Goal: Task Accomplishment & Management: Manage account settings

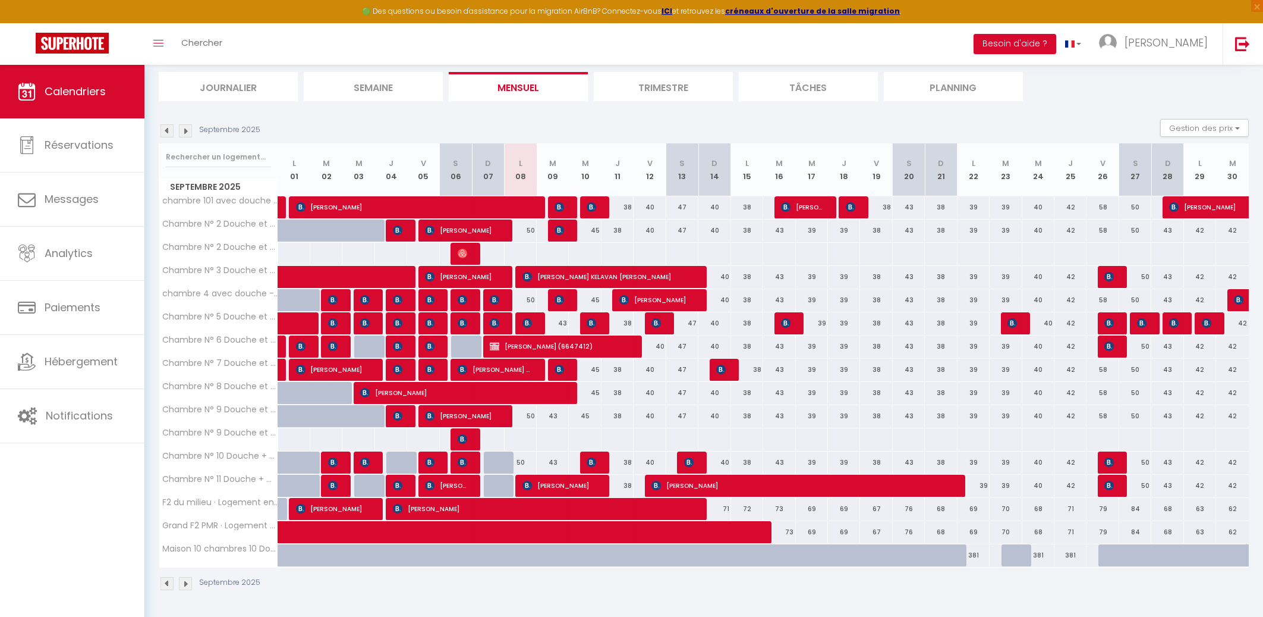
click at [464, 439] on img at bounding box center [463, 439] width 10 height 10
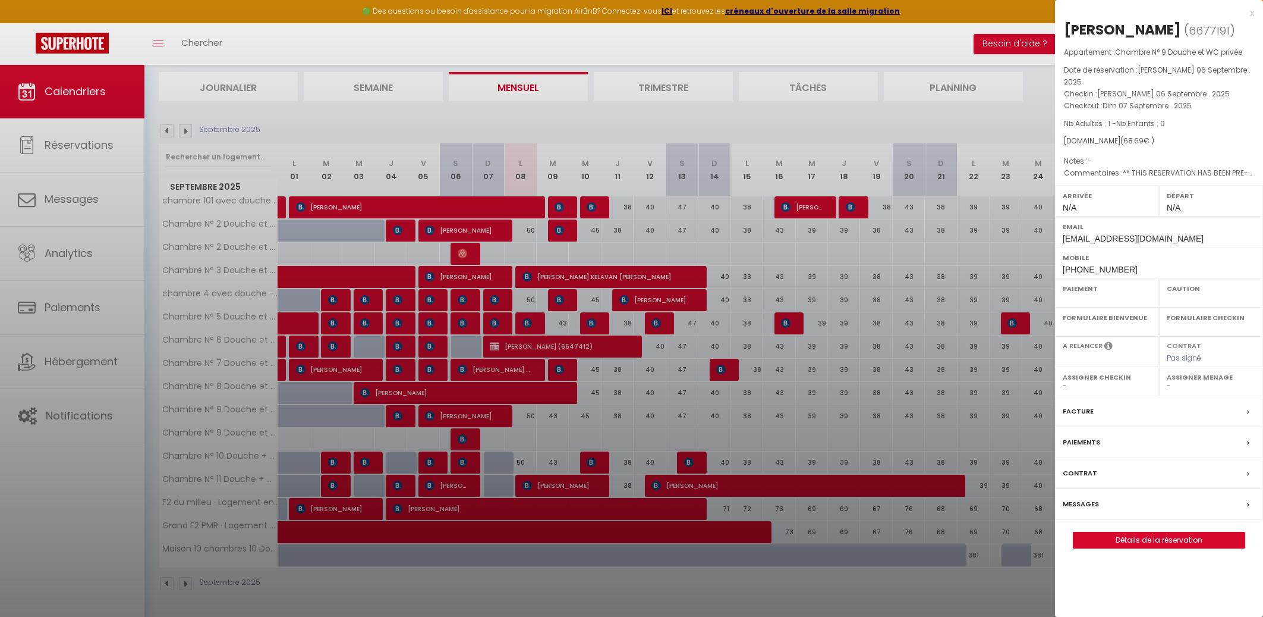
select select "OK"
select select "KO"
select select "0"
select select "1"
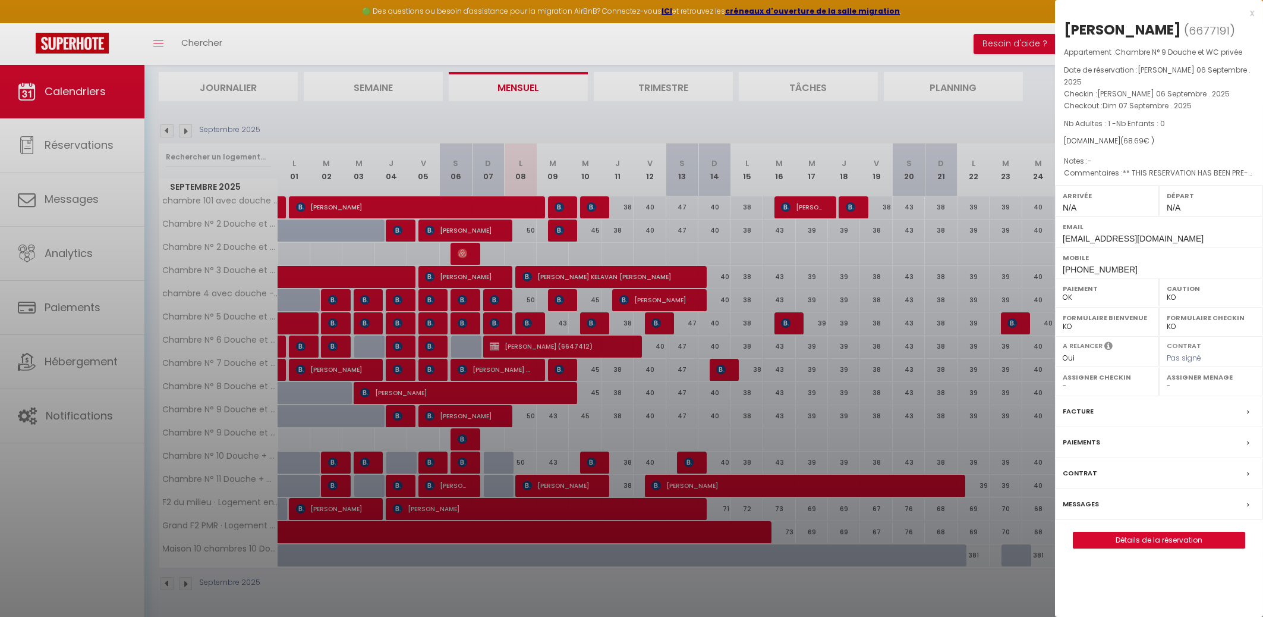
select select
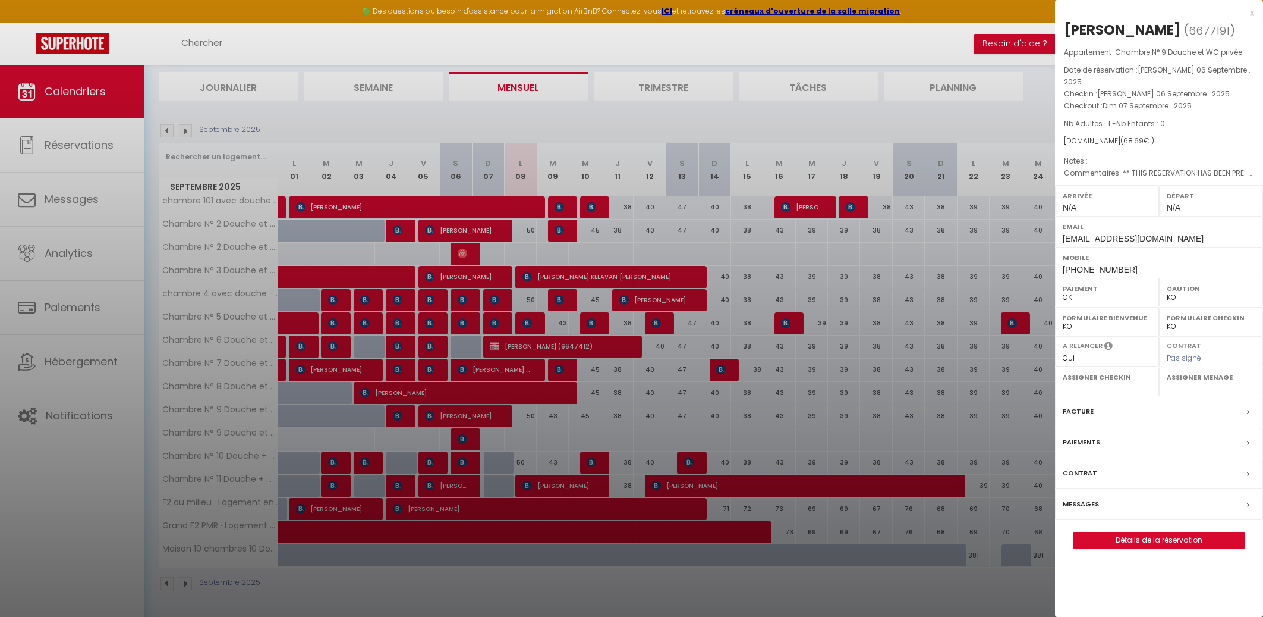
click at [1251, 12] on div "x" at bounding box center [1154, 13] width 199 height 14
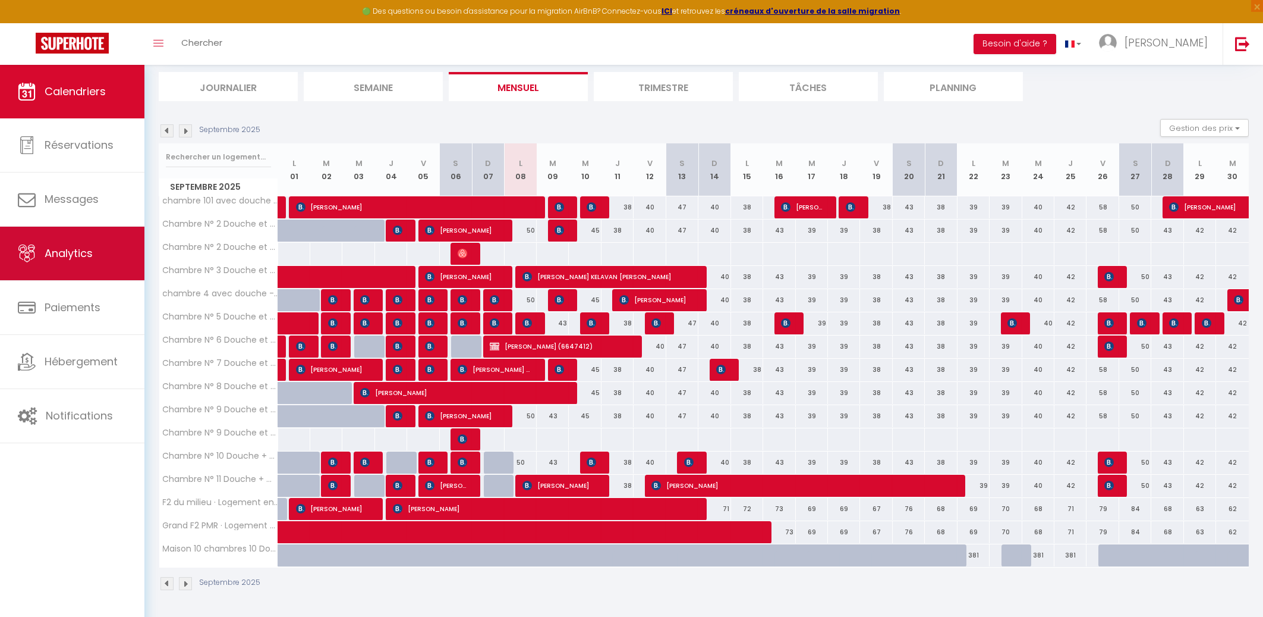
click at [86, 257] on span "Analytics" at bounding box center [69, 253] width 48 height 15
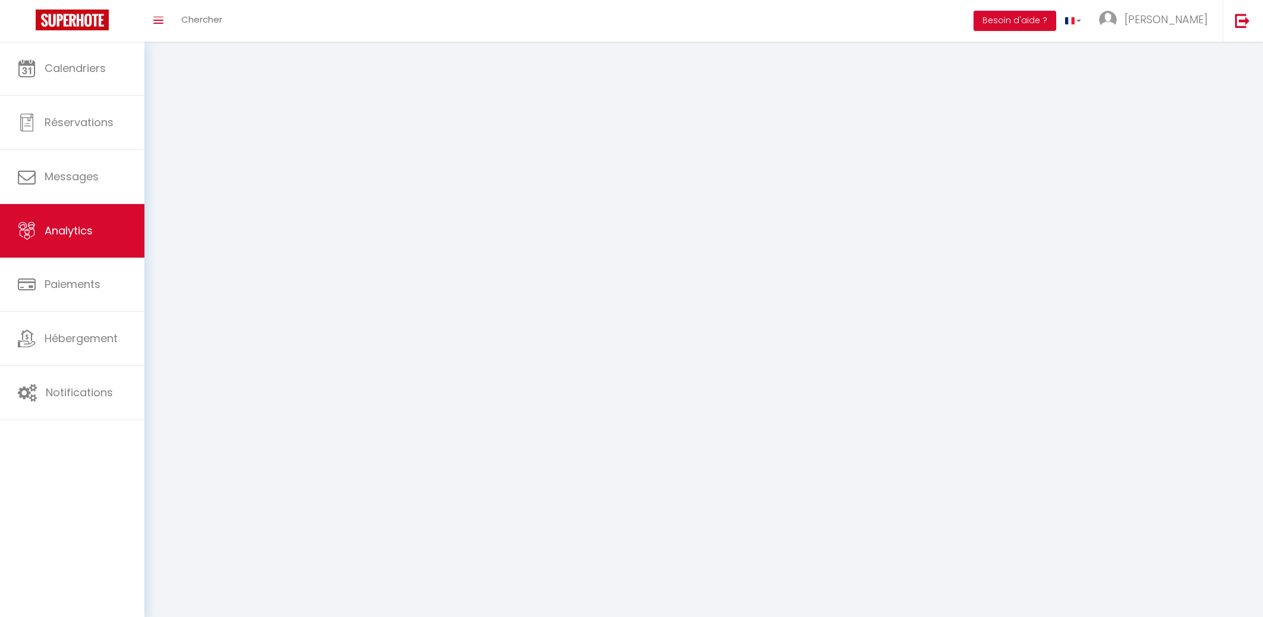
select select "2025"
select select "9"
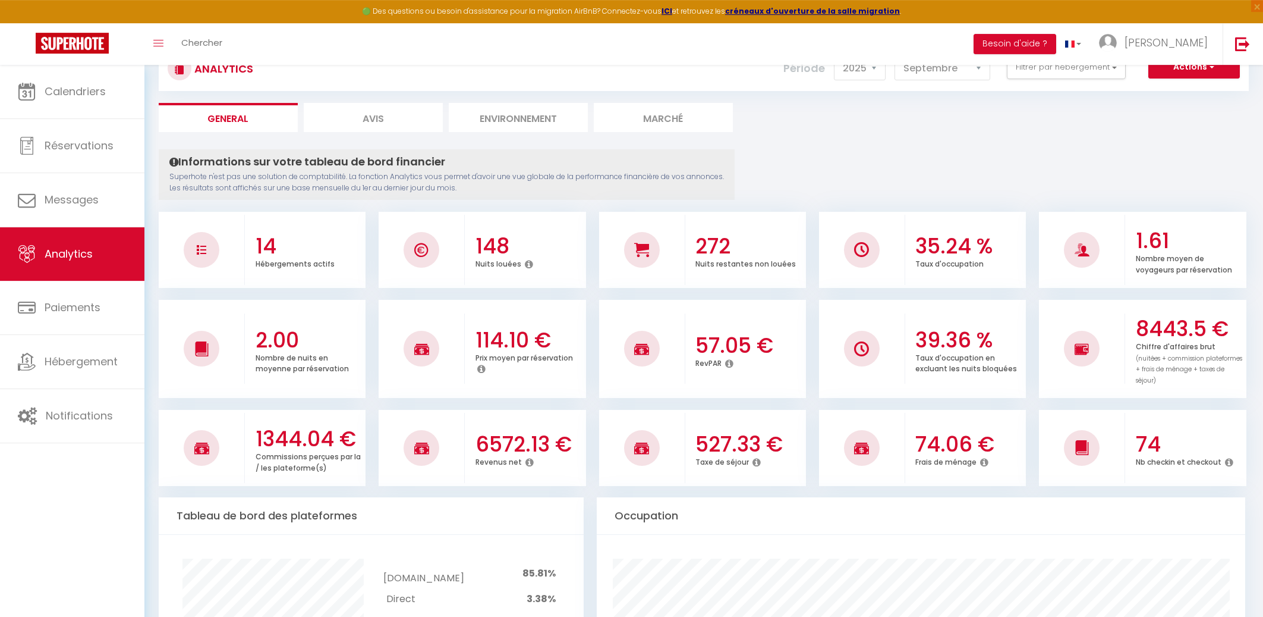
scroll to position [64, 0]
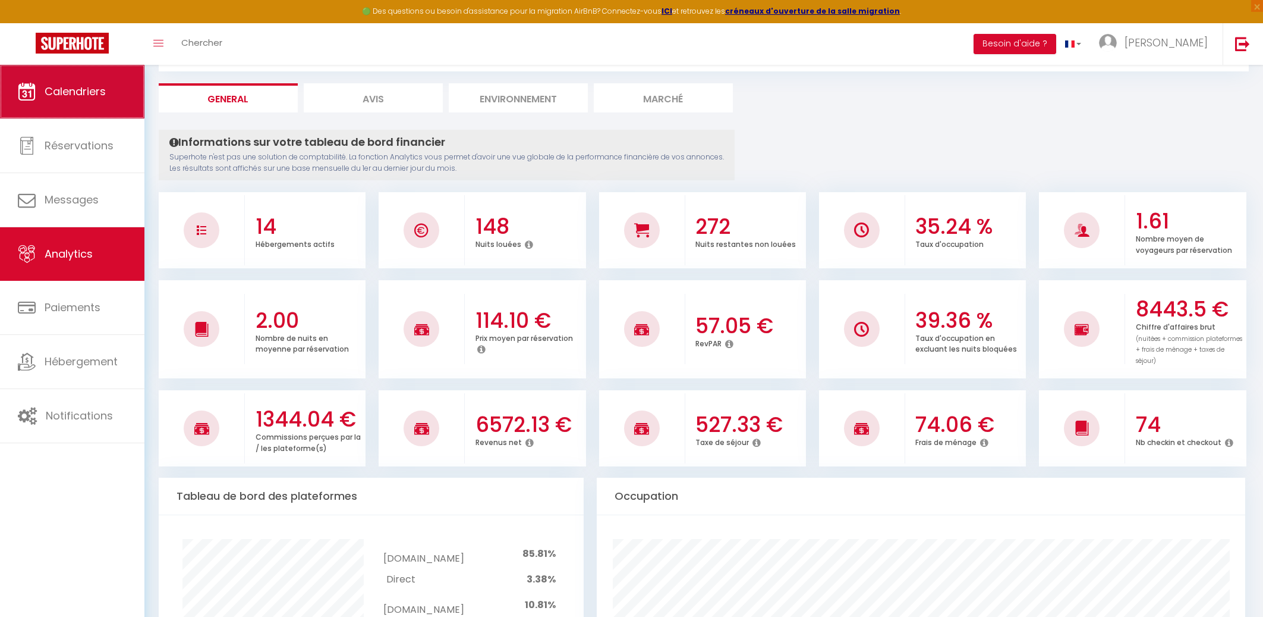
click at [83, 100] on link "Calendriers" at bounding box center [72, 92] width 144 height 54
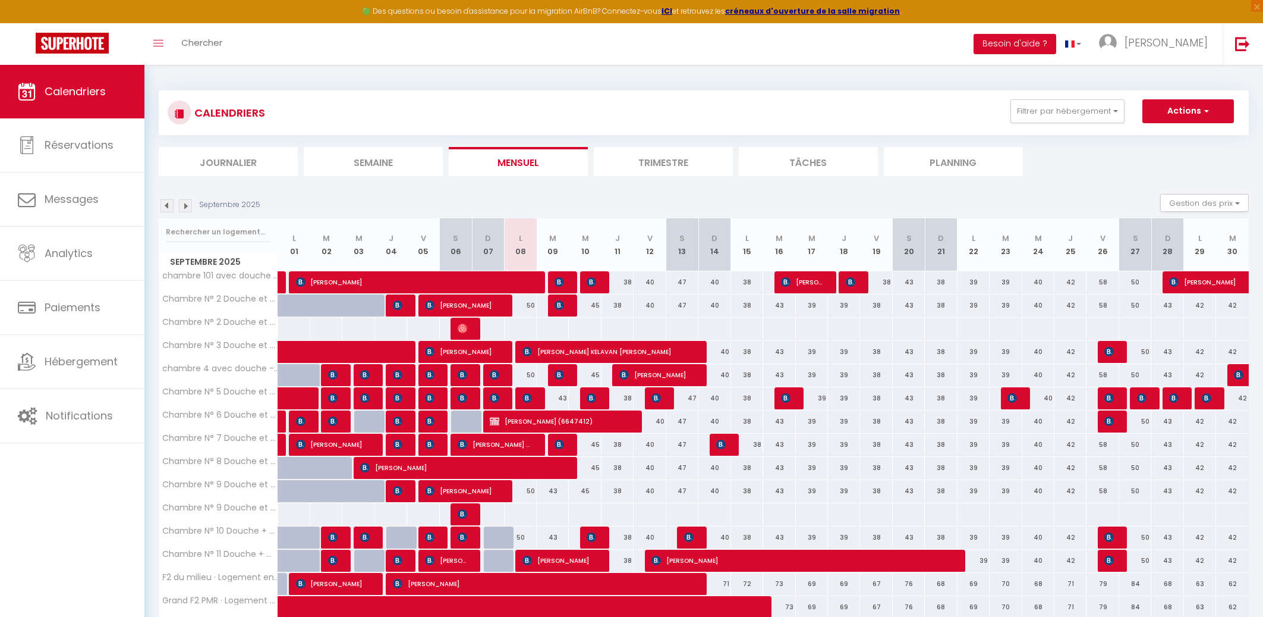
click at [464, 514] on img at bounding box center [463, 514] width 10 height 10
select select "OK"
select select "KO"
select select "0"
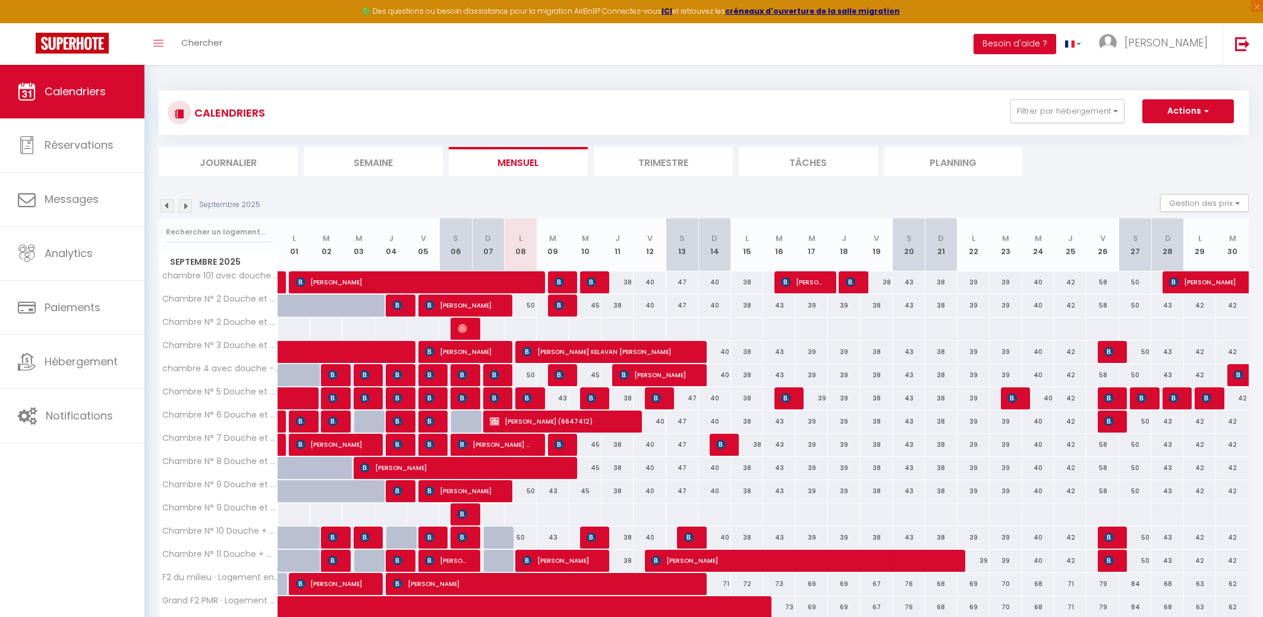
select select "1"
select select
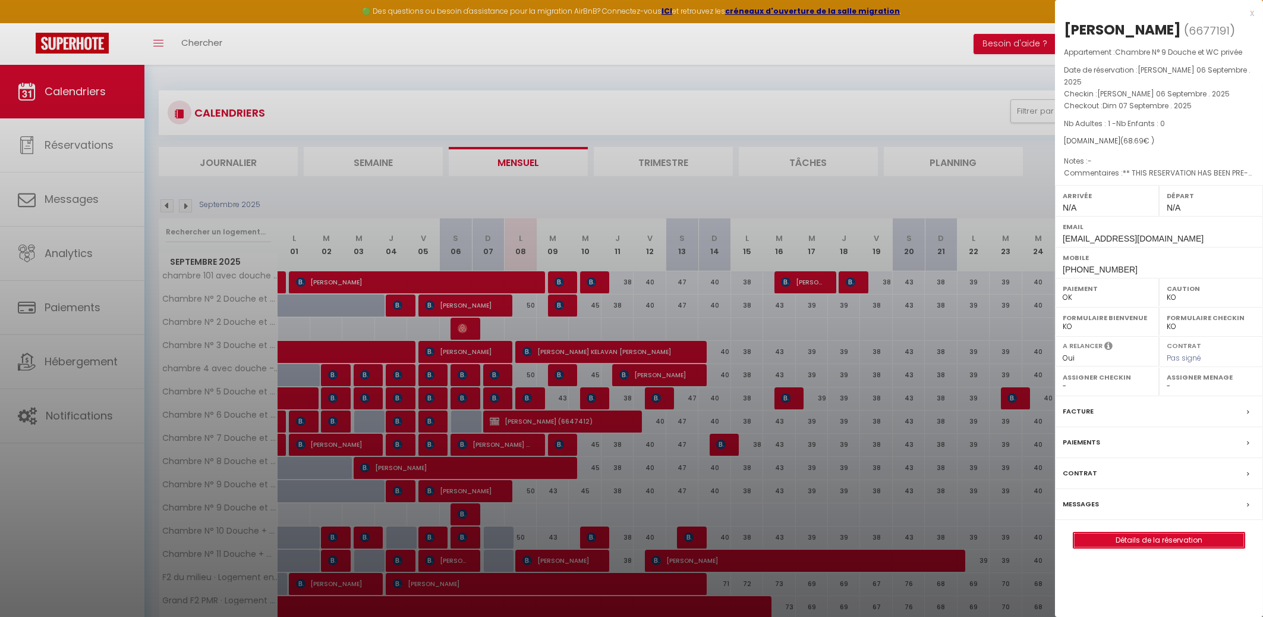
click at [1147, 548] on link "Détails de la réservation" at bounding box center [1159, 539] width 171 height 15
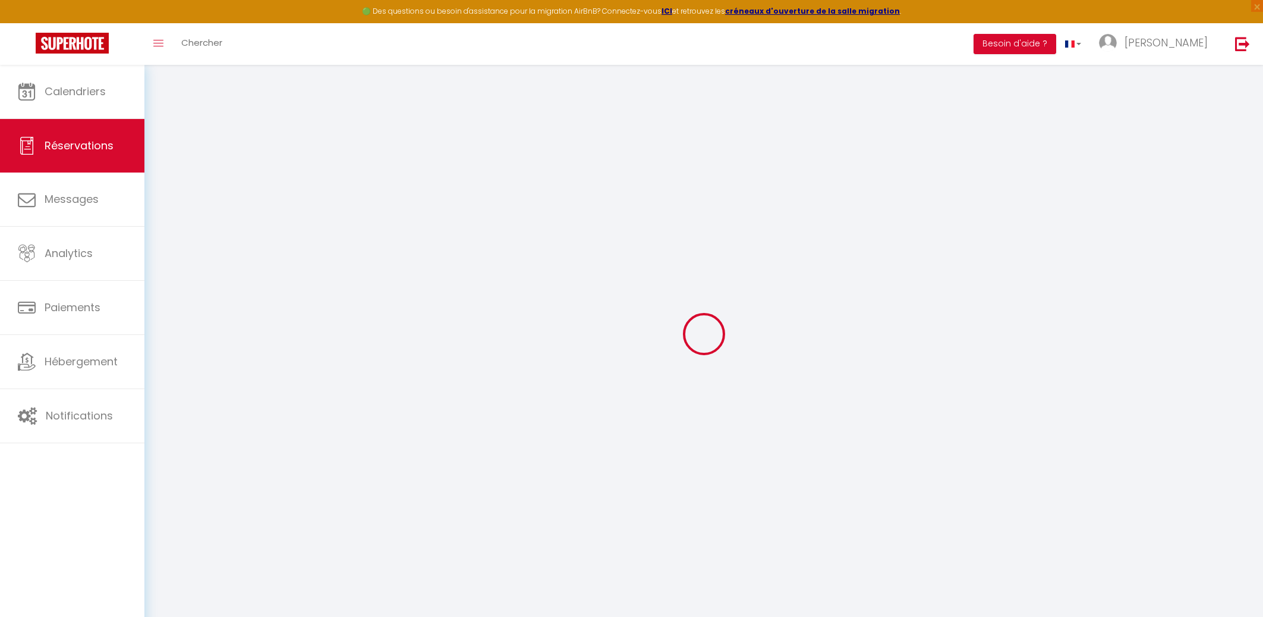
type input "Mohamed Cherif"
type input "Mahouachi"
type input "mmahou.361199@guest.booking.com"
type input "+14383686906"
type input "."
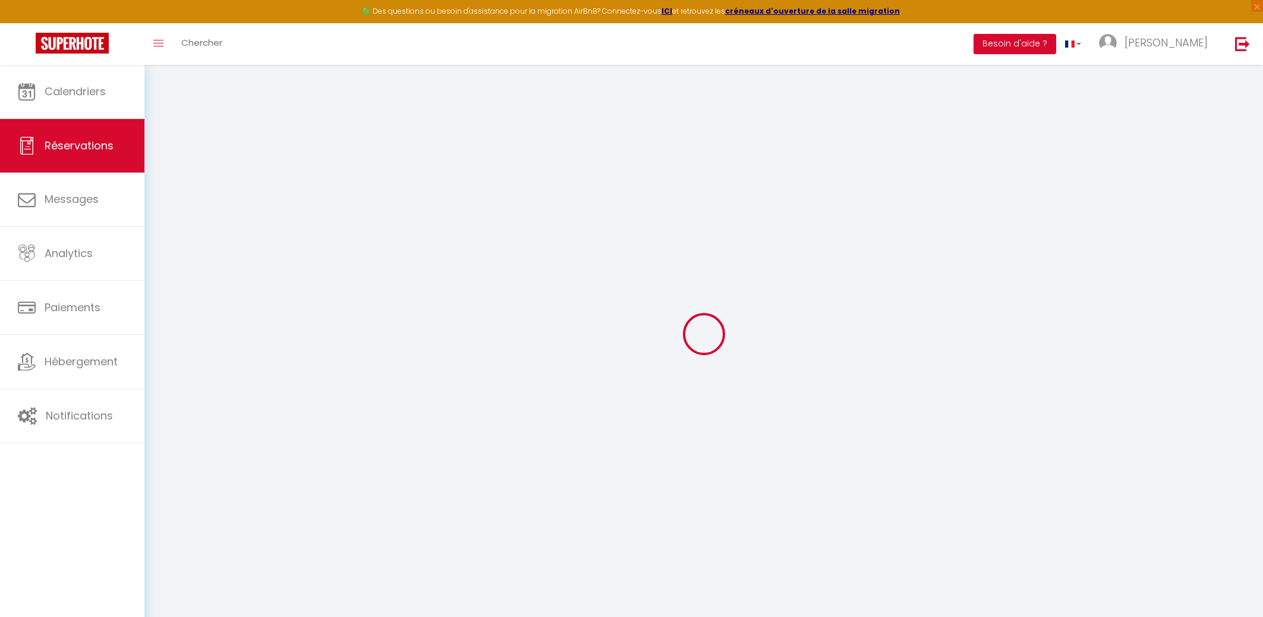
select select "CA"
type input "14.3"
type input "0.96"
select select "42164"
select select "1"
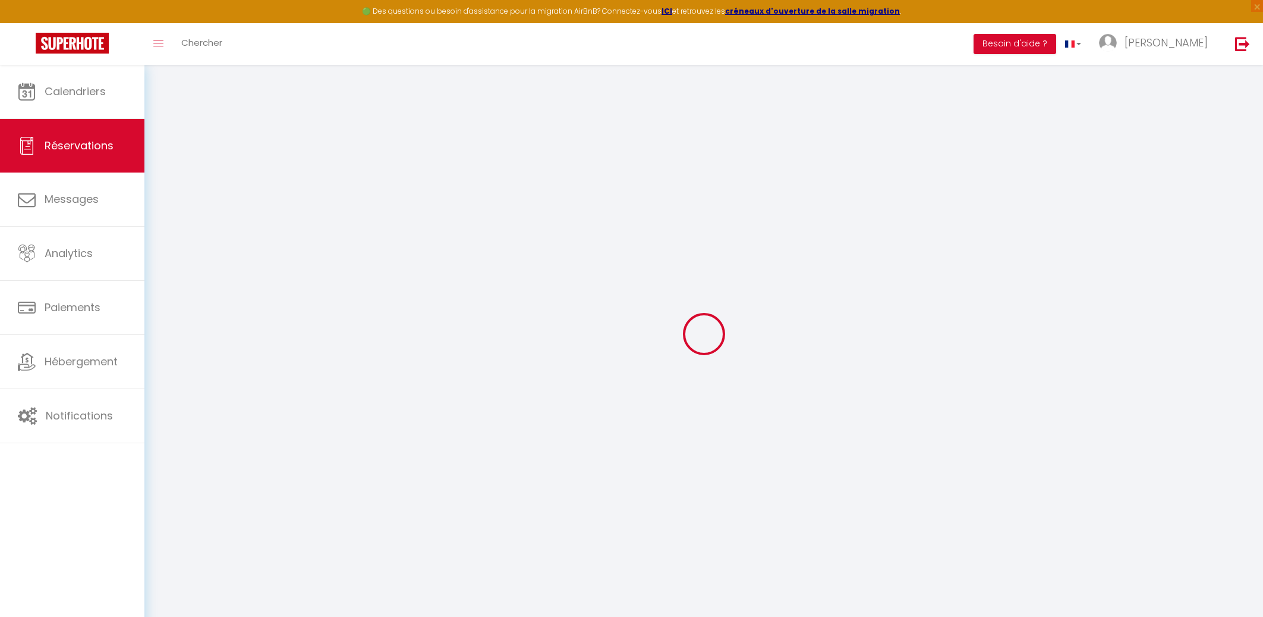
select select
type input "1"
select select "12"
select select
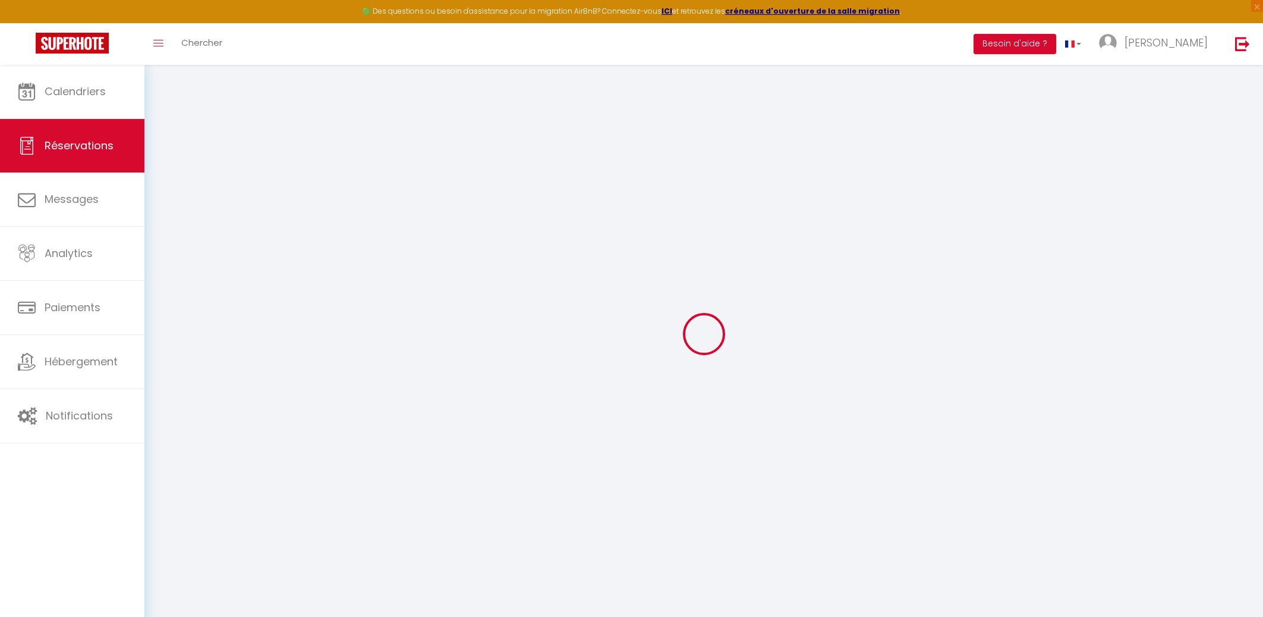
type input "65"
checkbox input "false"
type input "0"
select select "2"
type input "0"
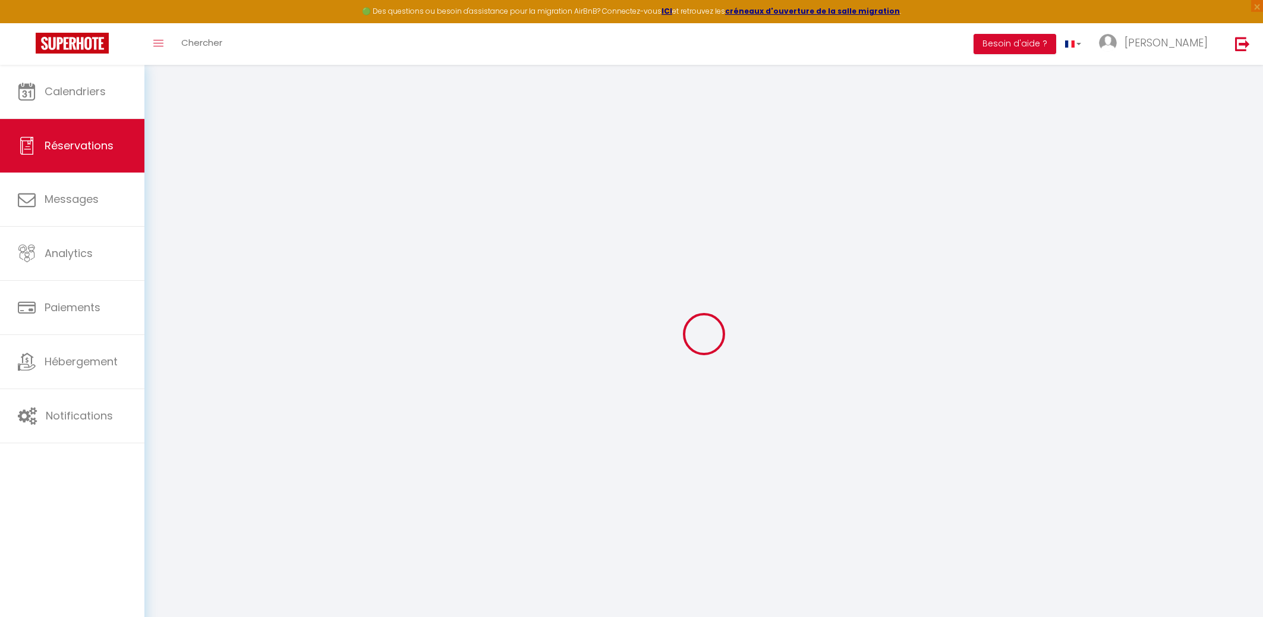
type input "0"
select select
select select "14"
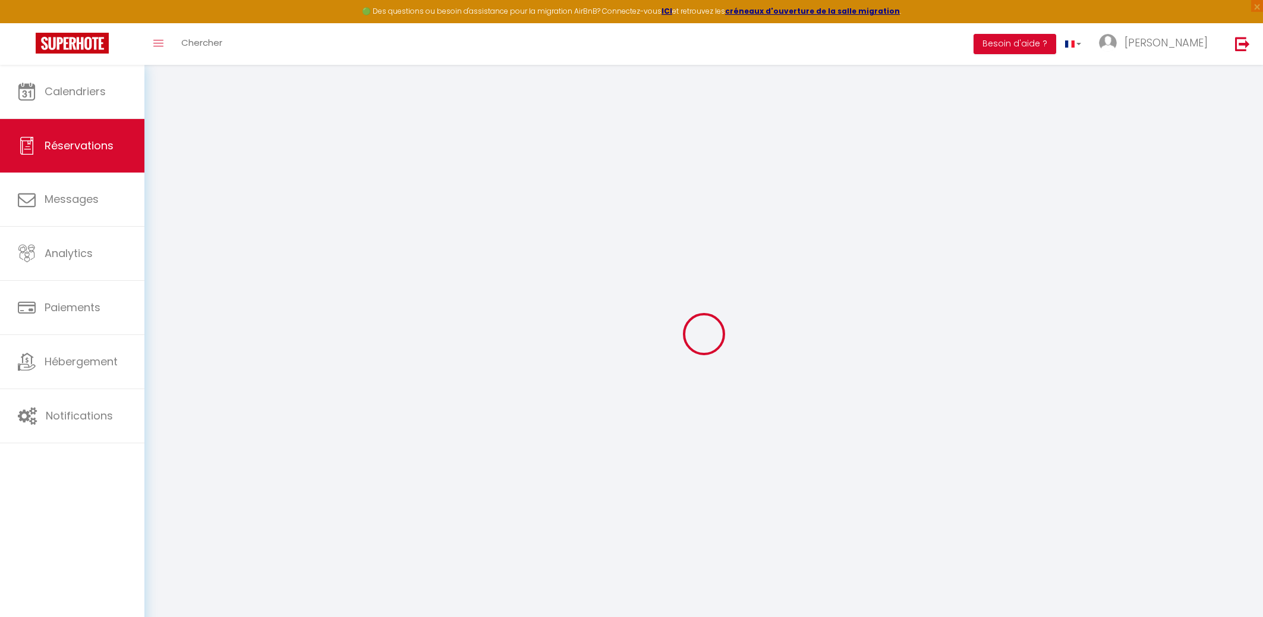
checkbox input "false"
select select
checkbox input "false"
select select
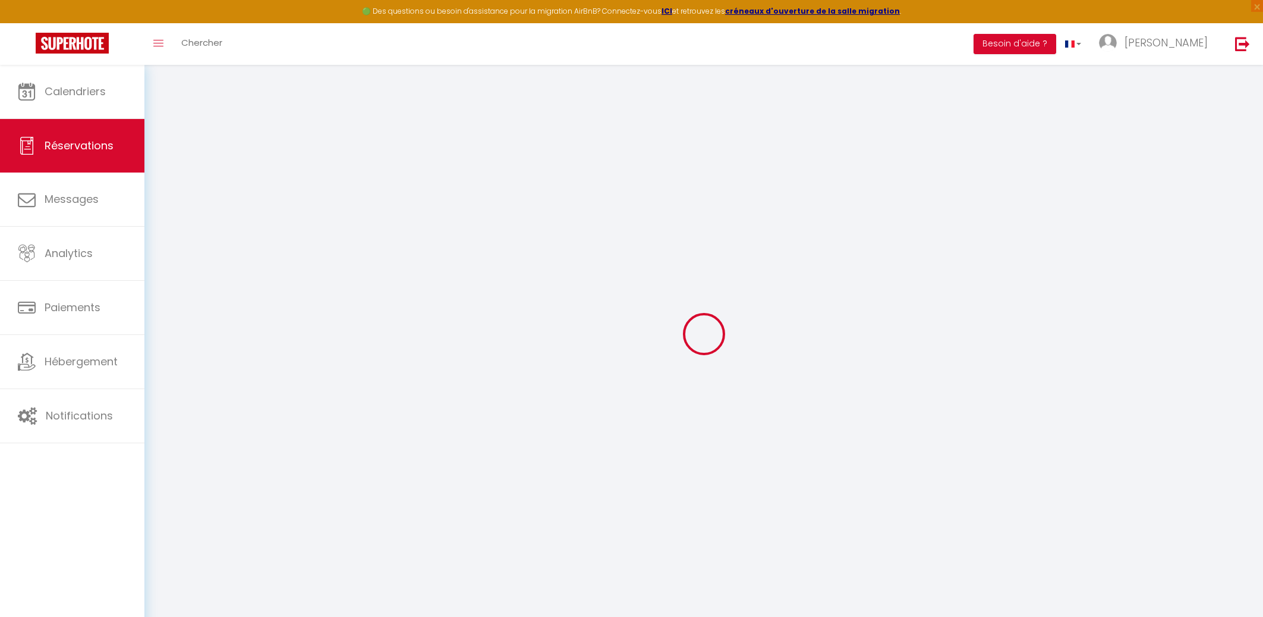
select select
checkbox input "false"
select select
checkbox input "false"
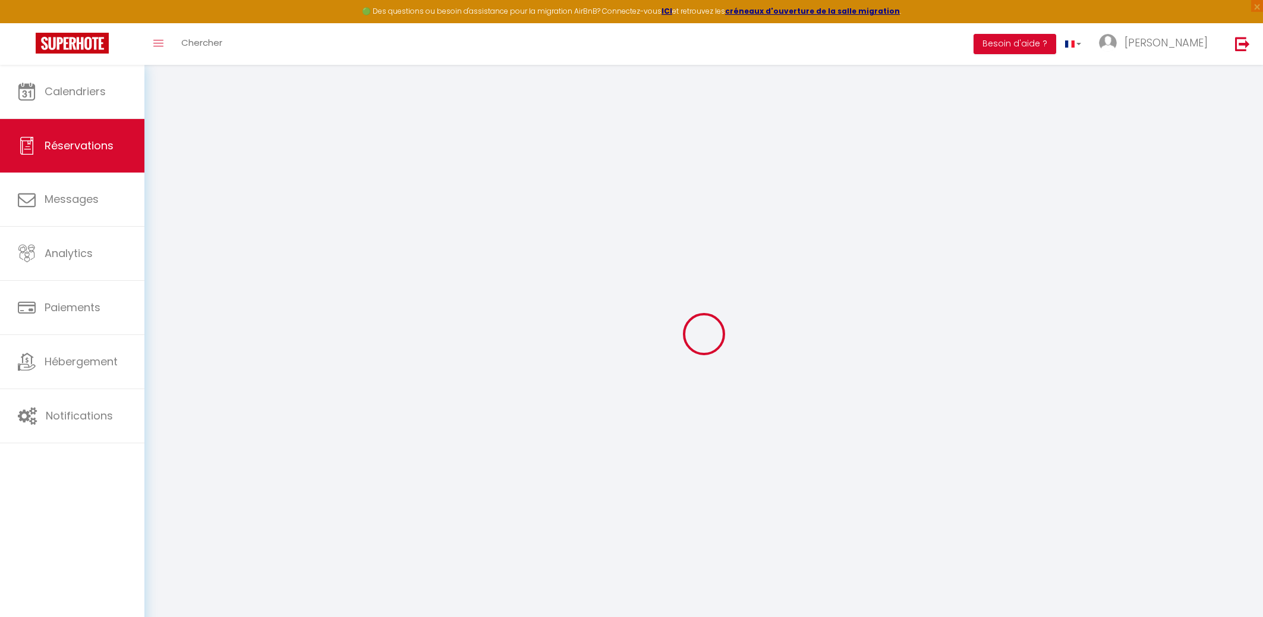
type textarea "** THIS RESERVATION HAS BEEN PRE-PAID ** BOOKING NOTE : Payment charge is EUR 0…"
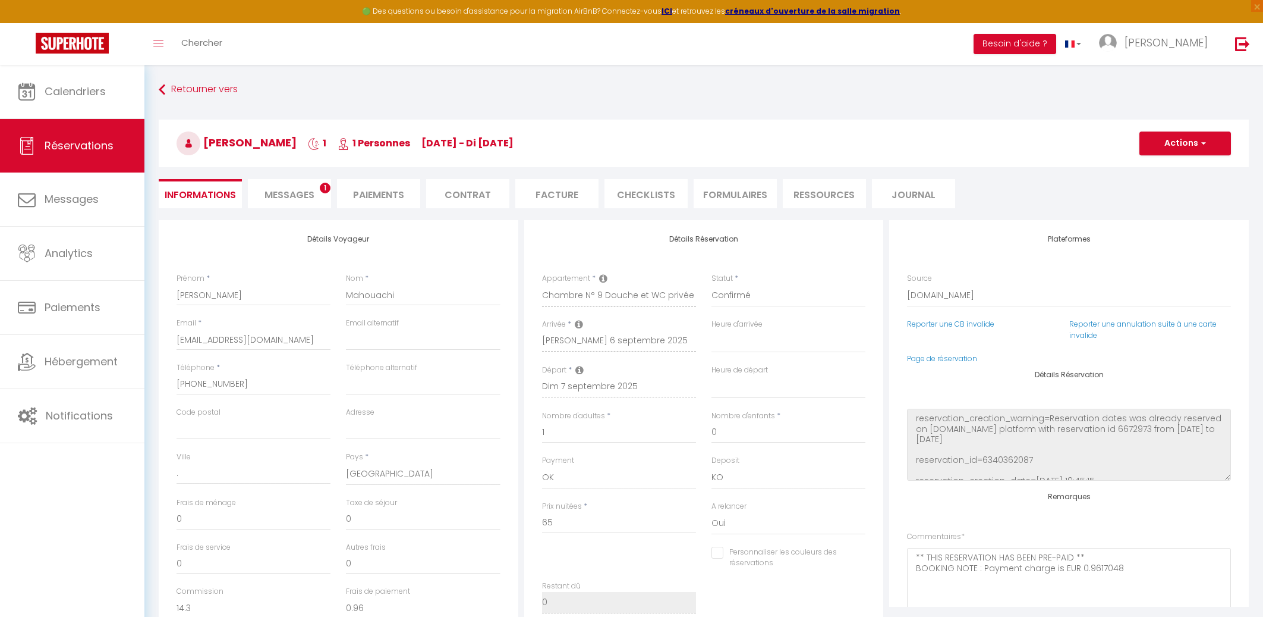
type input "3.69"
select select
checkbox input "false"
select select
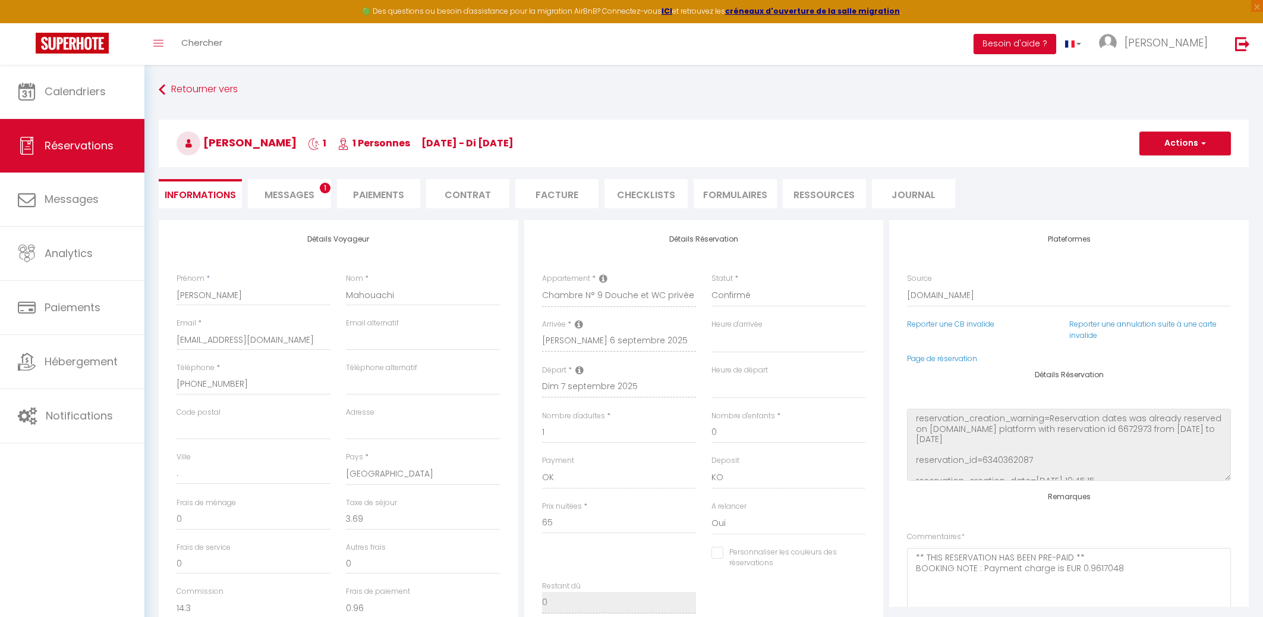
select select
click at [712, 284] on select "Confirmé Non Confirmé [PERSON_NAME] par le voyageur No Show Request" at bounding box center [789, 295] width 154 height 23
select select "3"
click option "No Show" at bounding box center [0, 0] width 0 height 0
select select
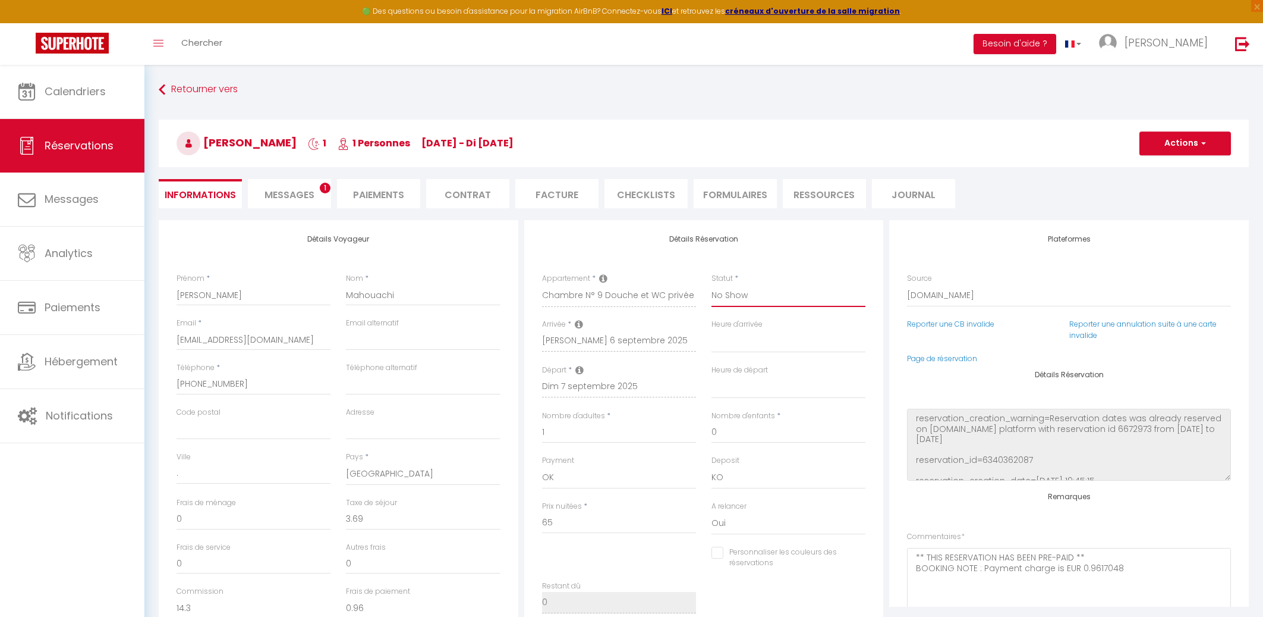
select select
checkbox input "false"
click at [1200, 144] on button "Actions" at bounding box center [1186, 143] width 92 height 24
click at [1168, 169] on link "Enregistrer" at bounding box center [1174, 169] width 94 height 15
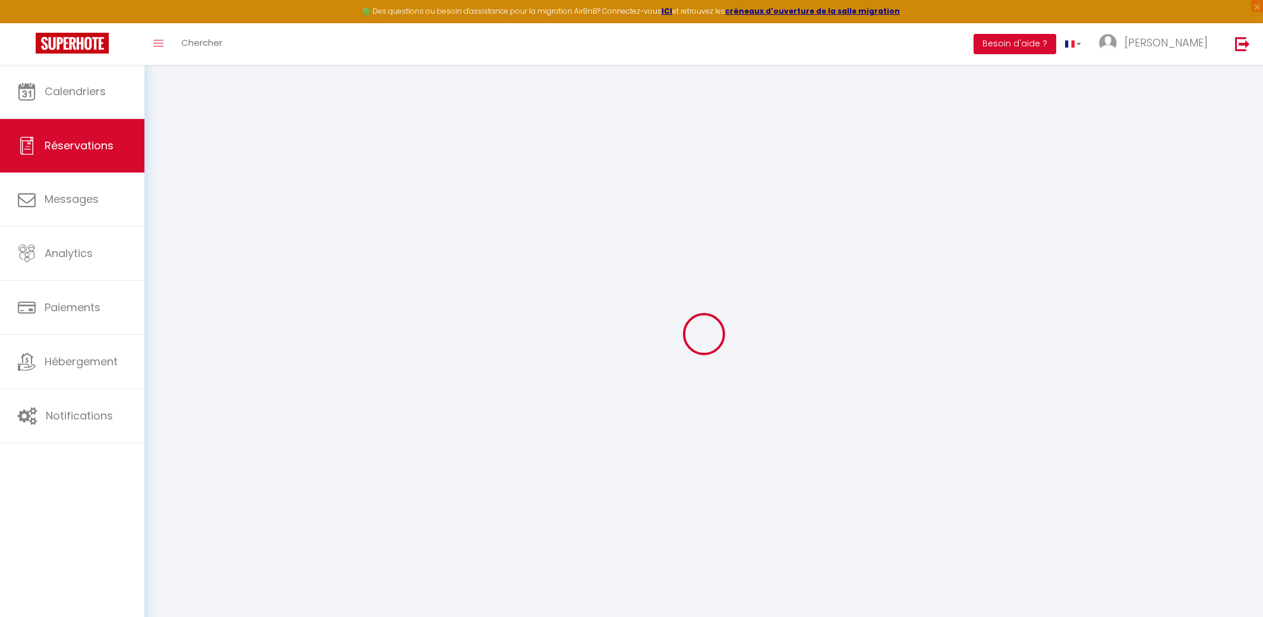
select select "not_cancelled"
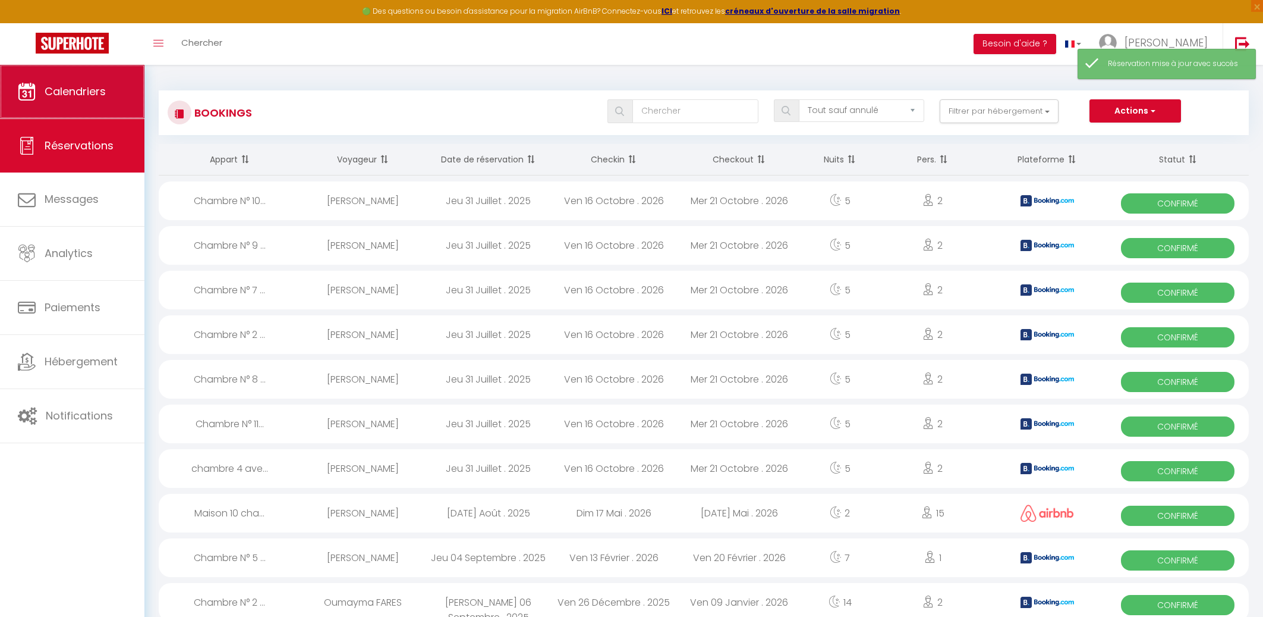
click at [89, 93] on span "Calendriers" at bounding box center [75, 91] width 61 height 15
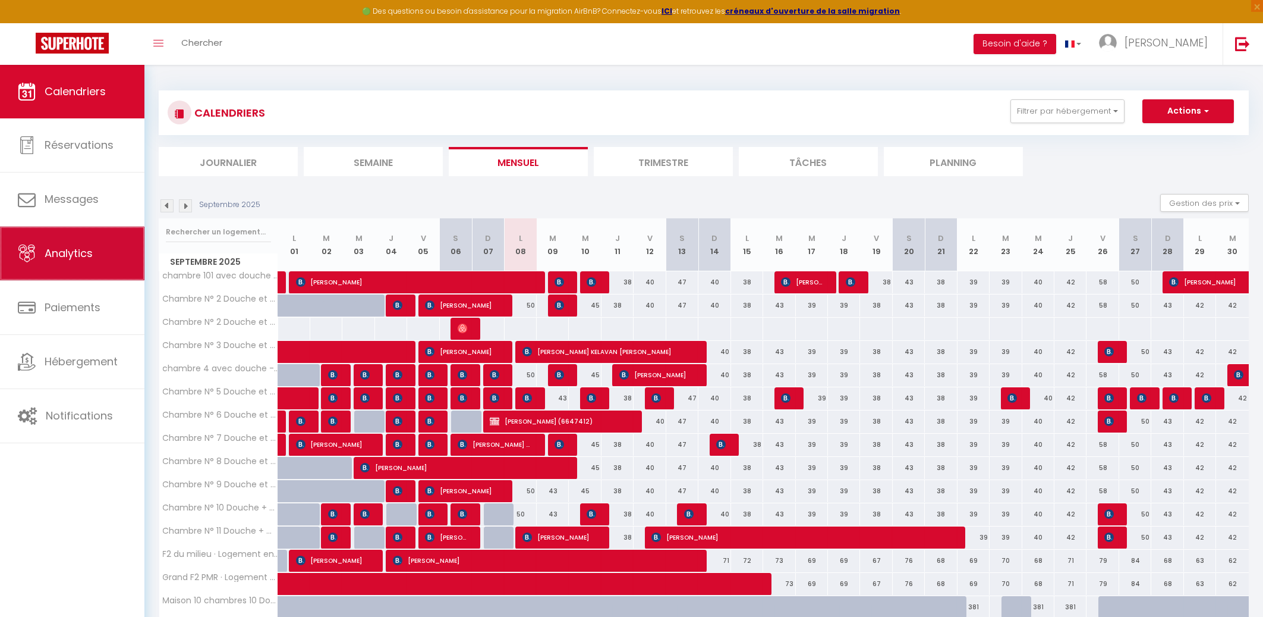
click at [64, 257] on span "Analytics" at bounding box center [69, 253] width 48 height 15
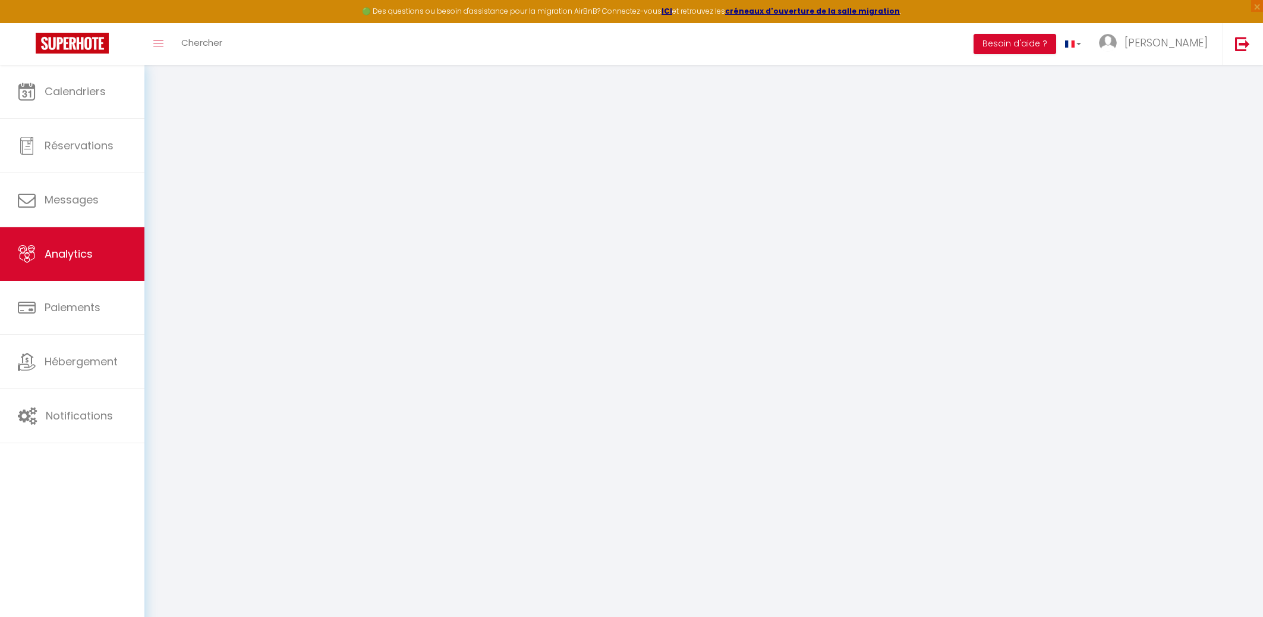
select select "2025"
select select "9"
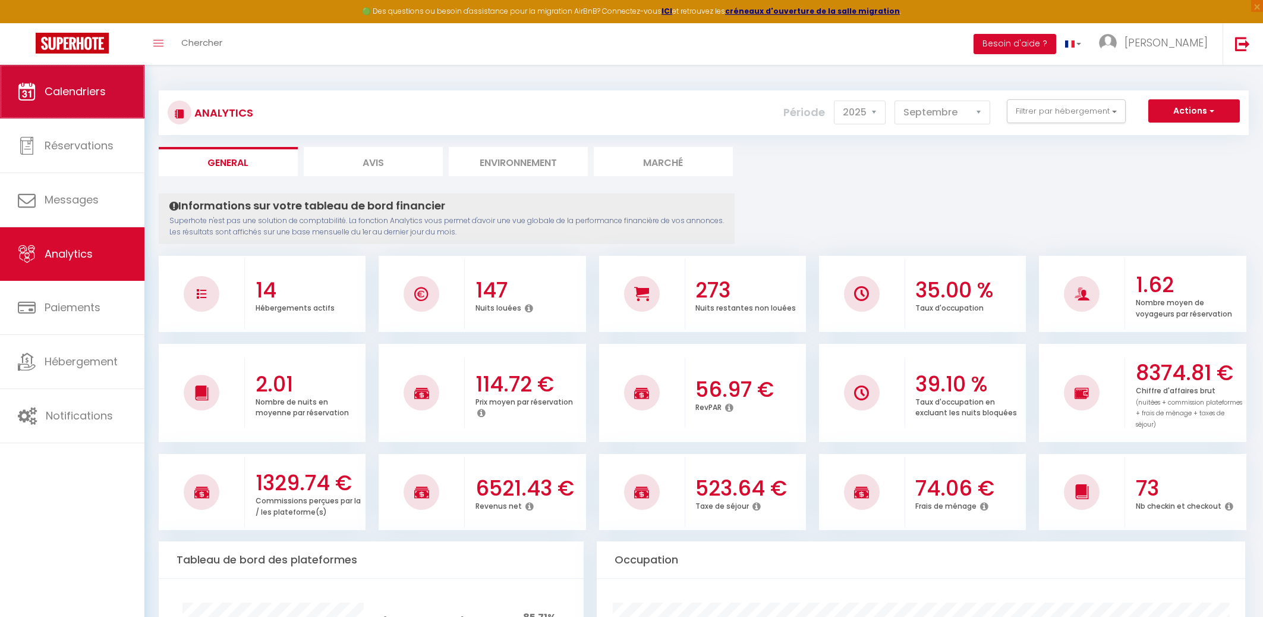
click at [82, 91] on span "Calendriers" at bounding box center [75, 91] width 61 height 15
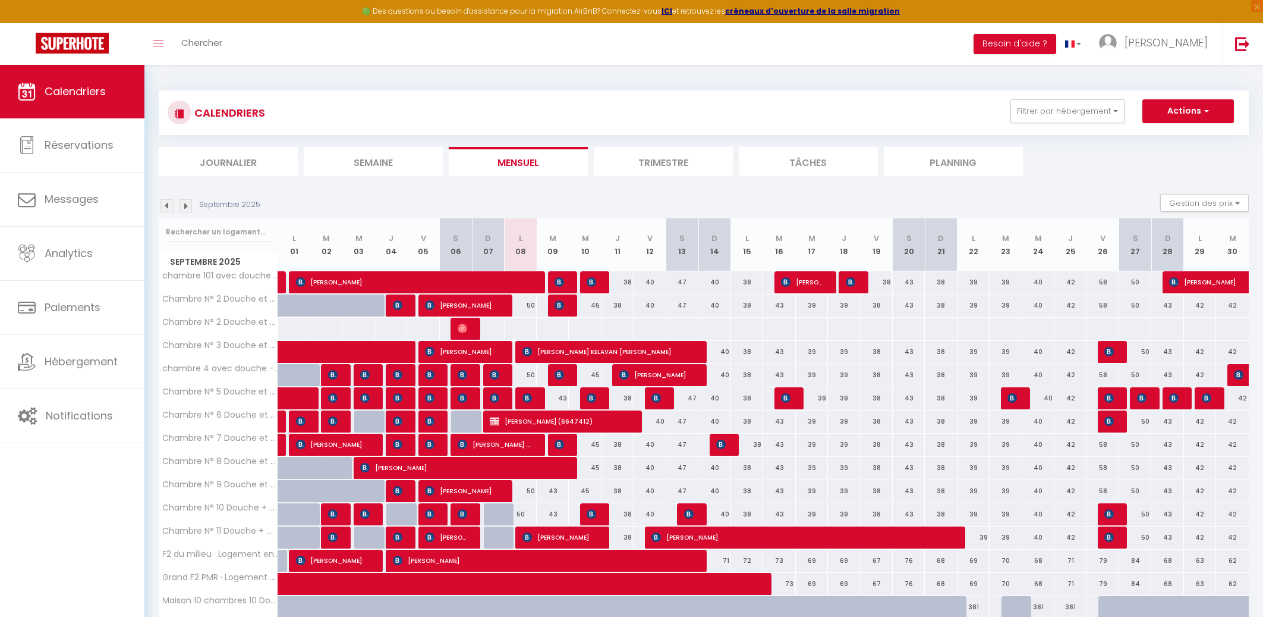
click at [461, 330] on img at bounding box center [463, 328] width 10 height 10
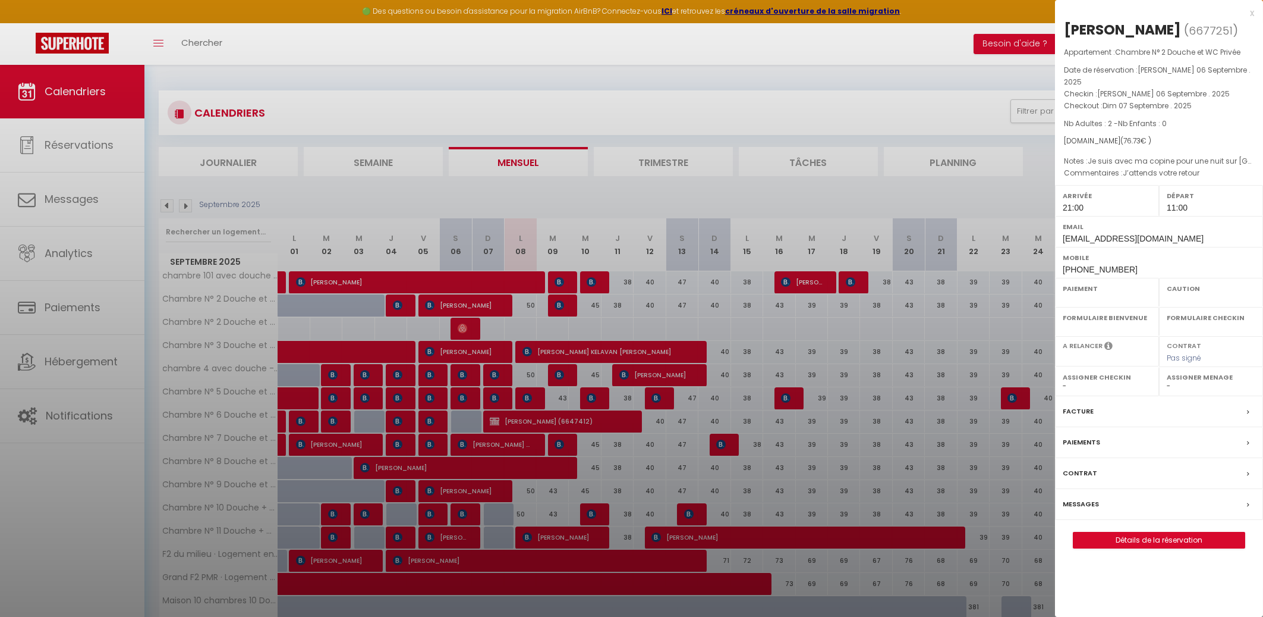
select select "OK"
select select "1"
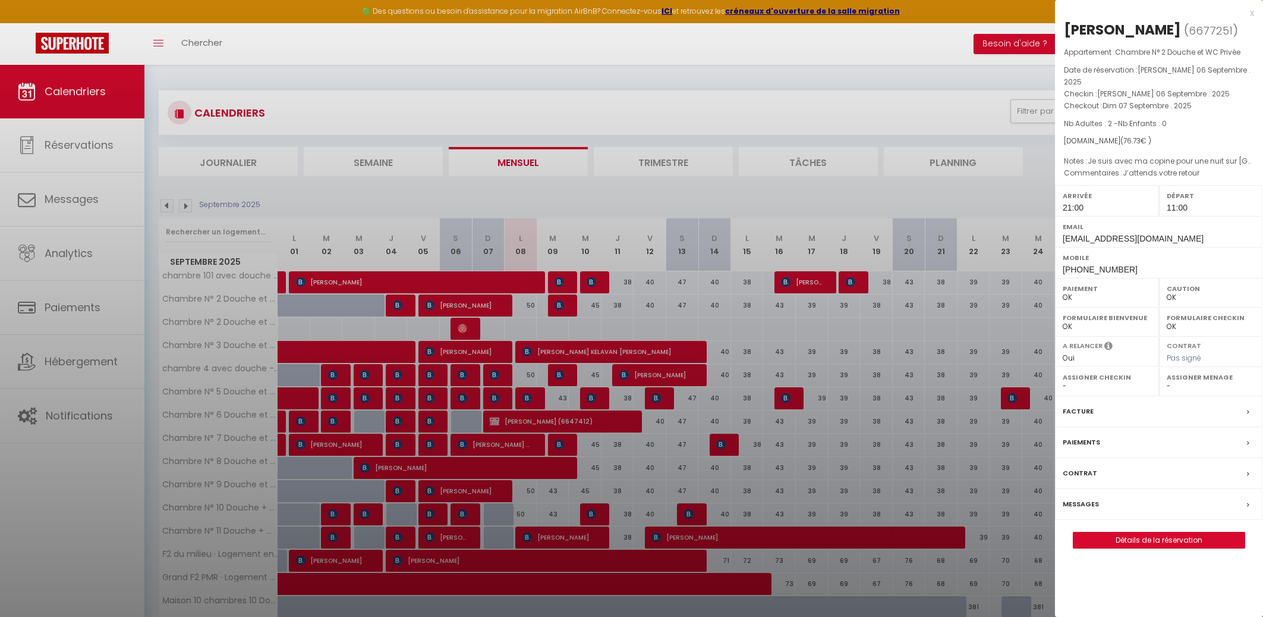
select select
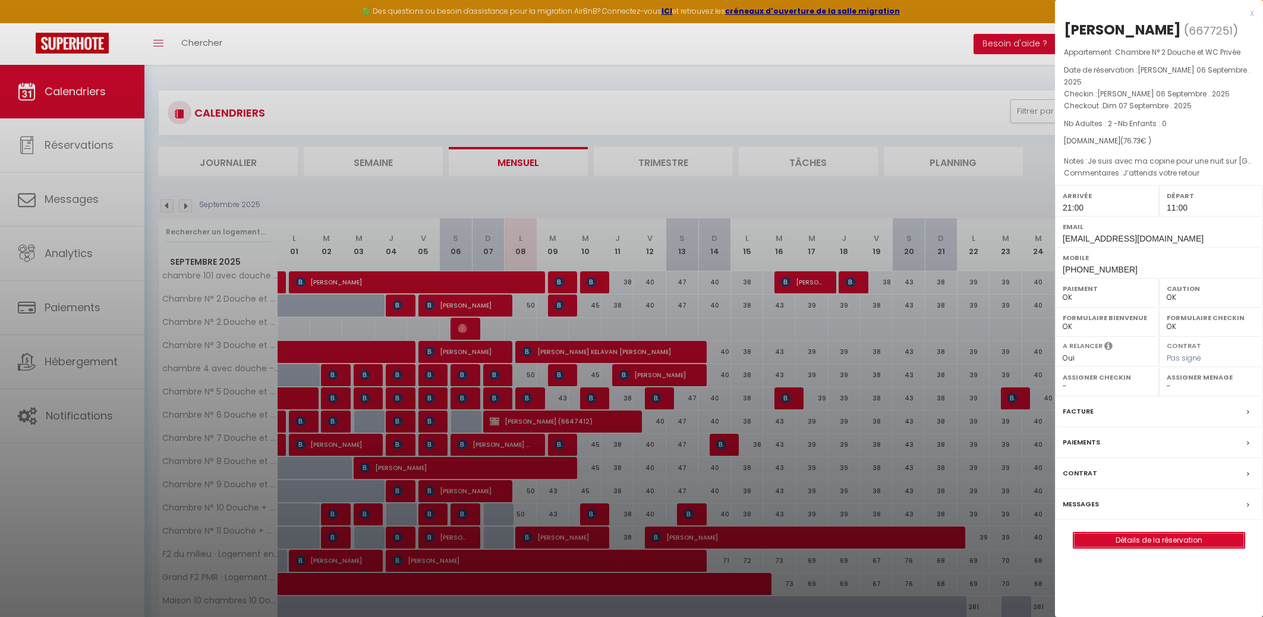
click at [1161, 532] on link "Détails de la réservation" at bounding box center [1159, 539] width 171 height 15
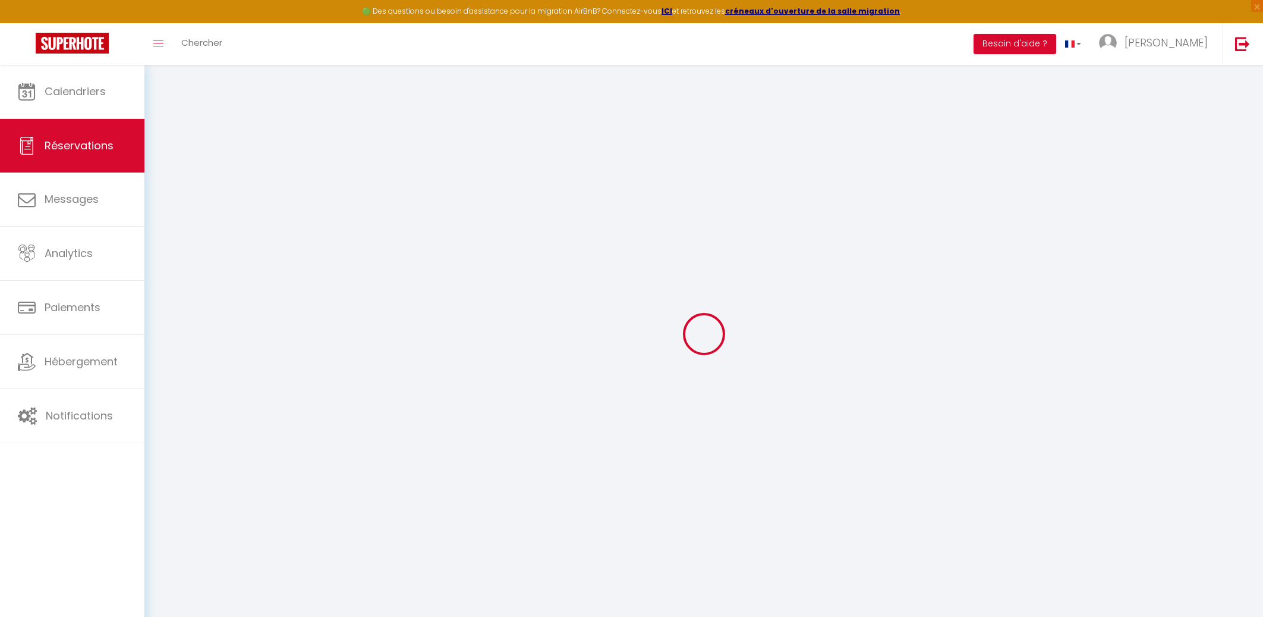
type input "[PERSON_NAME]"
type input "Fassa"
type input "[EMAIL_ADDRESS][DOMAIN_NAME]"
type input "[PHONE_NUMBER]"
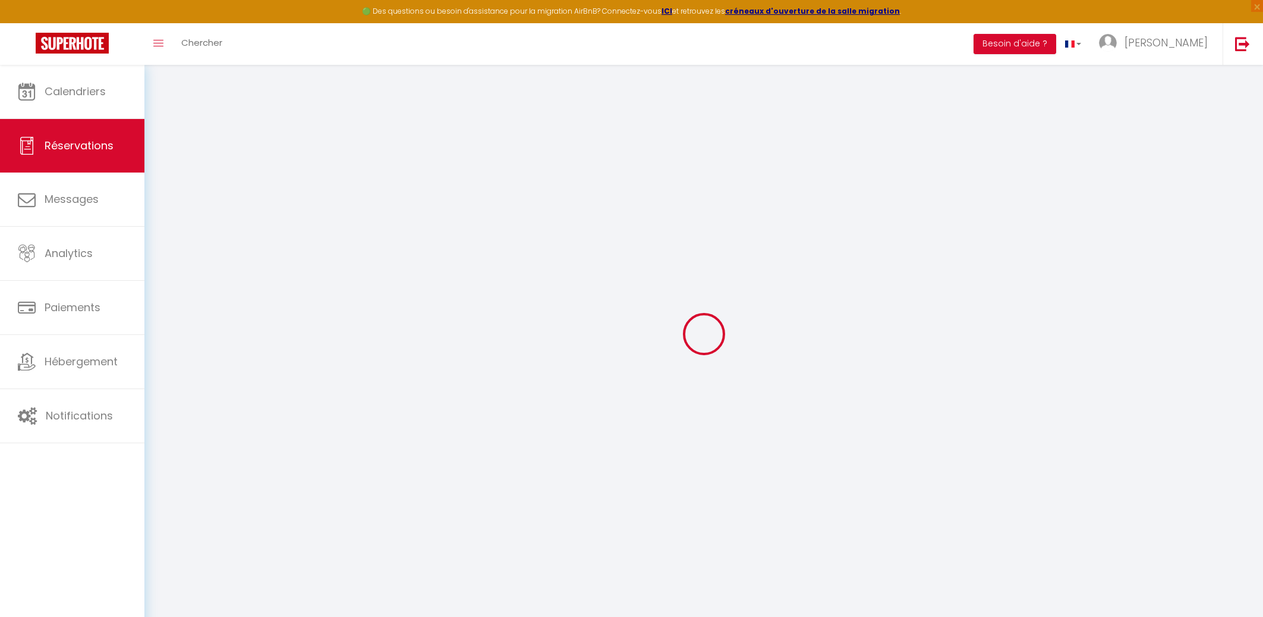
type input "0767705833"
select select
type input "9.9"
select select "64688"
select select "1"
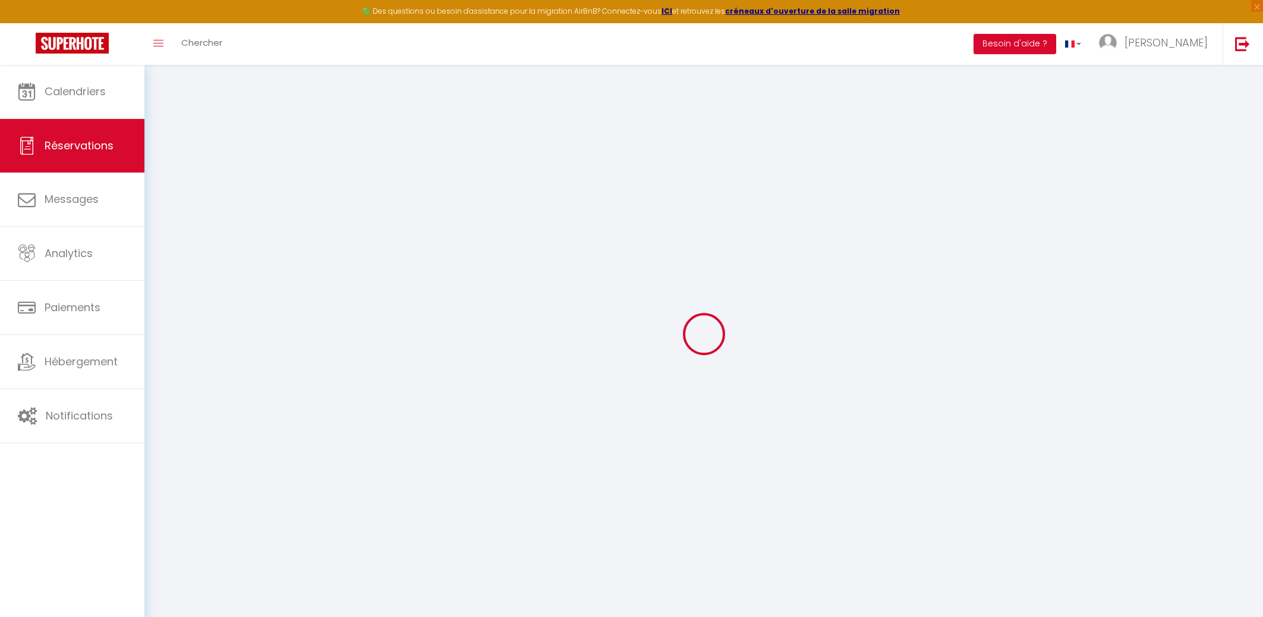
select select
type input "2"
select select "12"
select select
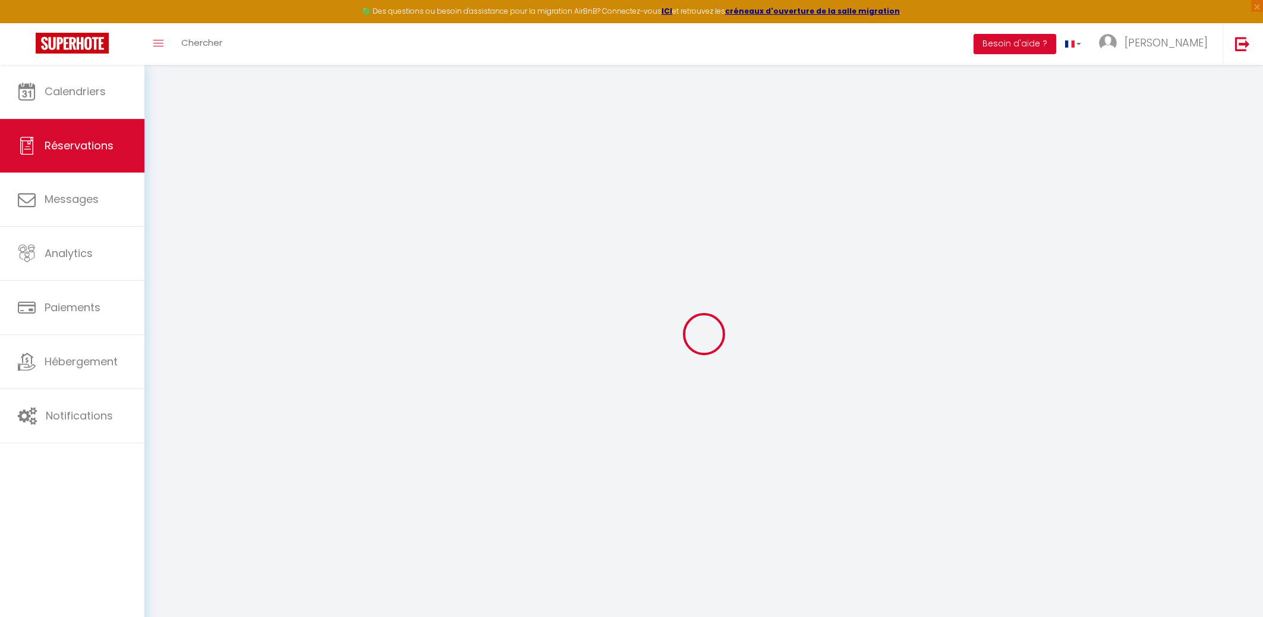
type input "66"
checkbox input "false"
type input "0"
select select "1"
type input "0"
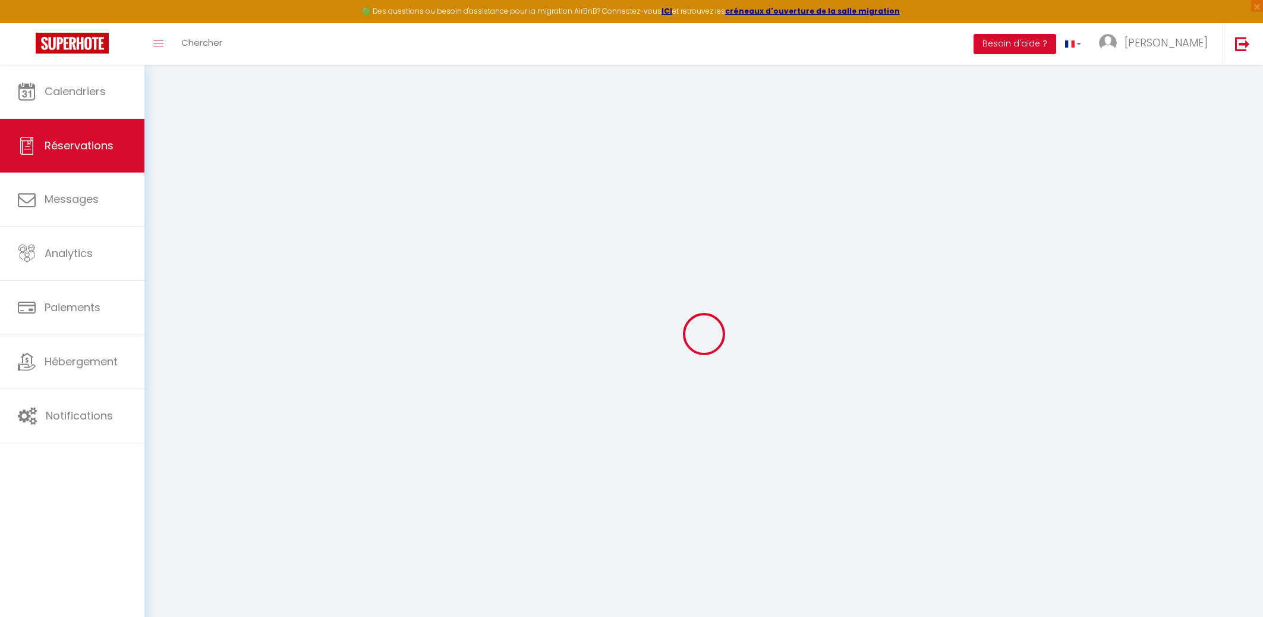
type input "0"
select select
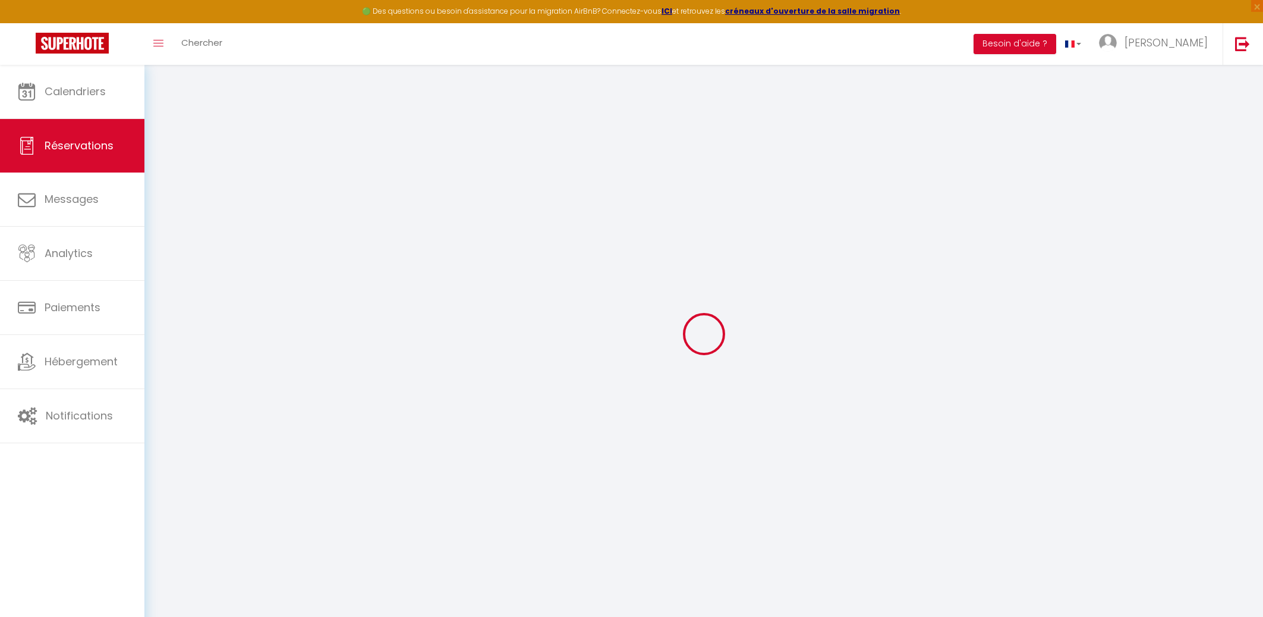
select select "15"
checkbox input "false"
select select
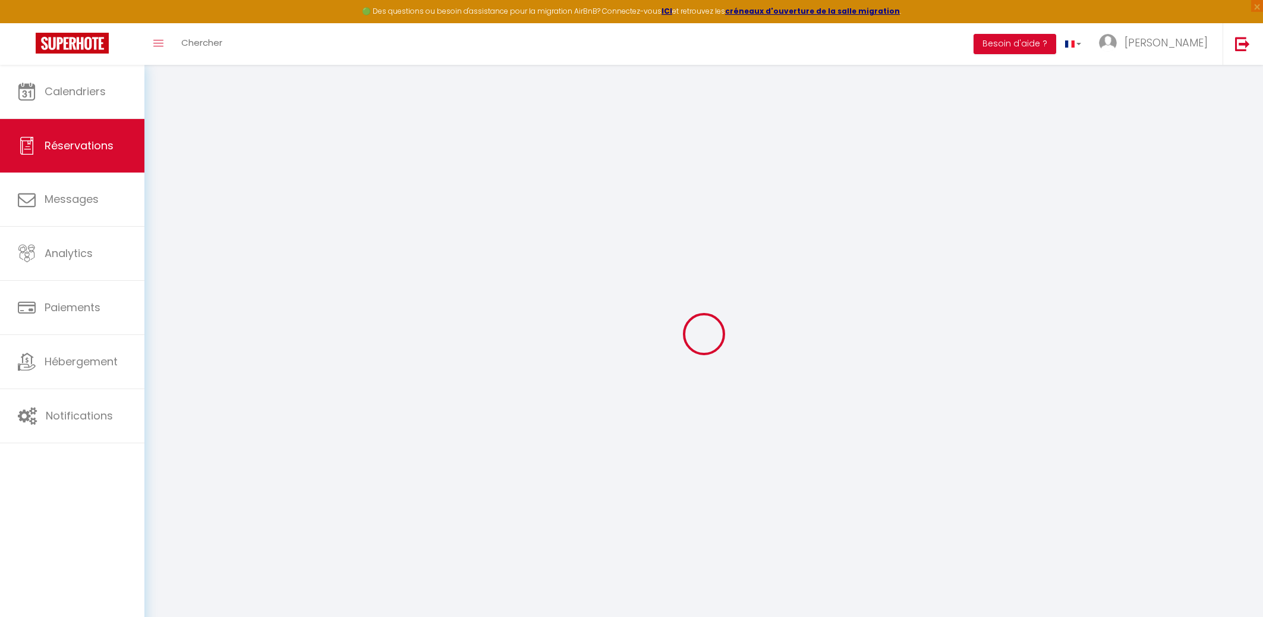
checkbox input "false"
select select
checkbox input "false"
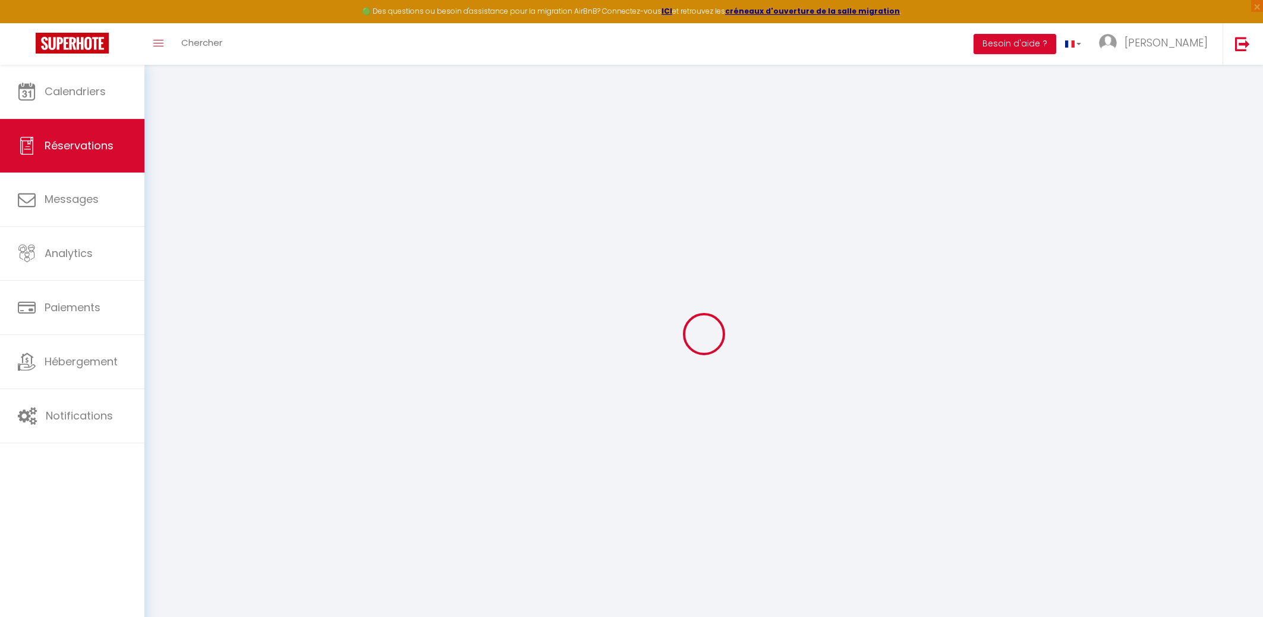
select select
checkbox input "false"
type textarea "J’attends votre retour"
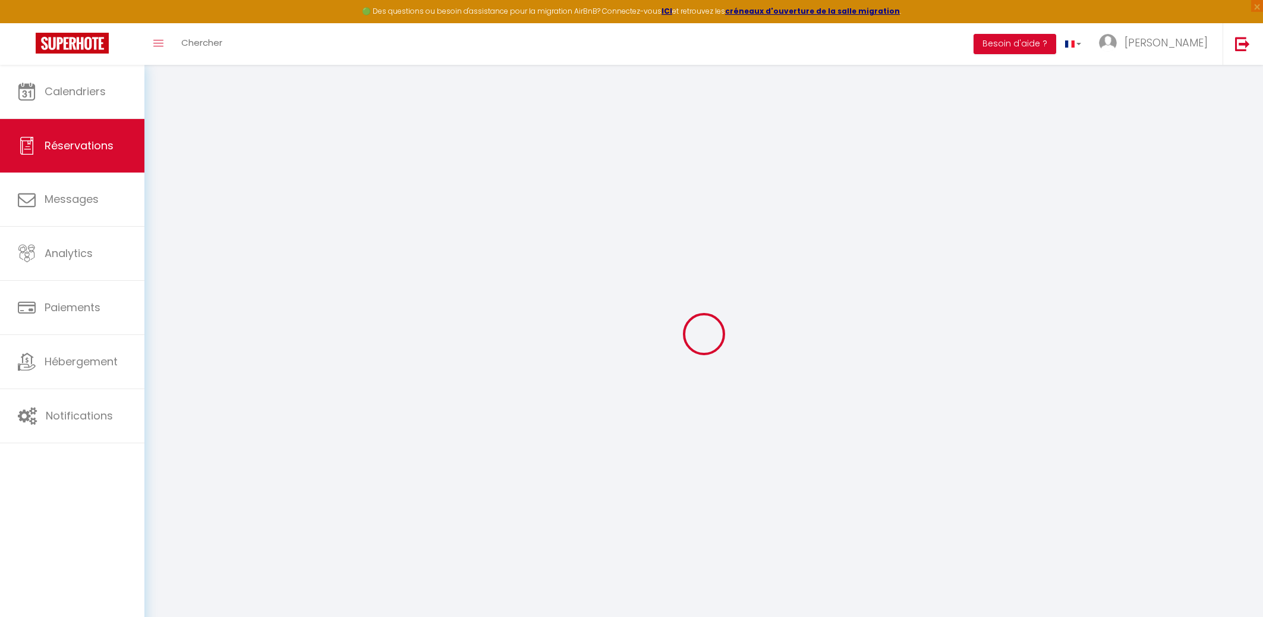
type textarea "Je suis avec ma copine pour une nuit sur [GEOGRAPHIC_DATA]"
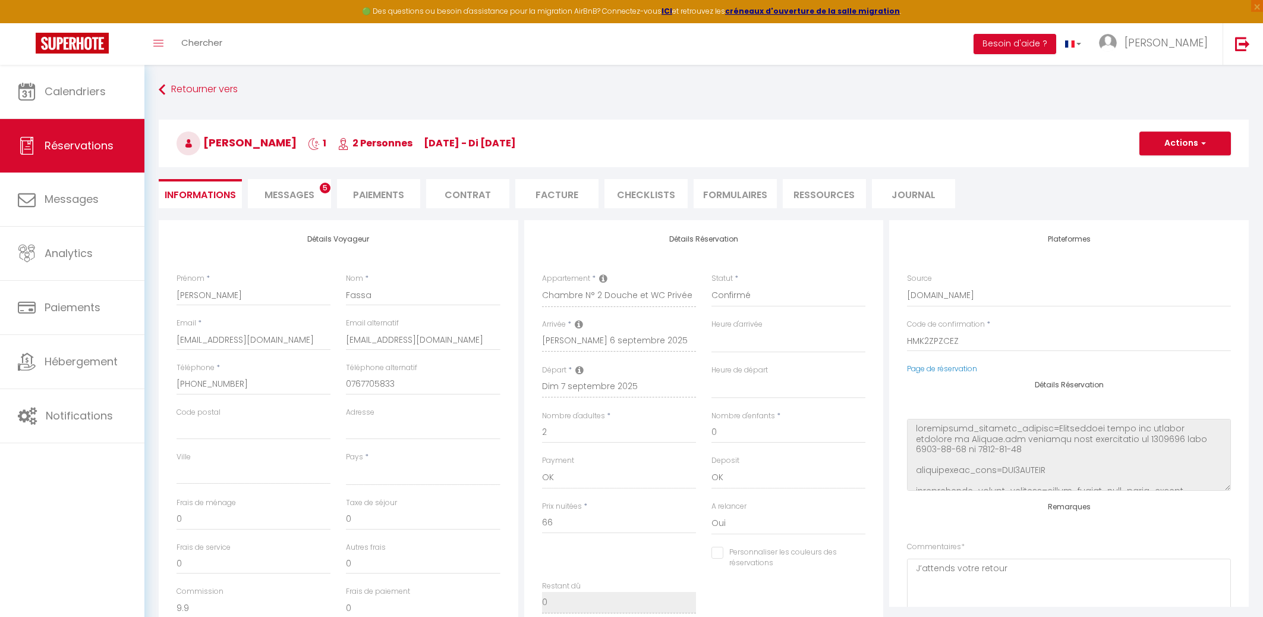
select select
type input "10.73"
select select
checkbox input "false"
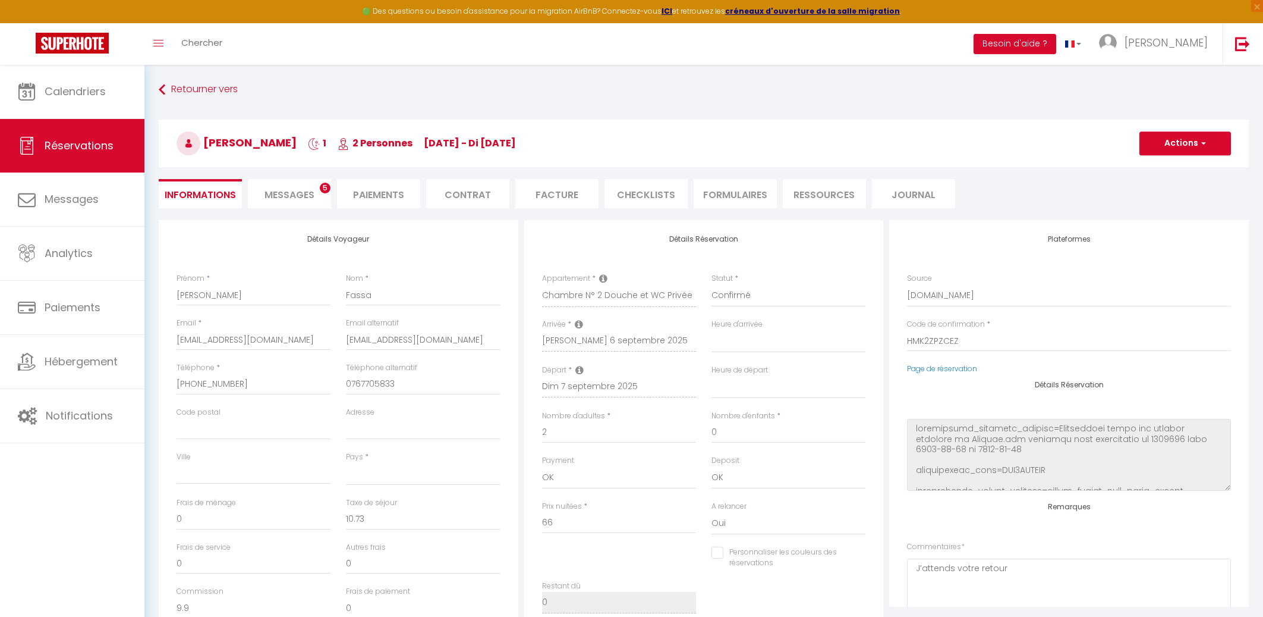
select select
select select "21:00"
select select "11:00"
checkbox input "false"
click at [740, 193] on li "FORMULAIRES" at bounding box center [735, 193] width 83 height 29
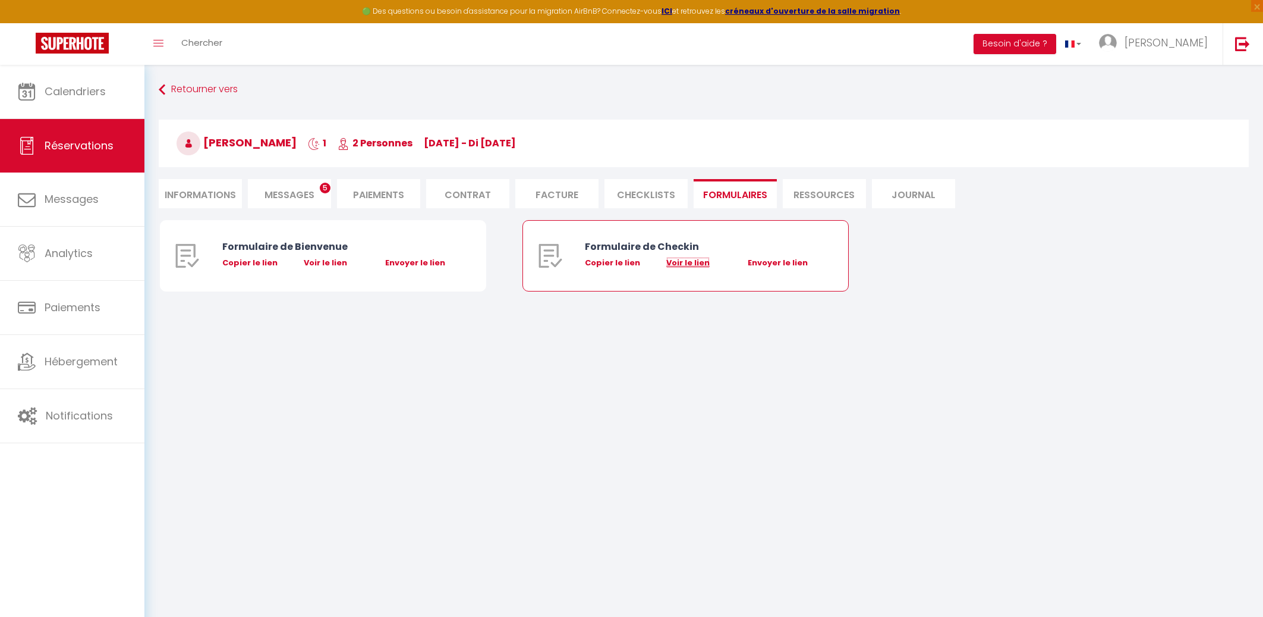
click at [687, 262] on link "Voir le lien" at bounding box center [687, 262] width 43 height 11
click at [163, 91] on icon at bounding box center [162, 89] width 7 height 21
select select
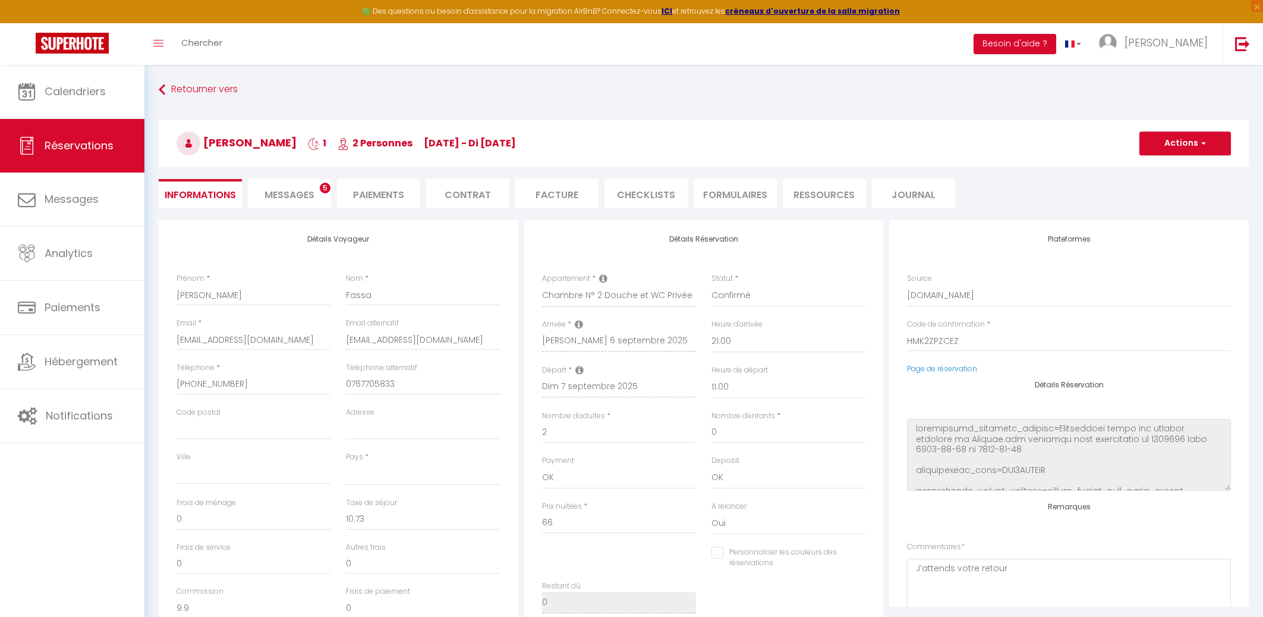
click at [298, 191] on span "Messages" at bounding box center [290, 195] width 50 height 14
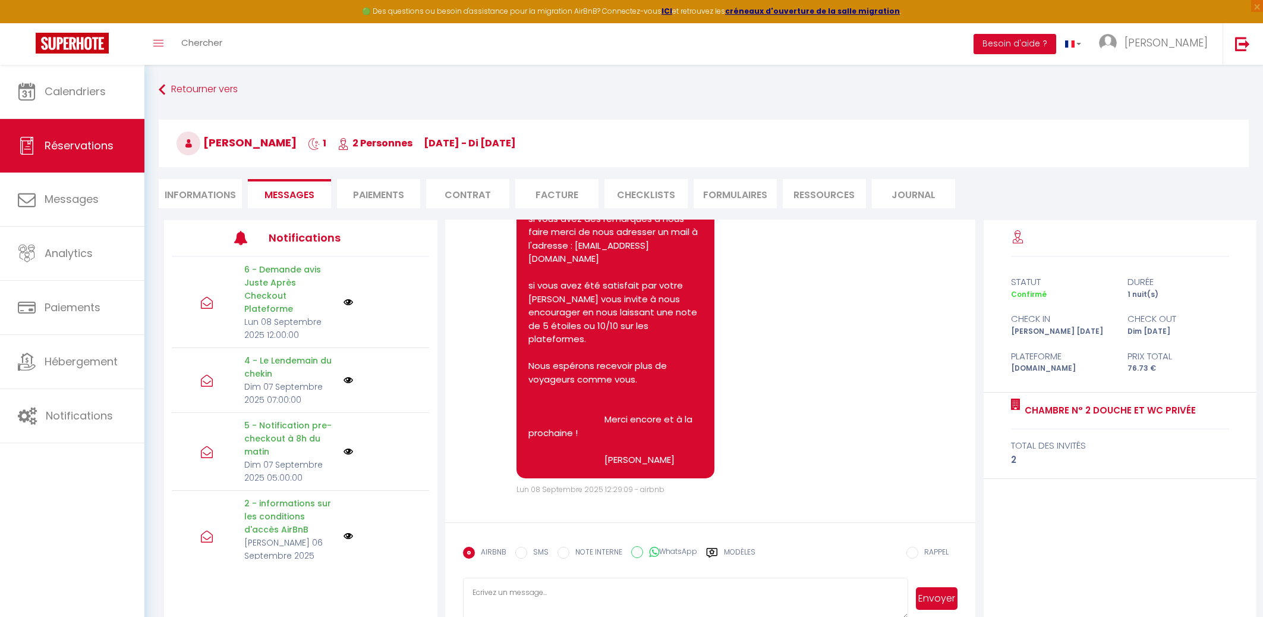
scroll to position [5174, 0]
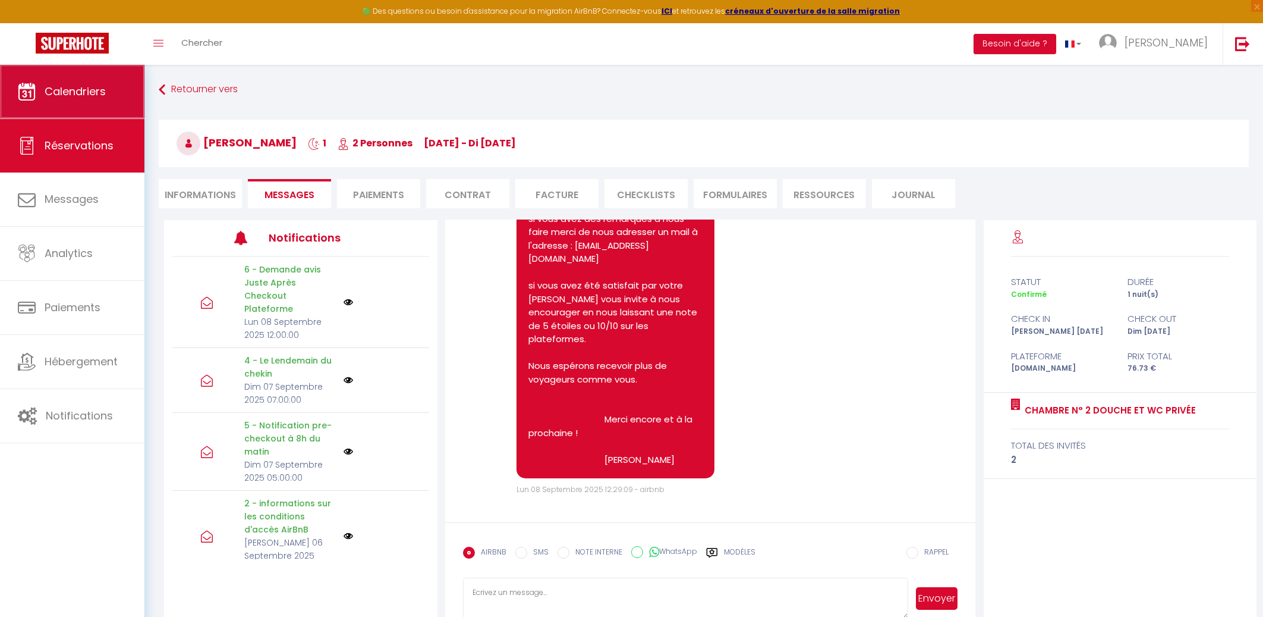
click at [72, 96] on span "Calendriers" at bounding box center [75, 91] width 61 height 15
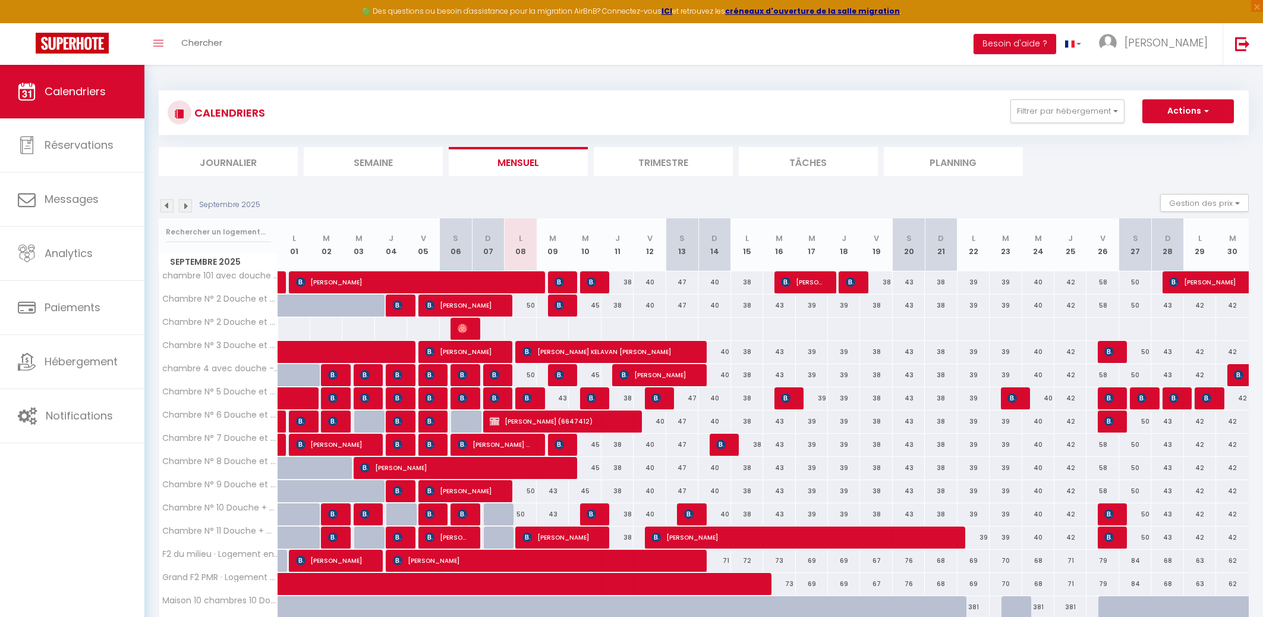
click at [464, 328] on img at bounding box center [463, 328] width 10 height 10
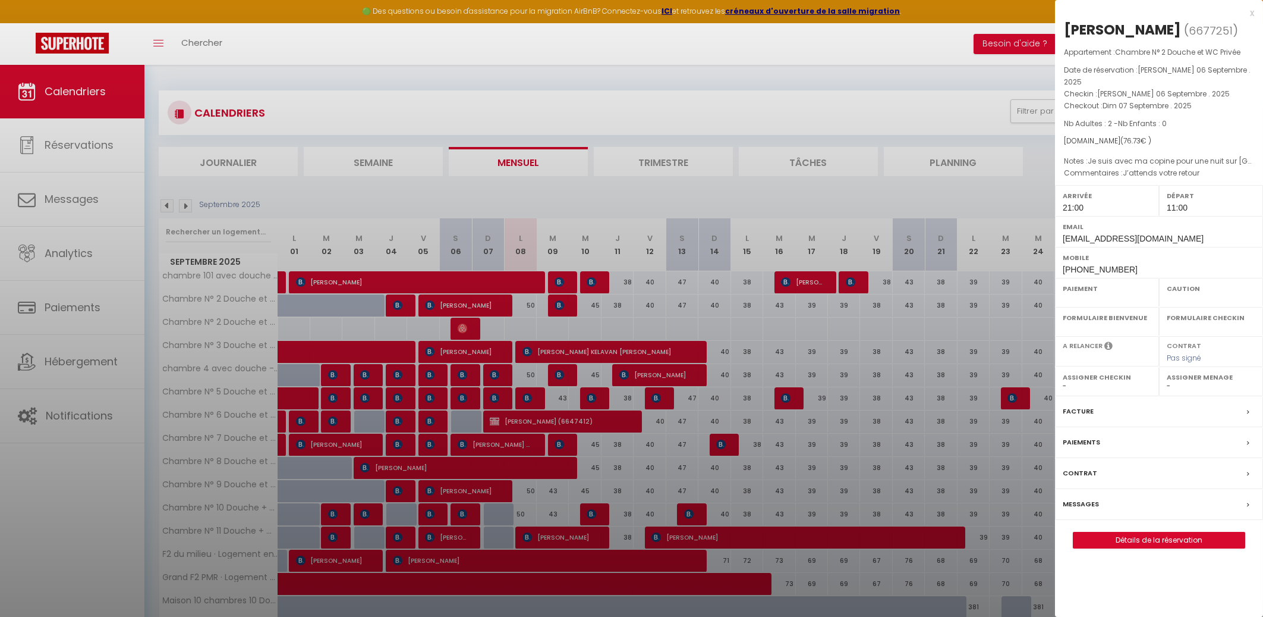
select select "OK"
select select "1"
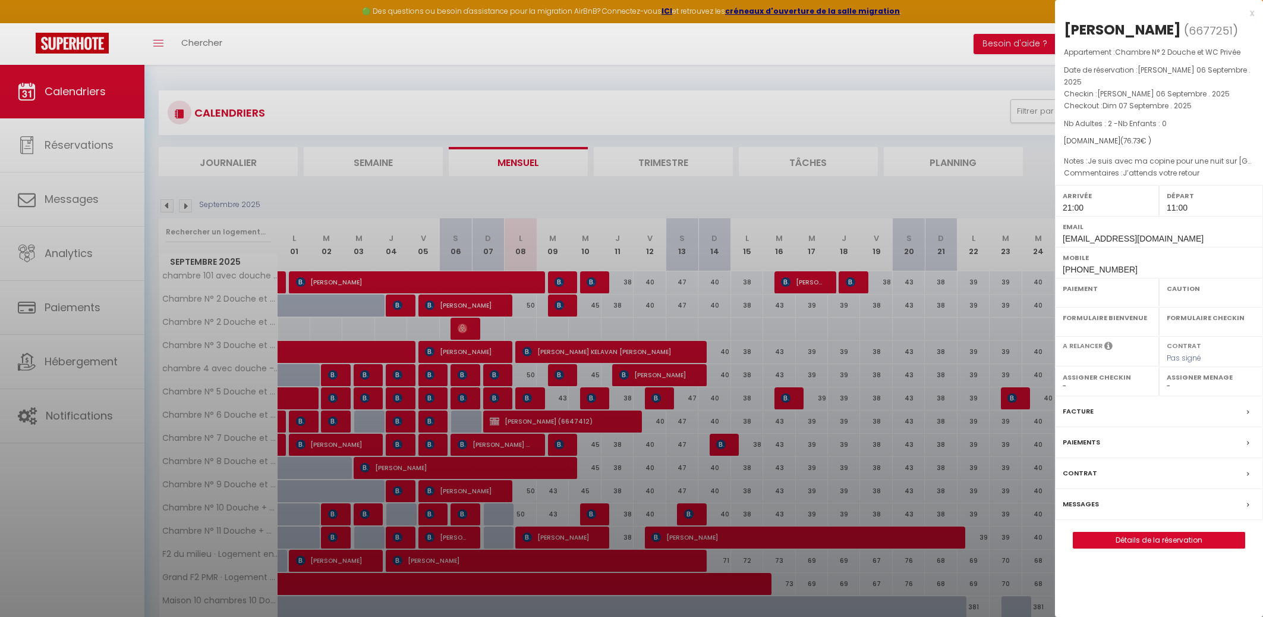
select select
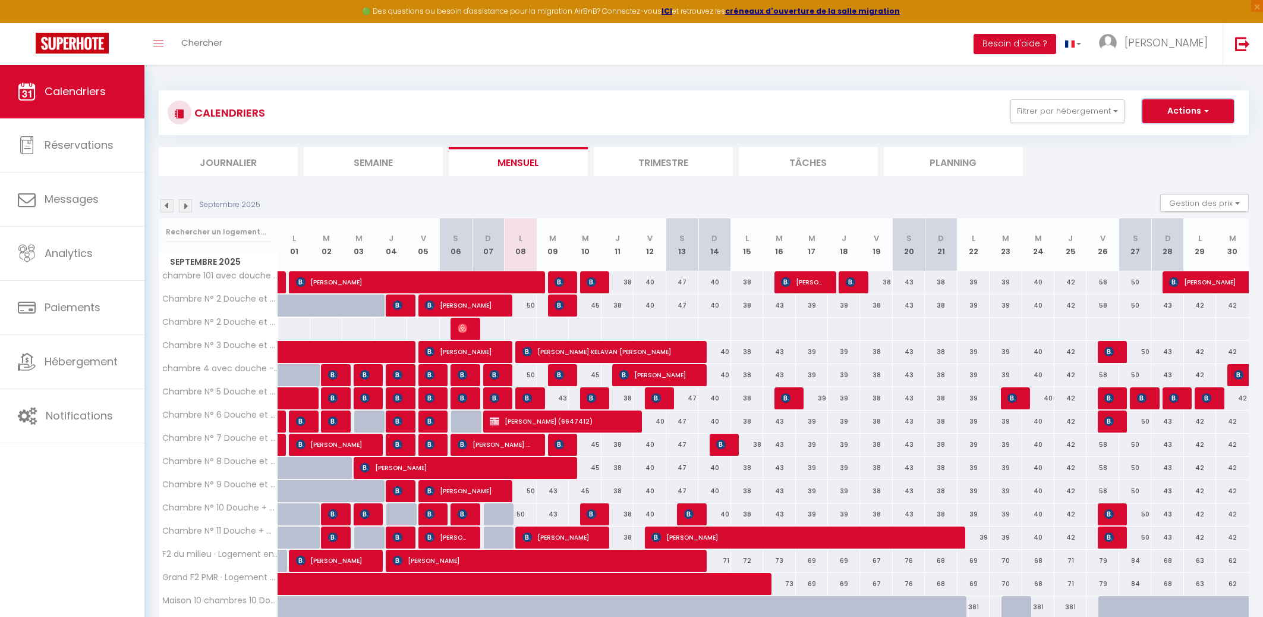
click at [1208, 113] on span "button" at bounding box center [1205, 111] width 7 height 12
click at [1185, 138] on link "Nouvelle réservation" at bounding box center [1175, 139] width 103 height 18
select select
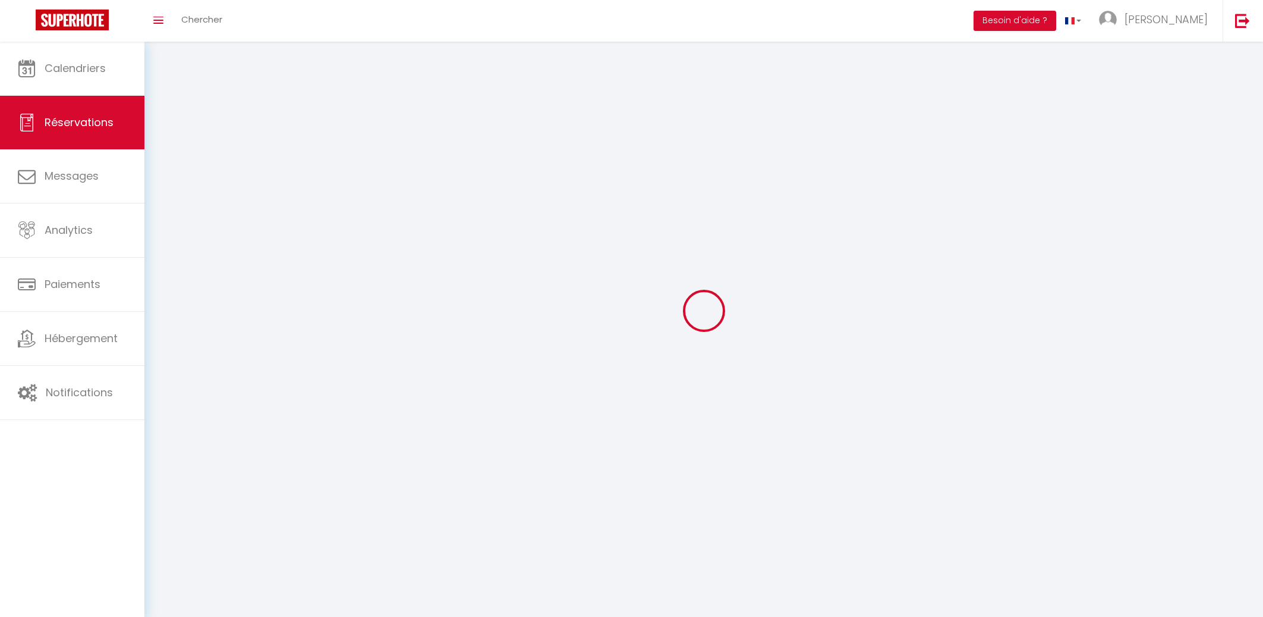
select select
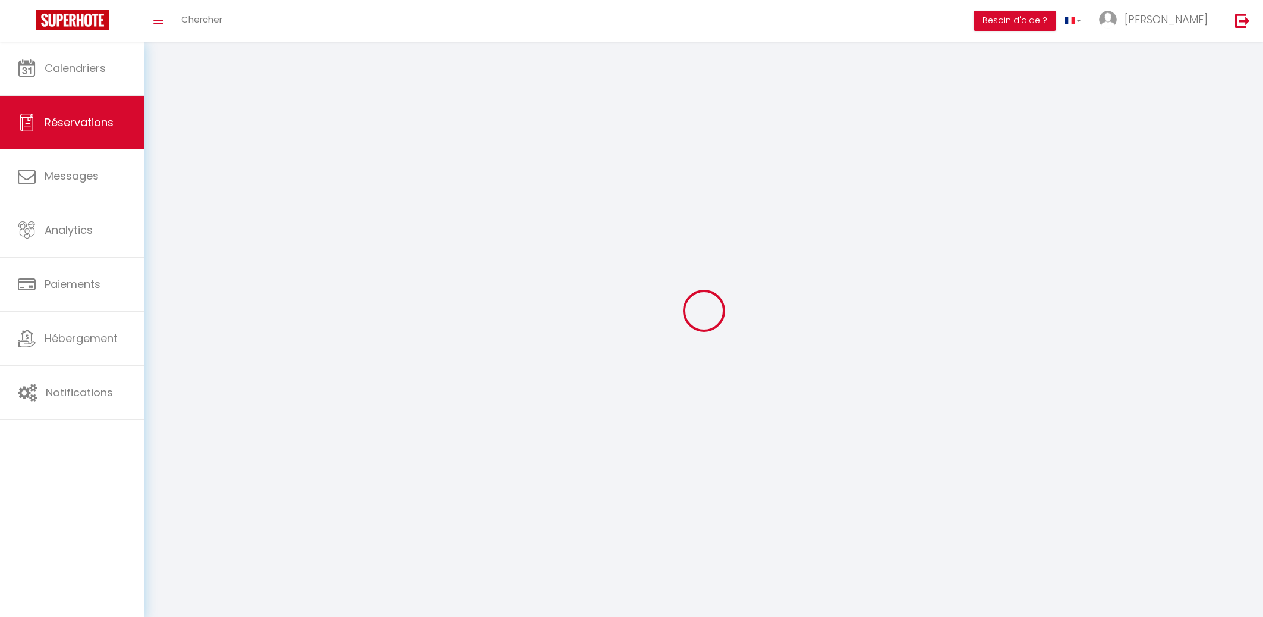
select select
checkbox input "false"
select select
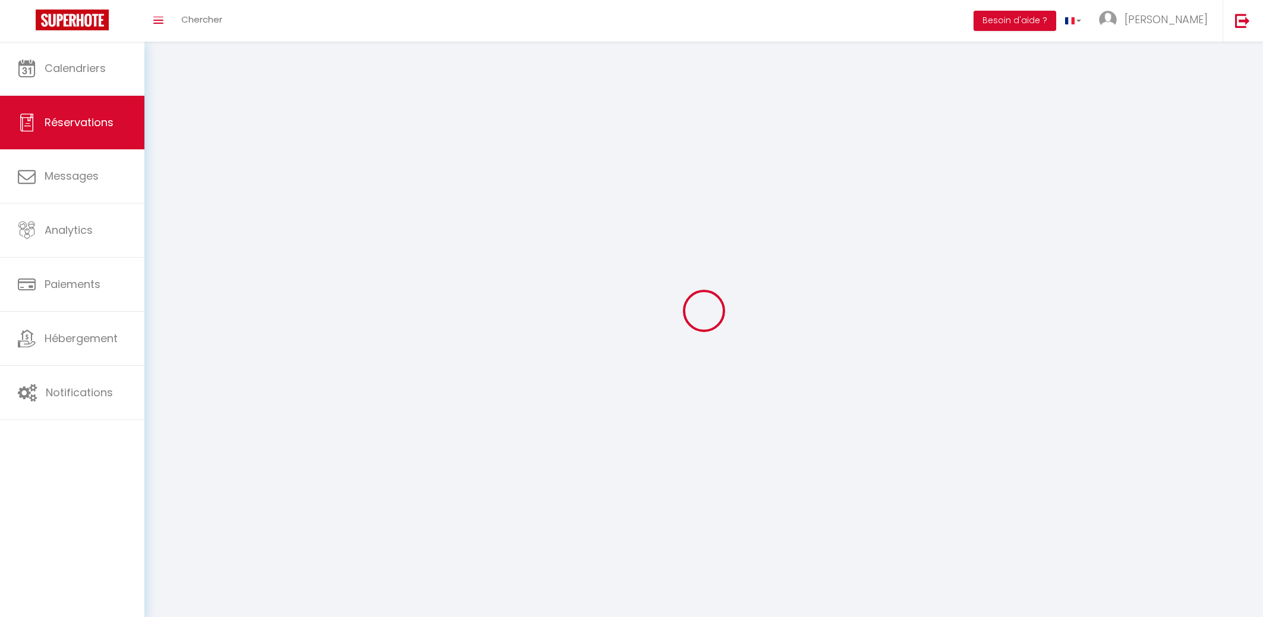
select select
checkbox input "false"
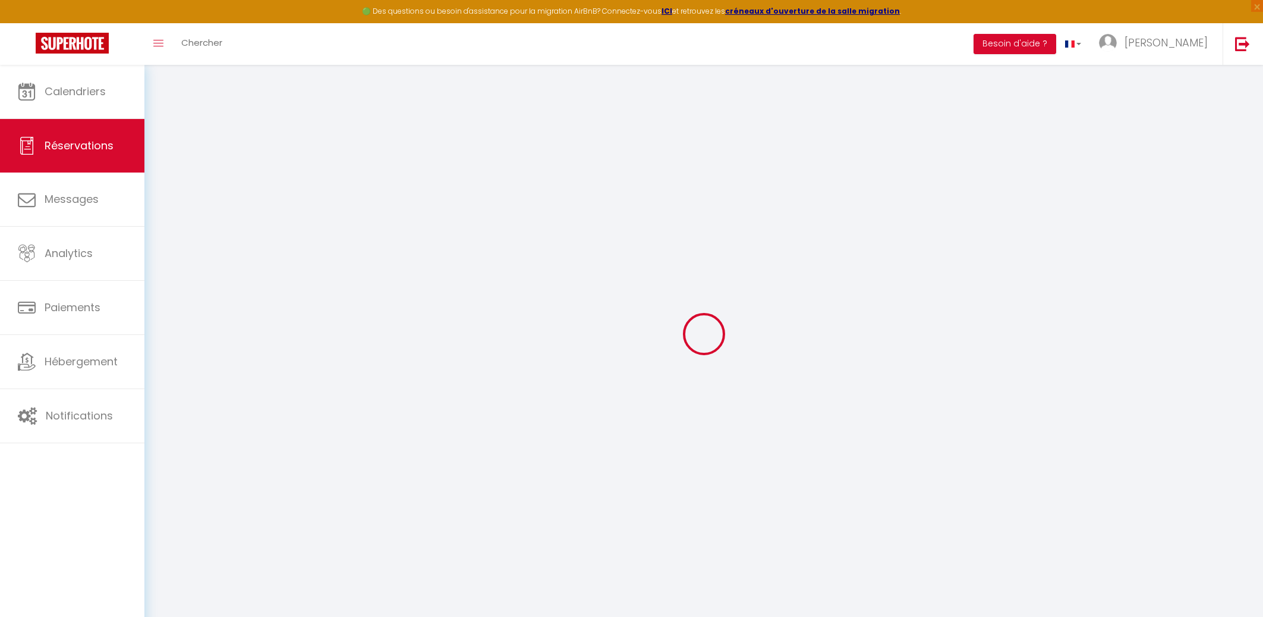
select select
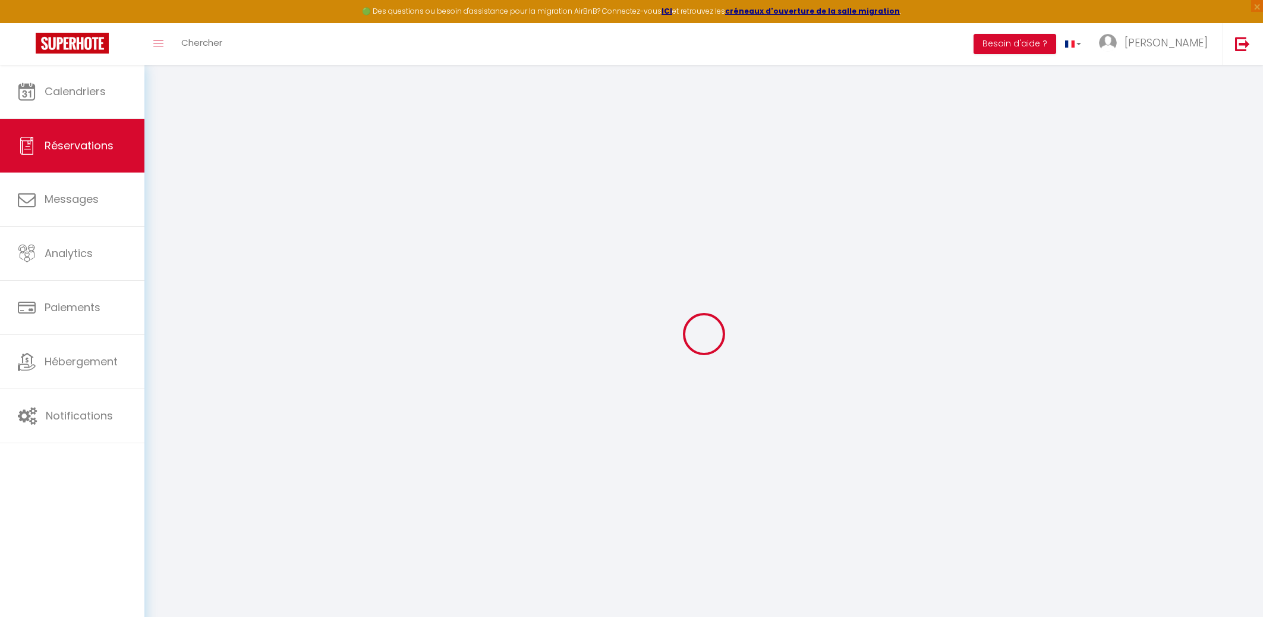
select select
checkbox input "false"
select select
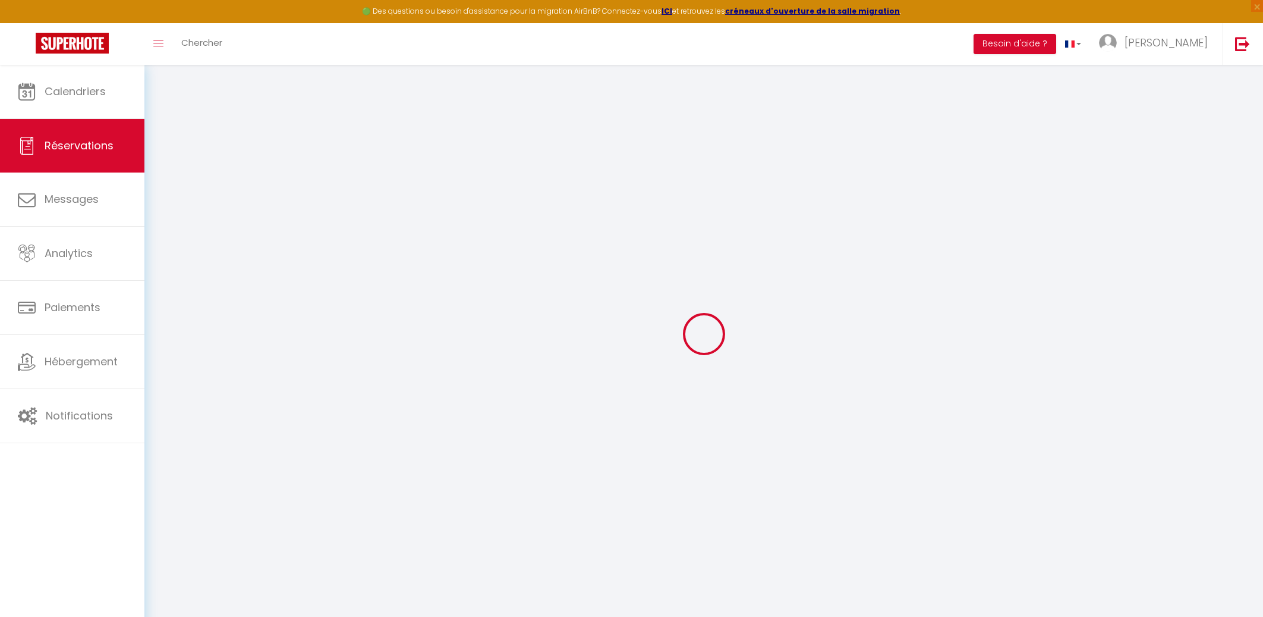
select select
checkbox input "false"
select select
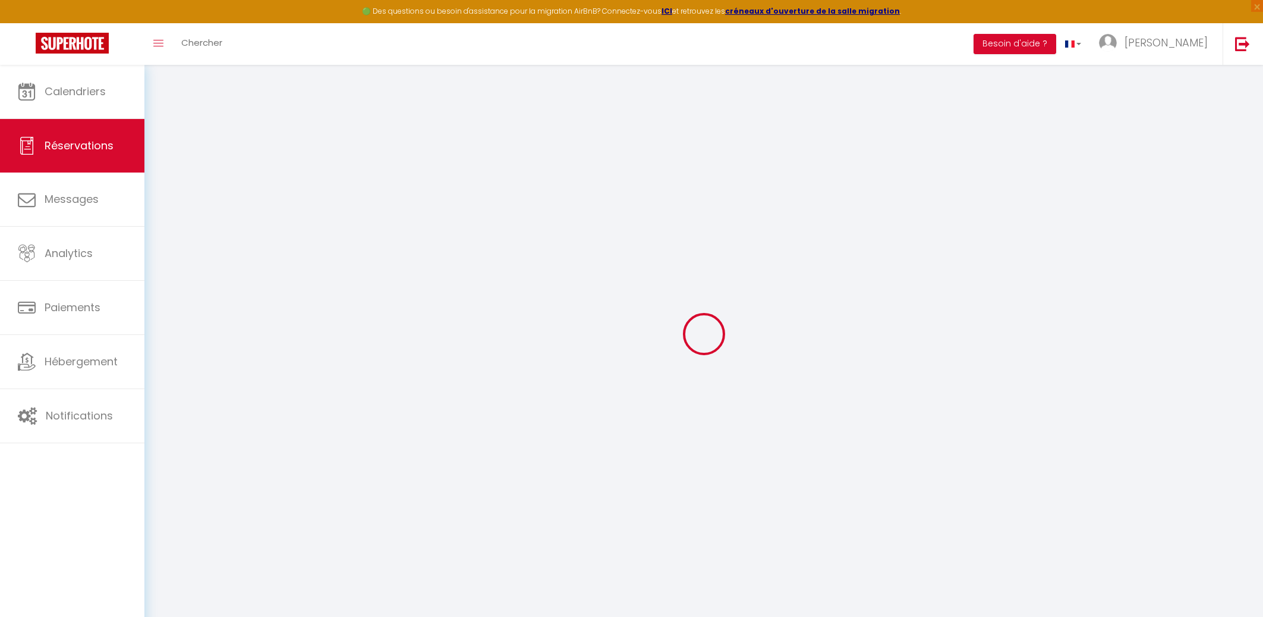
select select
checkbox input "false"
select select
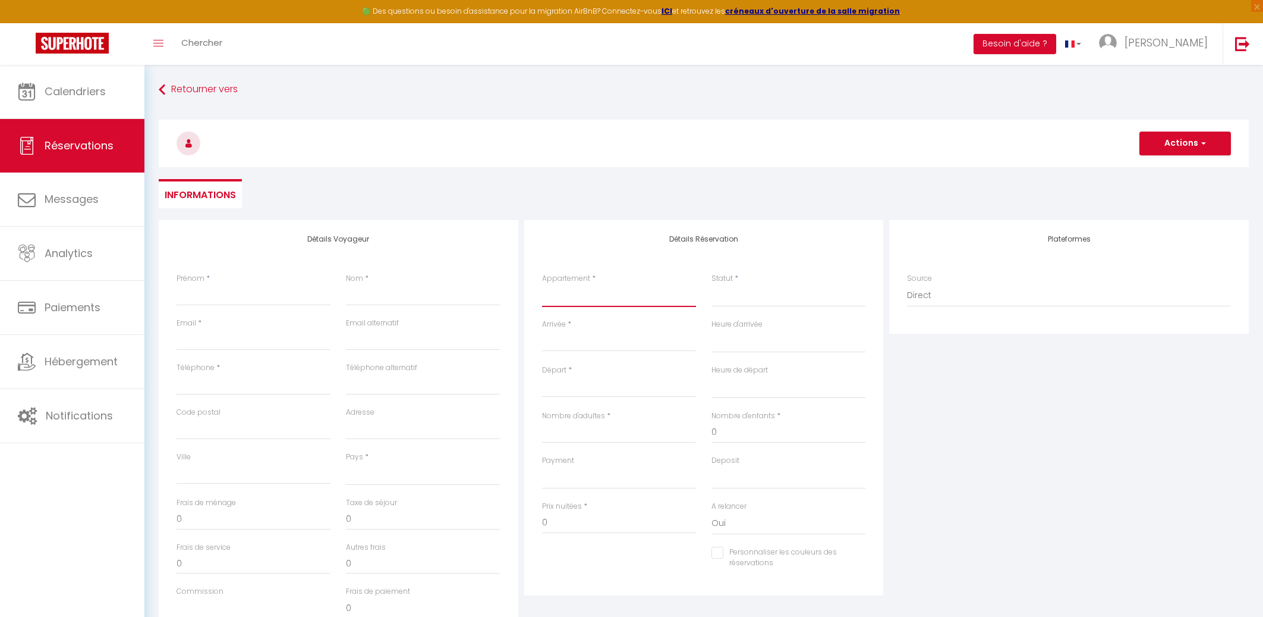
click at [542, 284] on select "chambre 101 avec douche - [PERSON_NAME] Chambre N° 2 Douche et [PERSON_NAME] Ch…" at bounding box center [619, 295] width 154 height 23
select select "64688"
click option "Chambre N° 2 Douche et WC Privée" at bounding box center [0, 0] width 0 height 0
select select
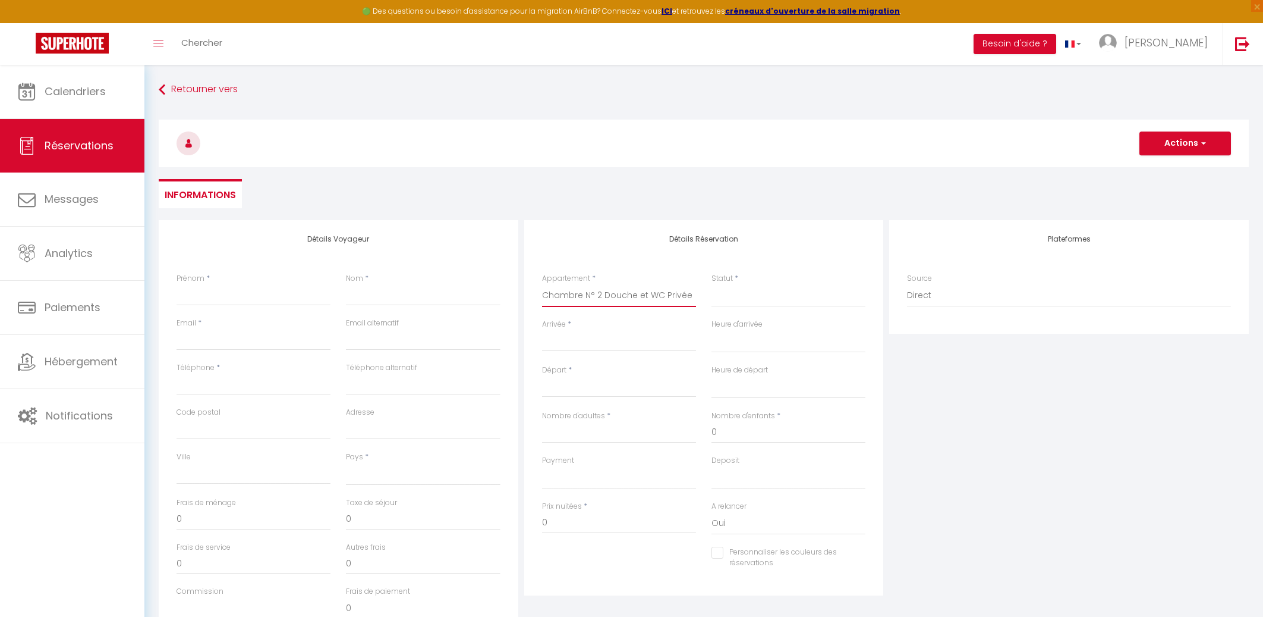
select select
checkbox input "false"
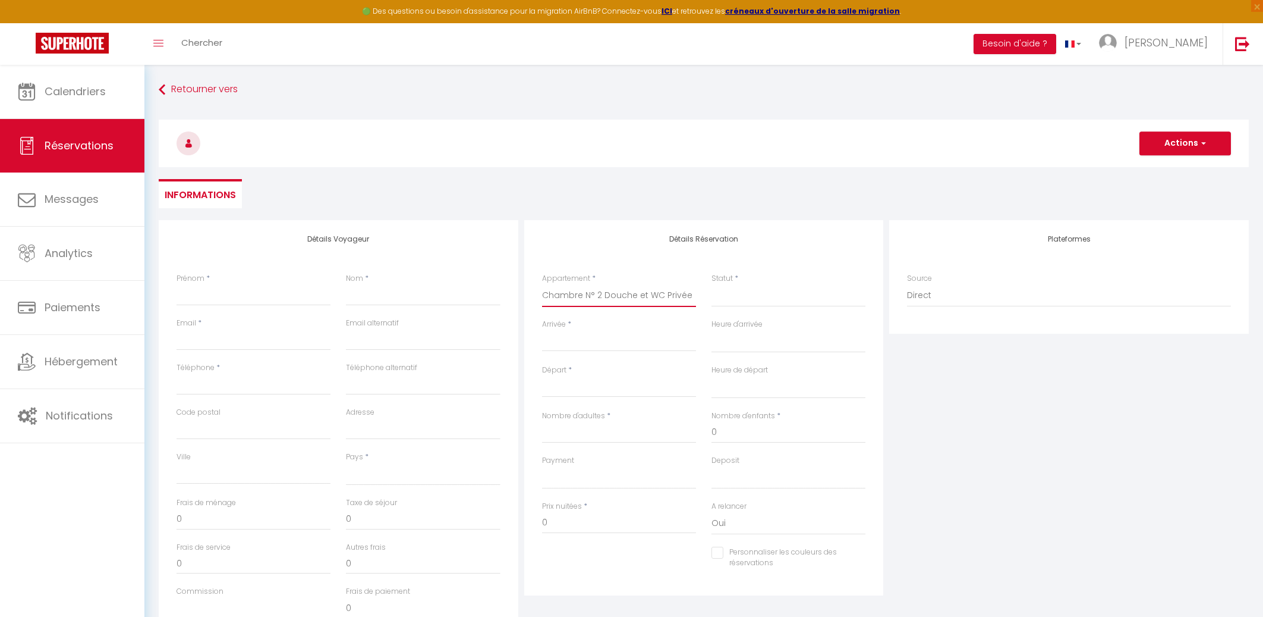
select select
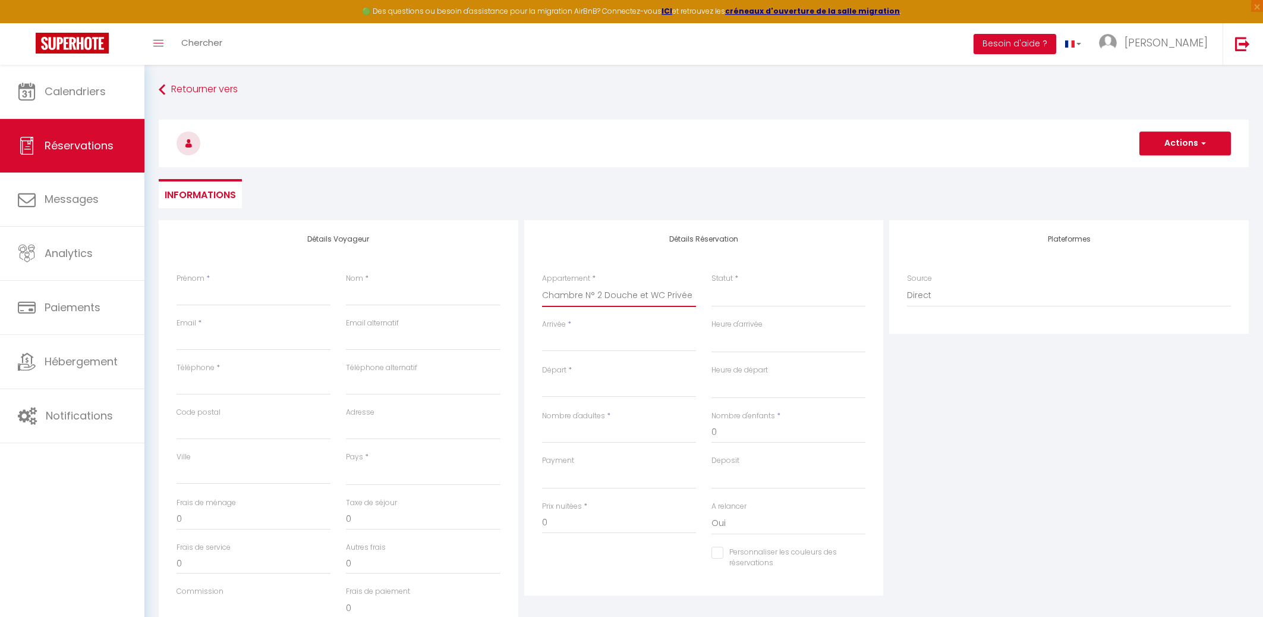
select select
checkbox input "false"
click at [567, 342] on input "Arrivée" at bounding box center [619, 341] width 154 height 15
click at [705, 411] on span "6" at bounding box center [707, 410] width 26 height 24
select select
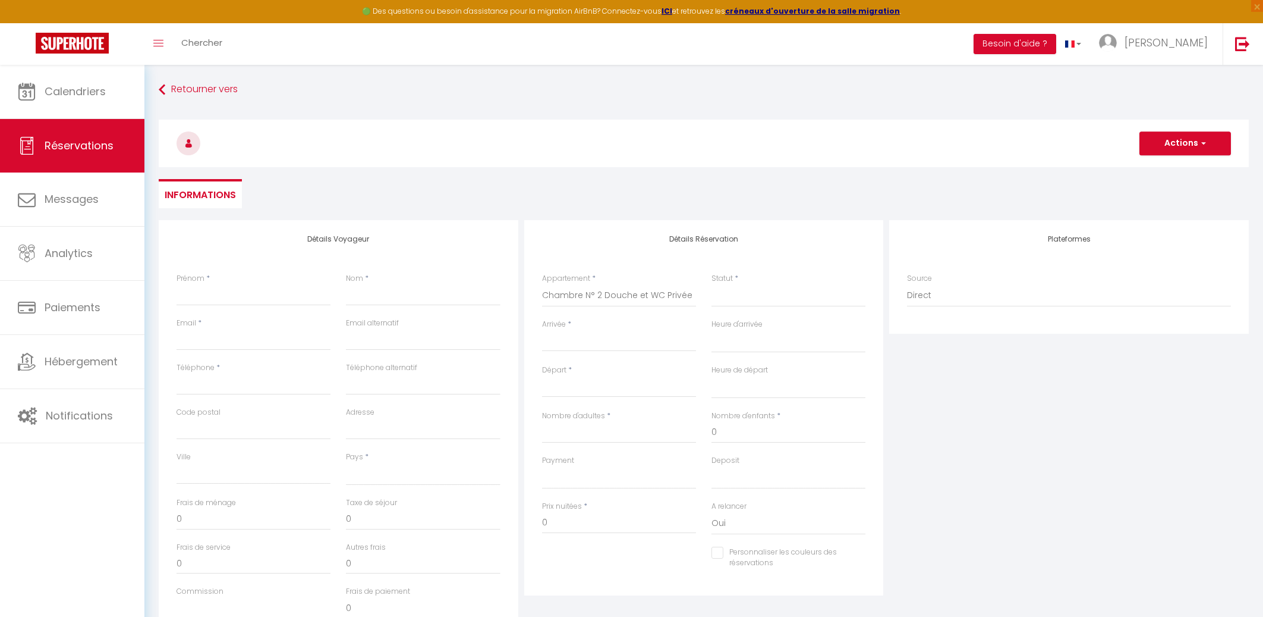
select select
type input "[PERSON_NAME] 06 Septembre 2025"
select select
type input "Dim 07 Septembre 2025"
select select
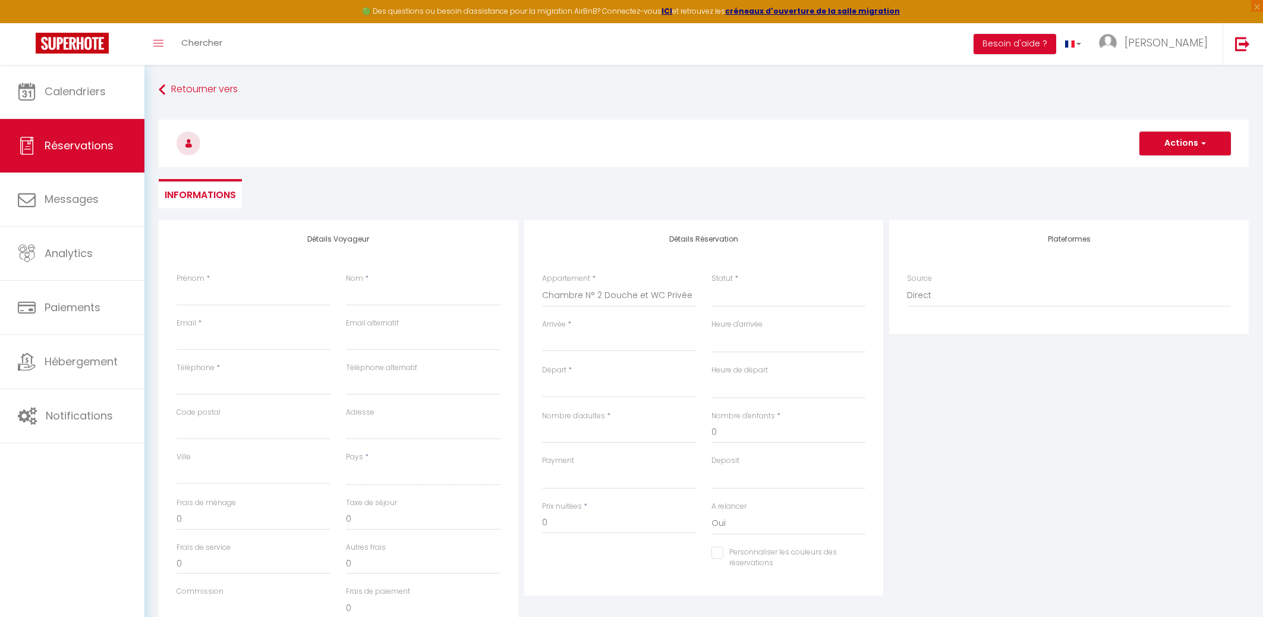
select select
checkbox input "false"
click at [215, 297] on input "Prénom" at bounding box center [254, 294] width 154 height 21
paste input "[PERSON_NAME]"
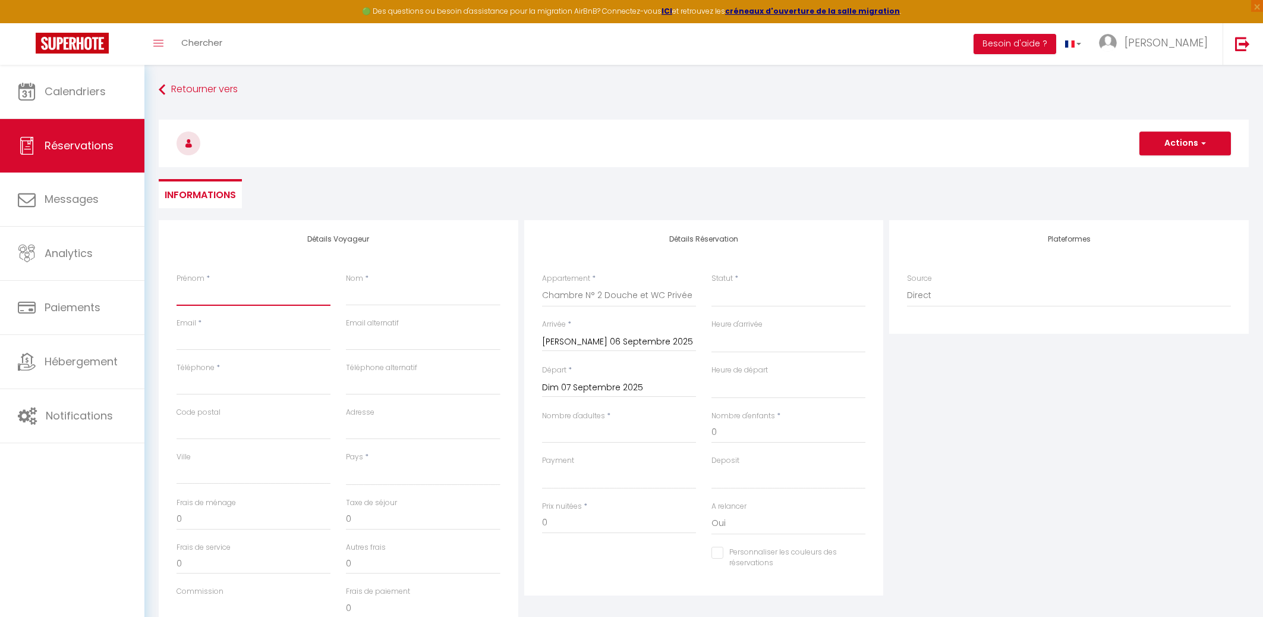
type input "[PERSON_NAME]"
select select
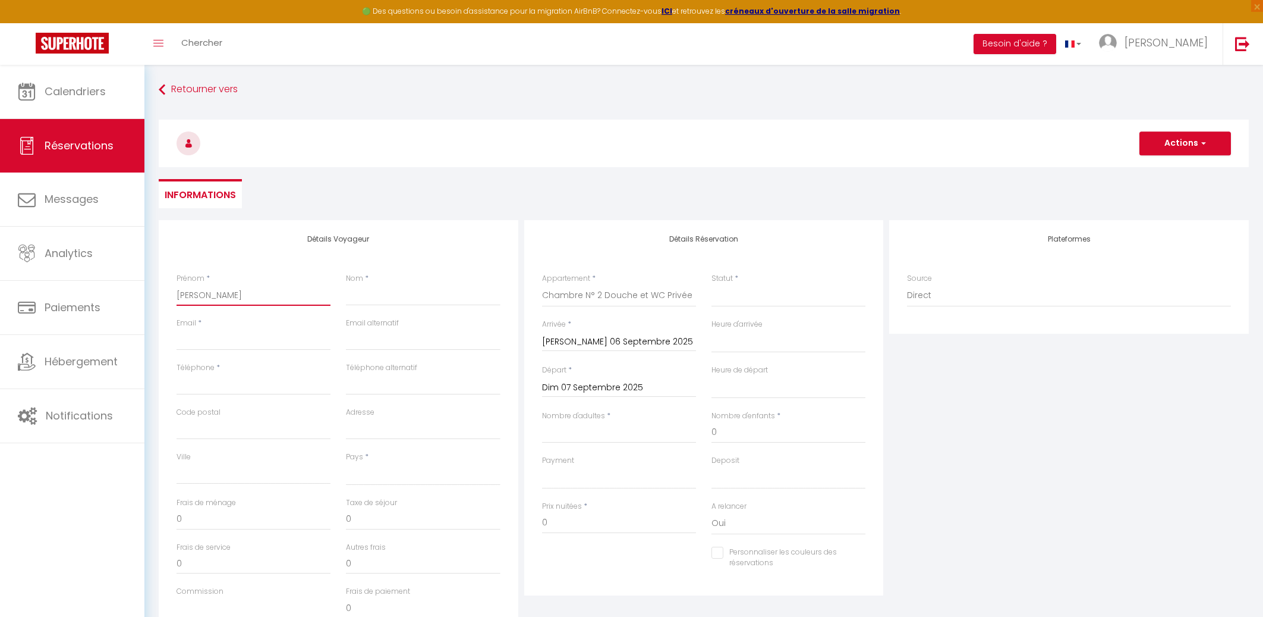
select select
checkbox input "false"
type input "[PERSON_NAME]"
click at [376, 294] on input "Nom" at bounding box center [423, 294] width 154 height 21
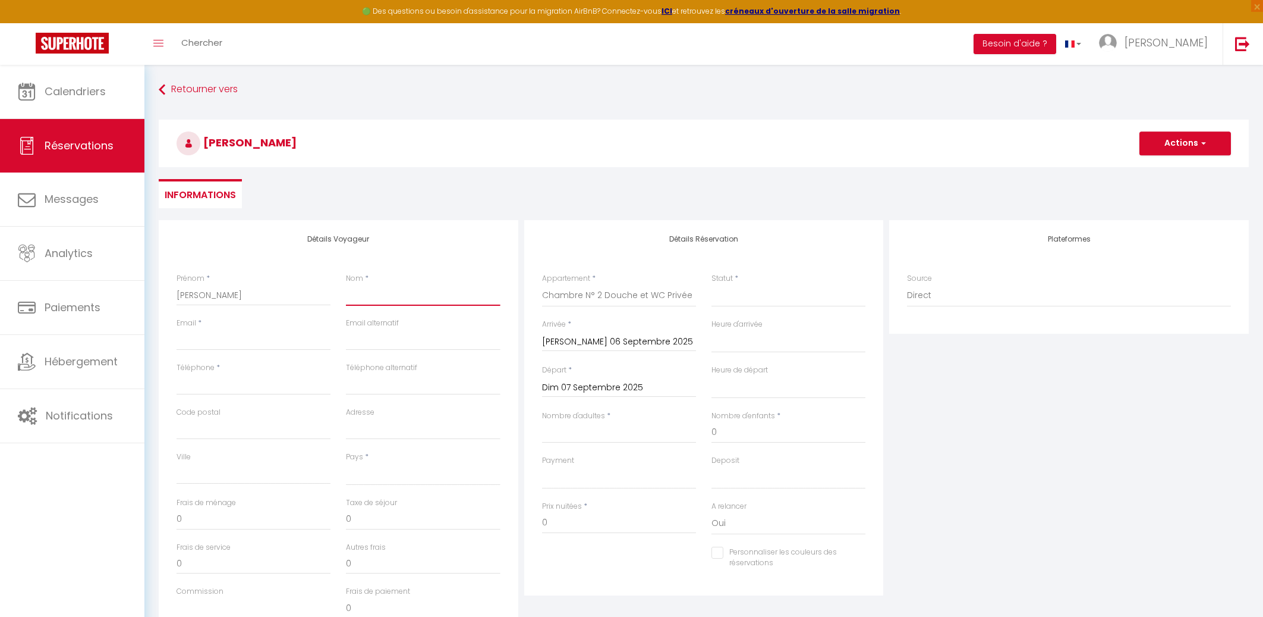
paste input "[PERSON_NAME]"
type input "[PERSON_NAME]"
select select
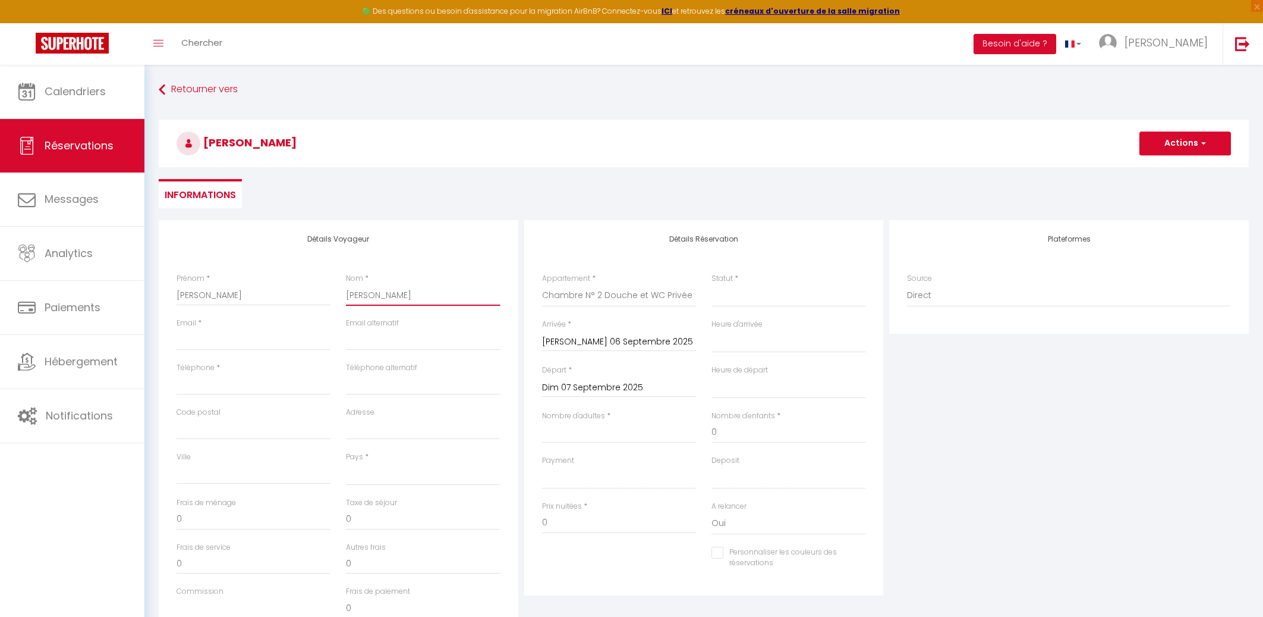
select select
checkbox input "false"
type input "[PERSON_NAME]"
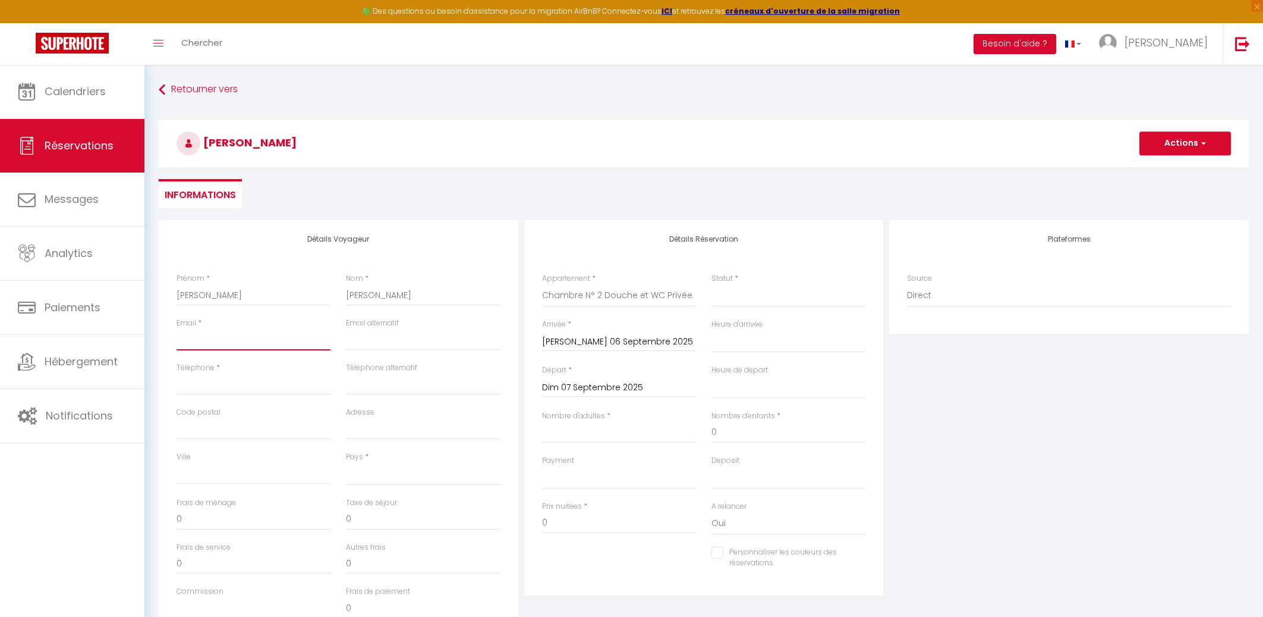
click at [187, 343] on input "Email client" at bounding box center [254, 339] width 154 height 21
paste input "[EMAIL_ADDRESS][DOMAIN_NAME]"
type input "[EMAIL_ADDRESS][DOMAIN_NAME]"
select select
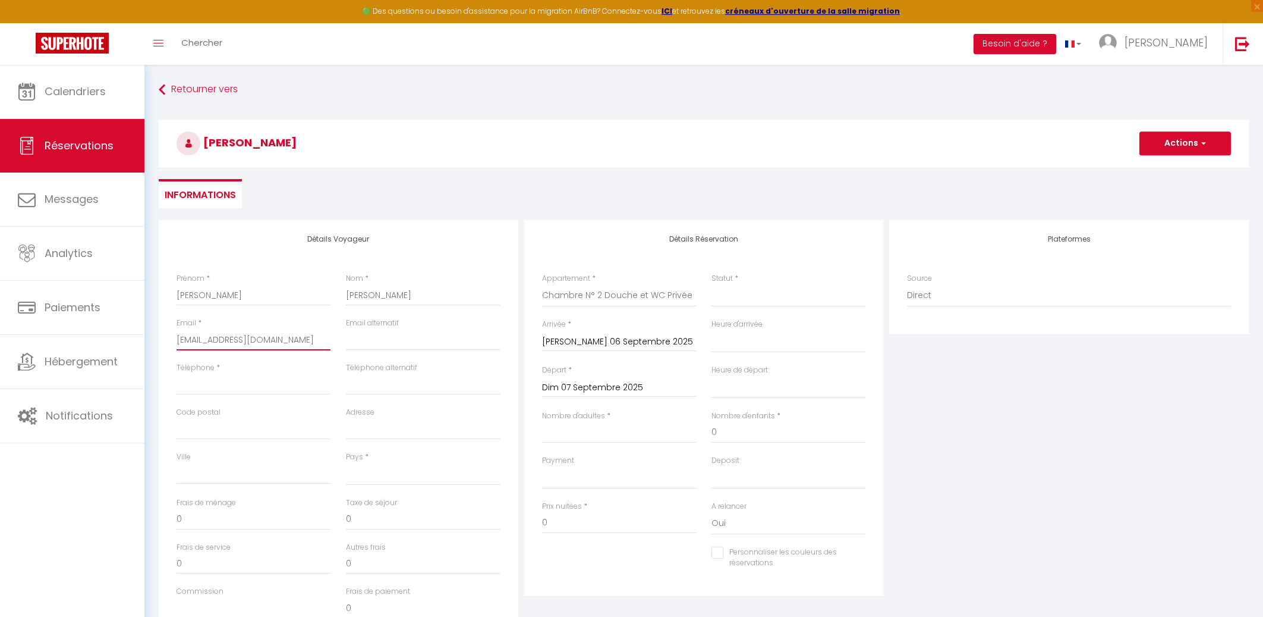
select select
checkbox input "false"
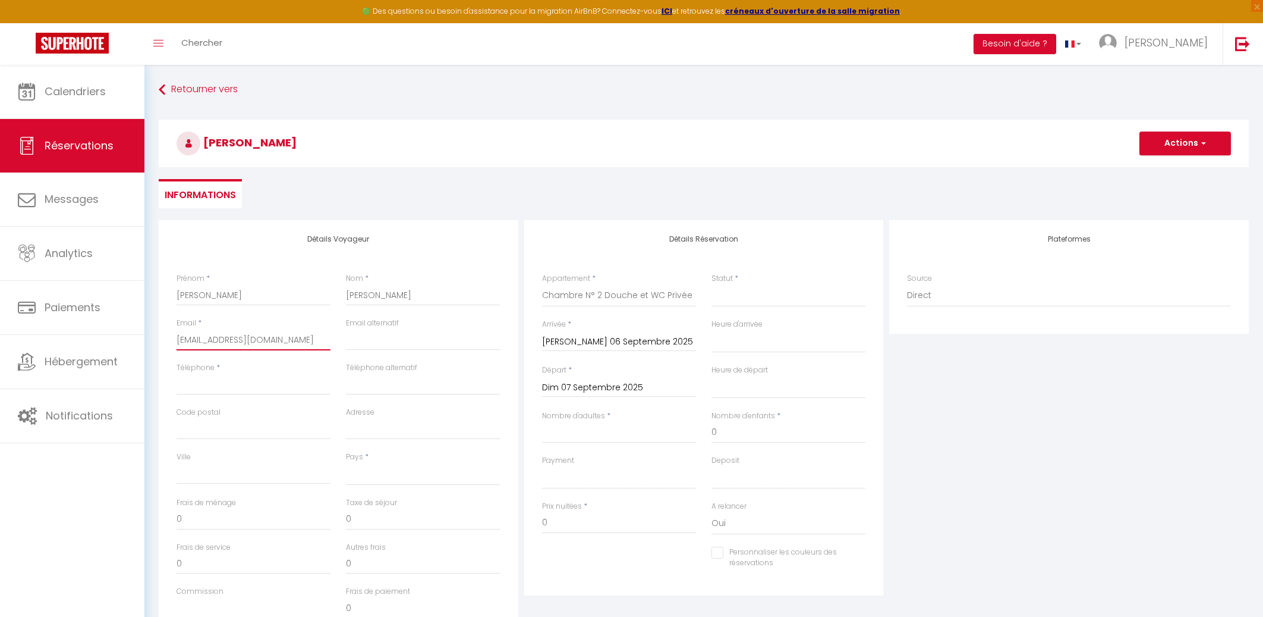
type input "[EMAIL_ADDRESS][DOMAIN_NAME]"
click at [215, 386] on input "Téléphone" at bounding box center [254, 383] width 154 height 21
paste input "0767705833"
type input "0767705833"
select select
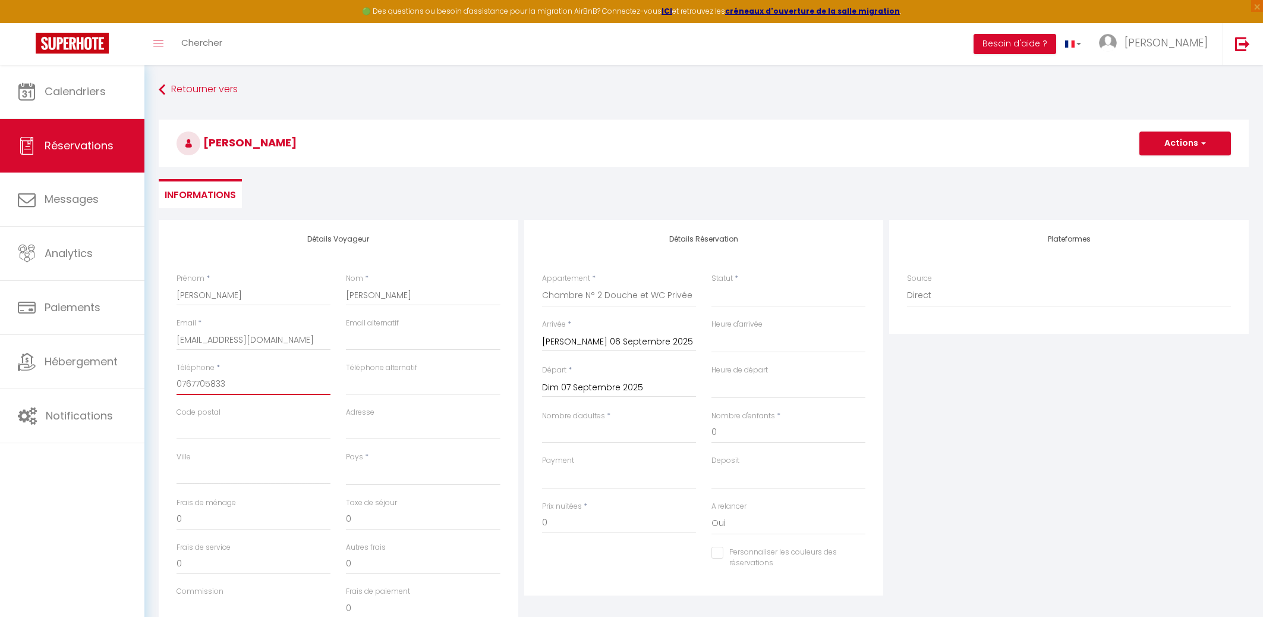
select select
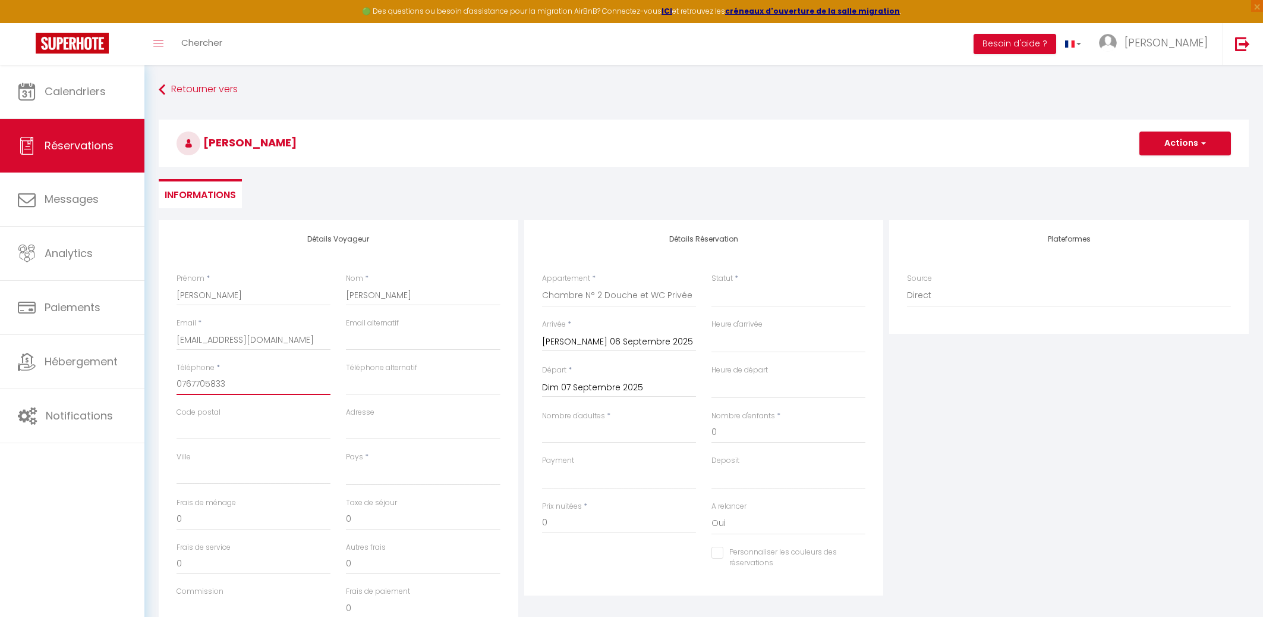
checkbox input "false"
type input "0767705833"
click at [346, 463] on select "[GEOGRAPHIC_DATA] [GEOGRAPHIC_DATA] [GEOGRAPHIC_DATA] [GEOGRAPHIC_DATA] [GEOGRA…" at bounding box center [423, 474] width 154 height 23
select select "FR"
click option "[GEOGRAPHIC_DATA]" at bounding box center [0, 0] width 0 height 0
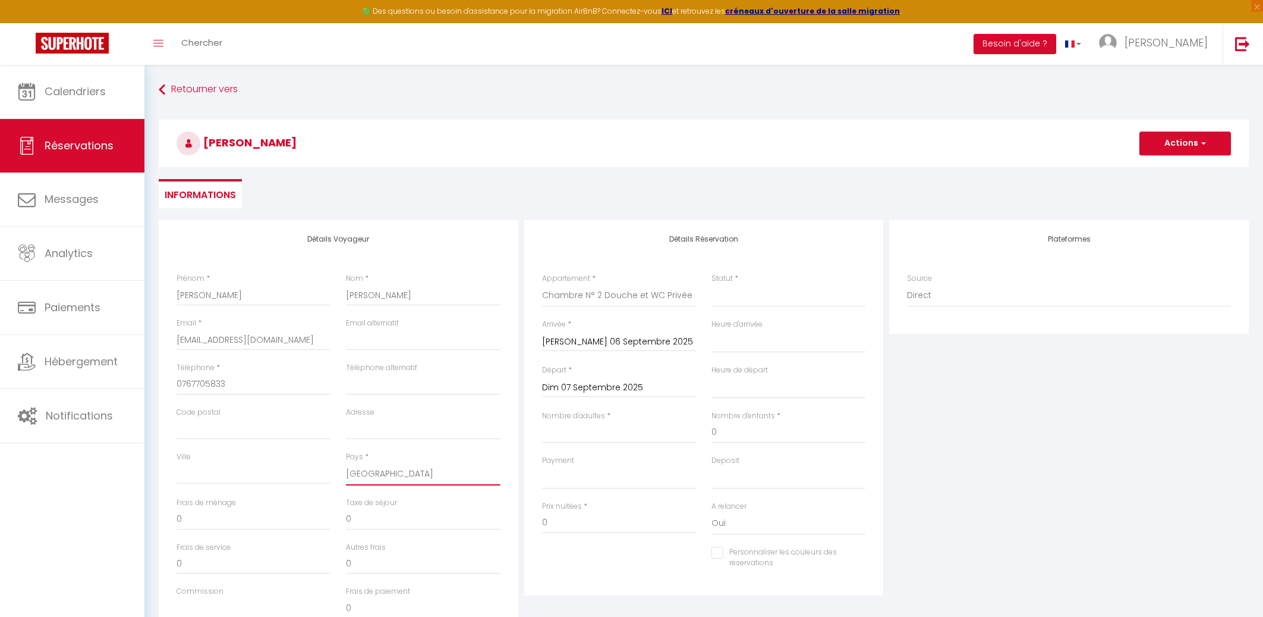
select select
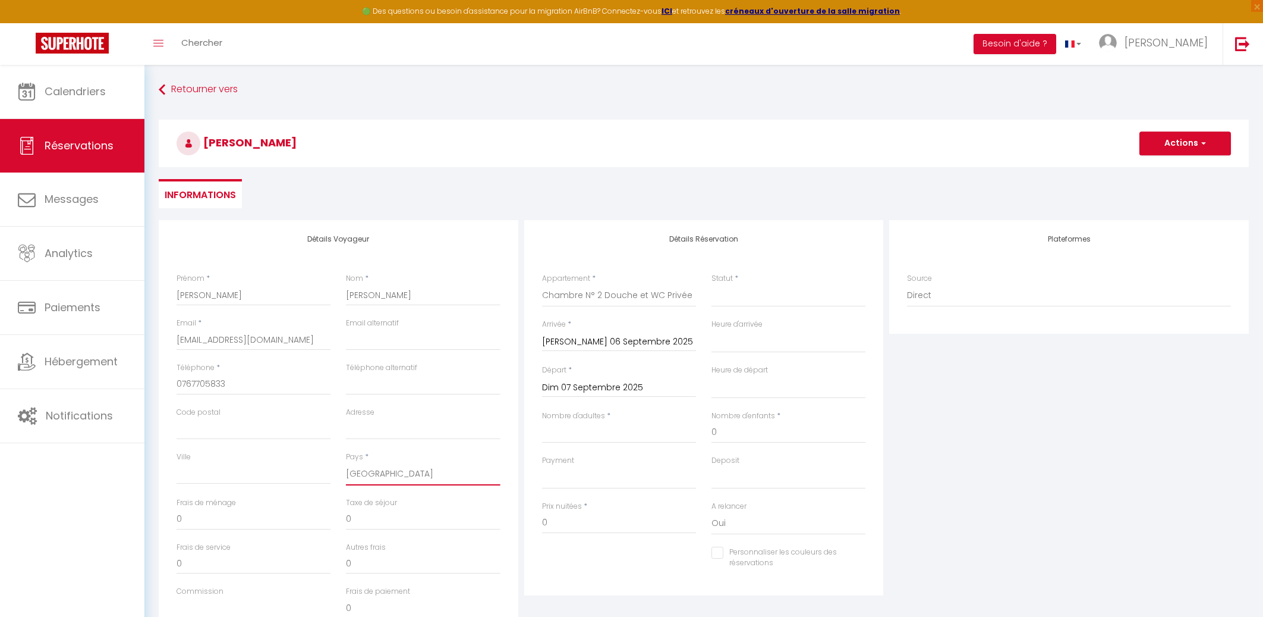
checkbox input "false"
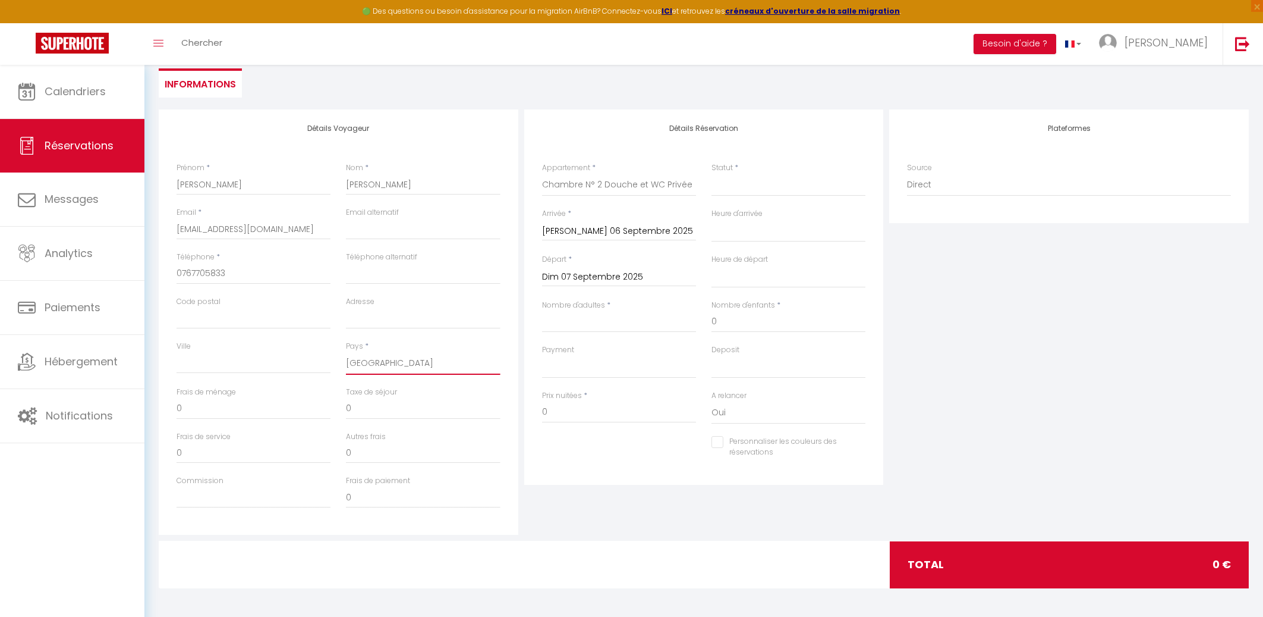
scroll to position [47, 0]
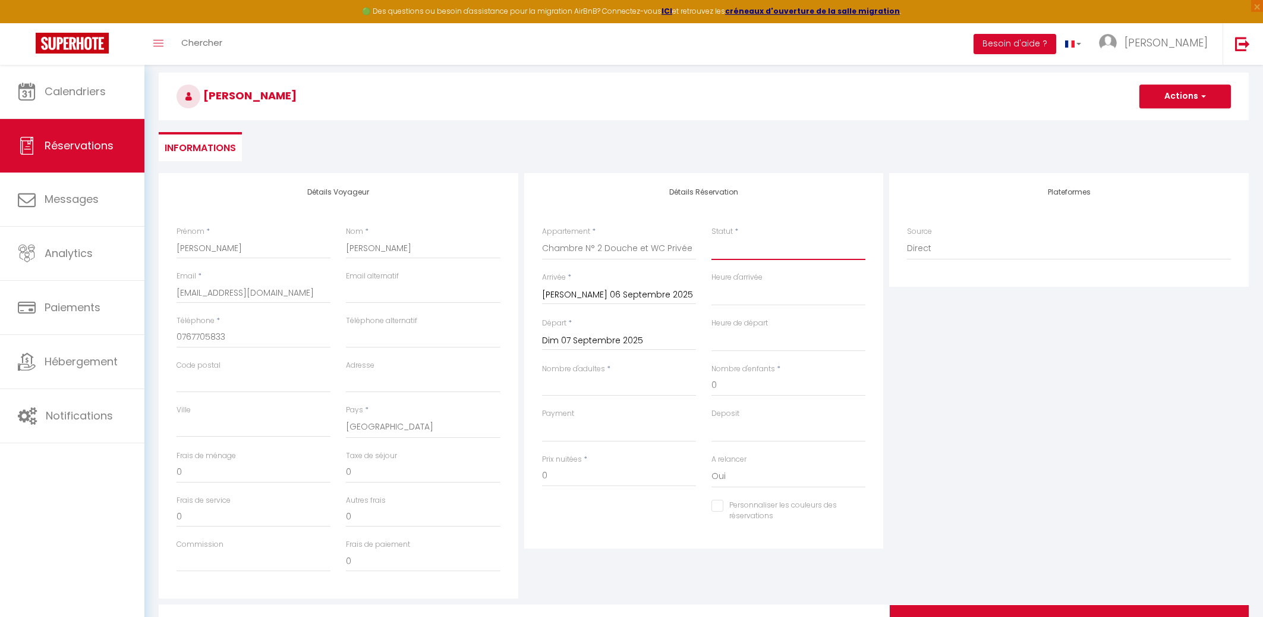
click at [712, 237] on select "Confirmé Non Confirmé [PERSON_NAME] par le voyageur No Show Request" at bounding box center [789, 248] width 154 height 23
select select "1"
click option "Confirmé" at bounding box center [0, 0] width 0 height 0
select select
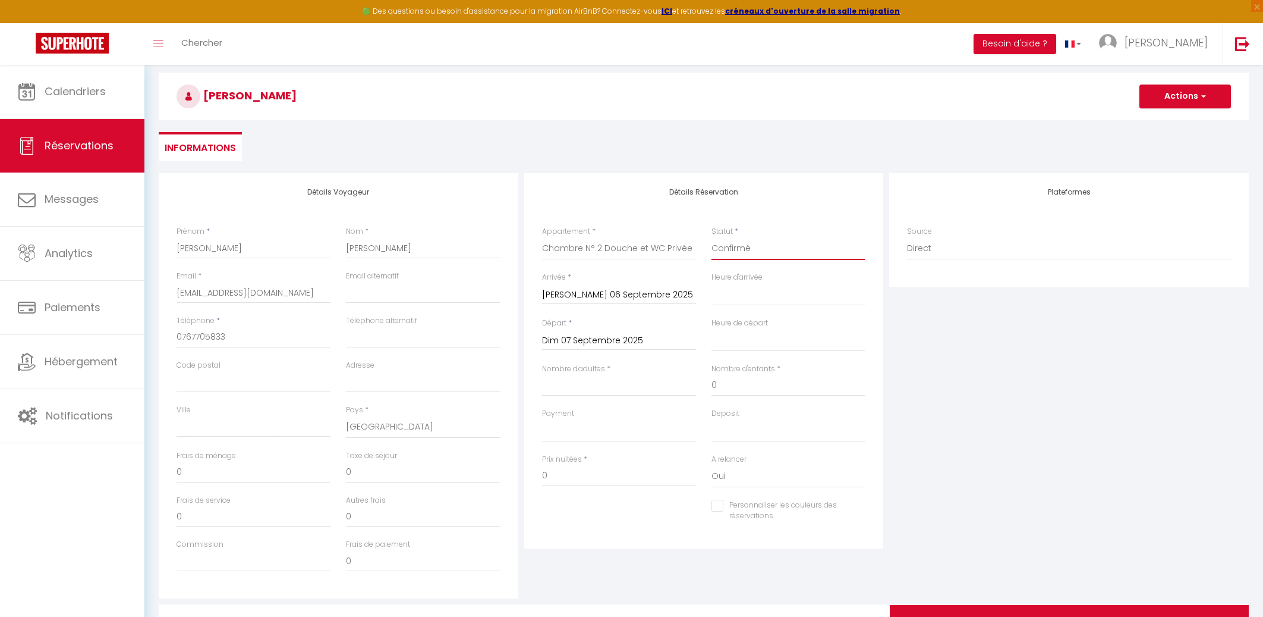
select select
checkbox input "false"
click at [589, 388] on input "Nombre d'adultes" at bounding box center [619, 385] width 154 height 21
type input "1"
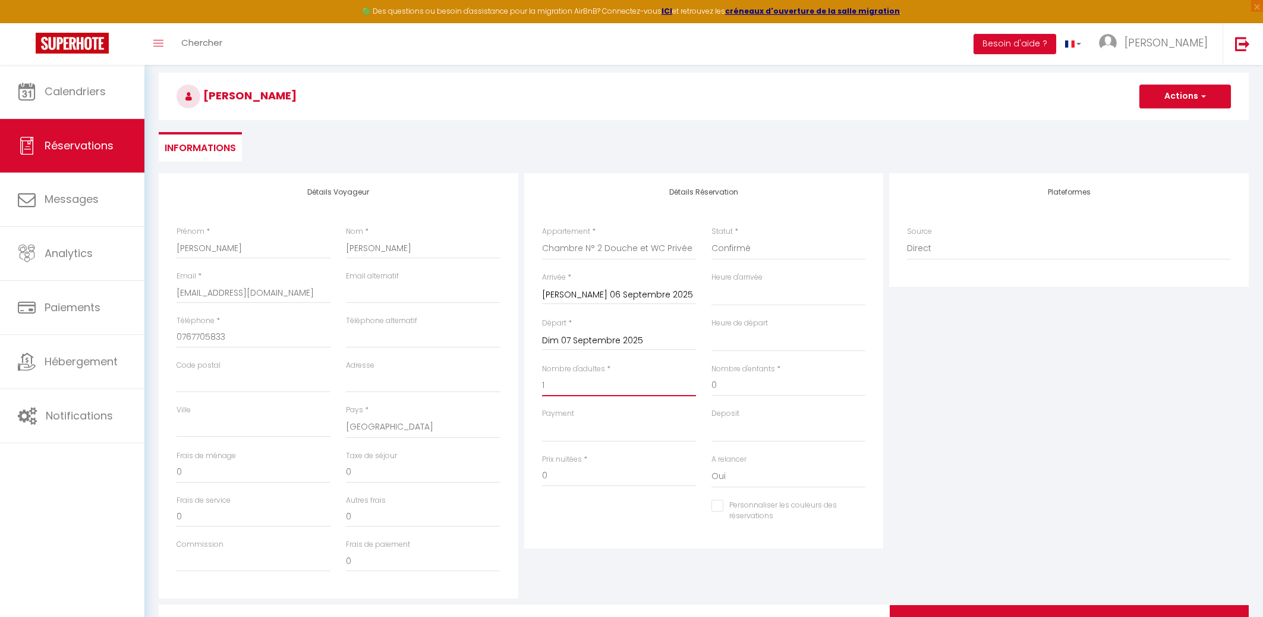
select select
checkbox input "false"
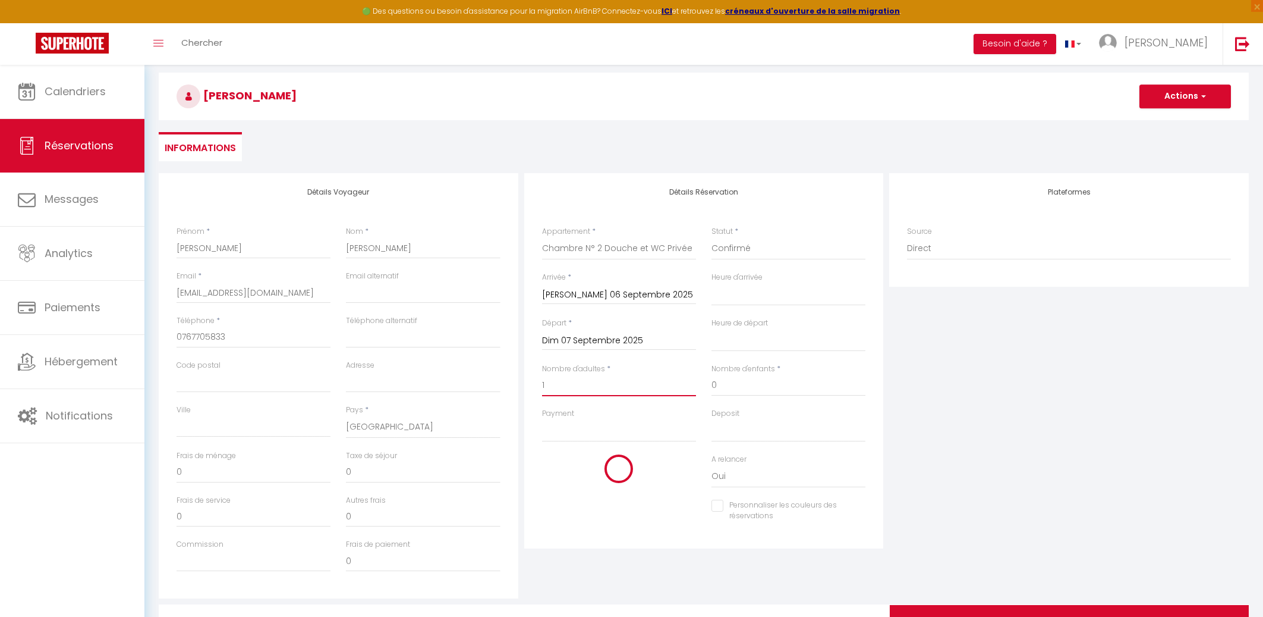
select select
checkbox input "false"
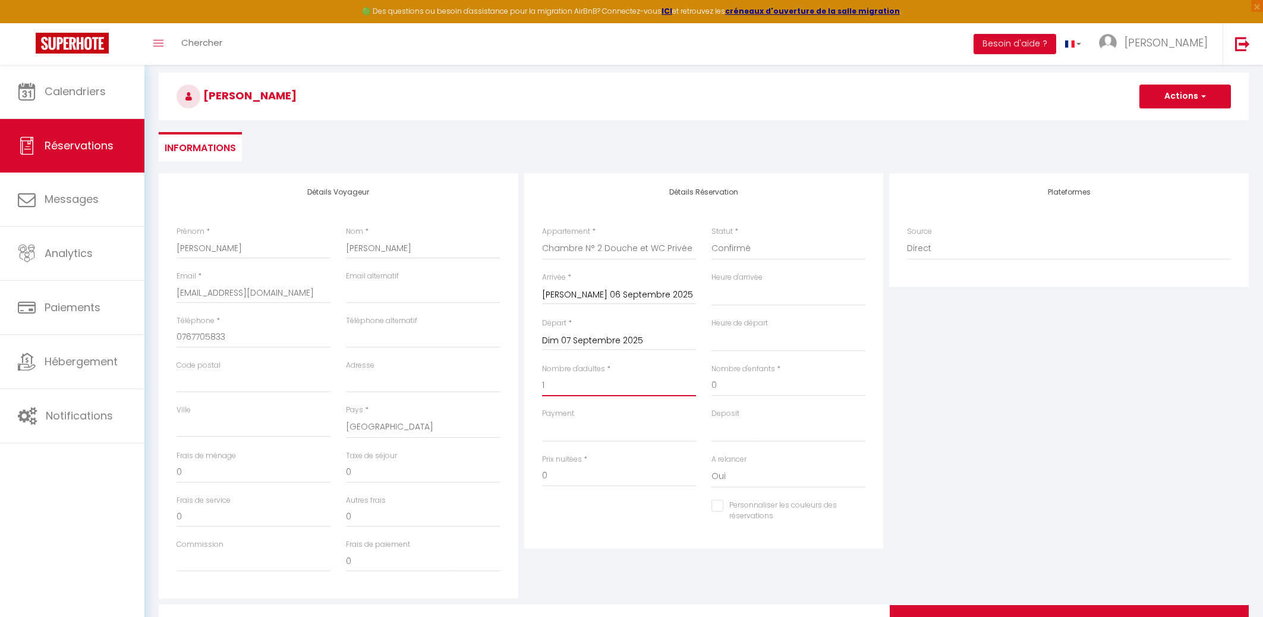
type input "1"
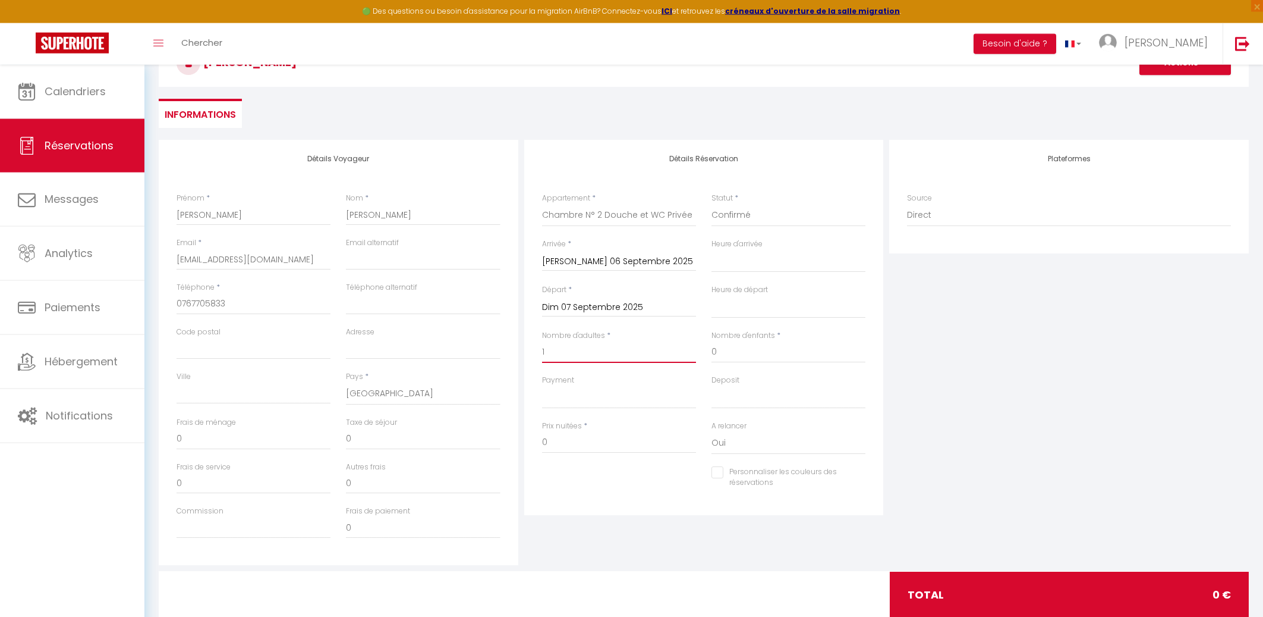
scroll to position [111, 0]
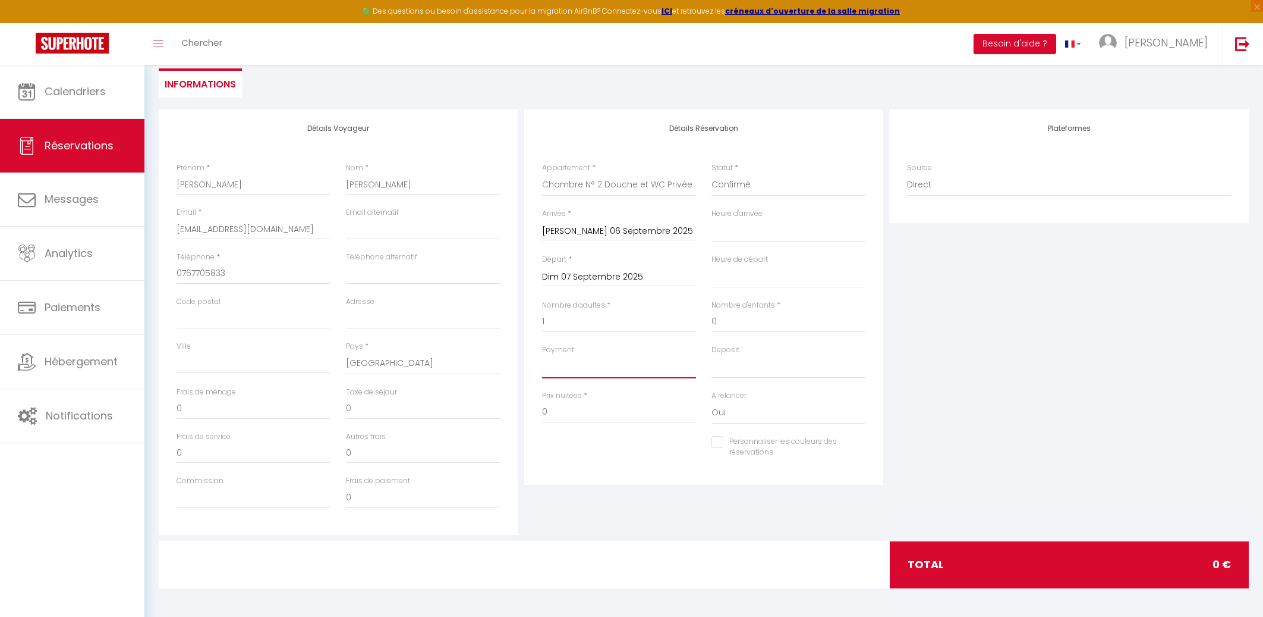
click at [542, 356] on select "OK KO" at bounding box center [619, 367] width 154 height 23
select select "12"
click option "OK" at bounding box center [0, 0] width 0 height 0
select select
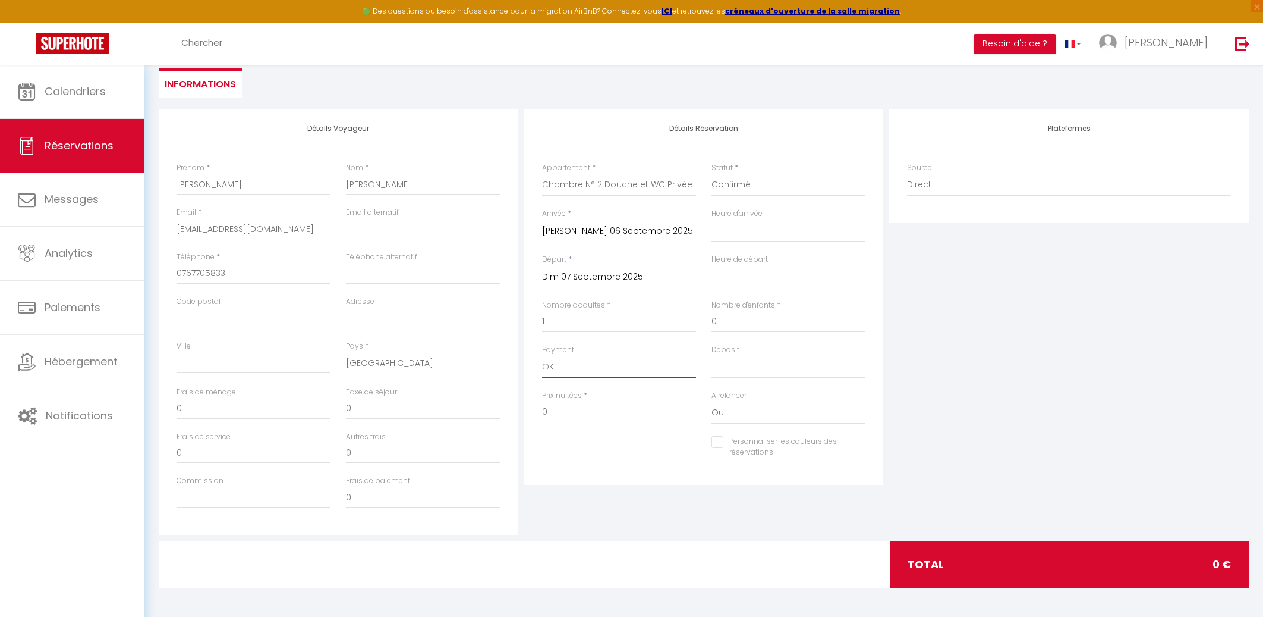
select select
checkbox input "false"
click at [557, 411] on input "0" at bounding box center [619, 411] width 154 height 21
select select
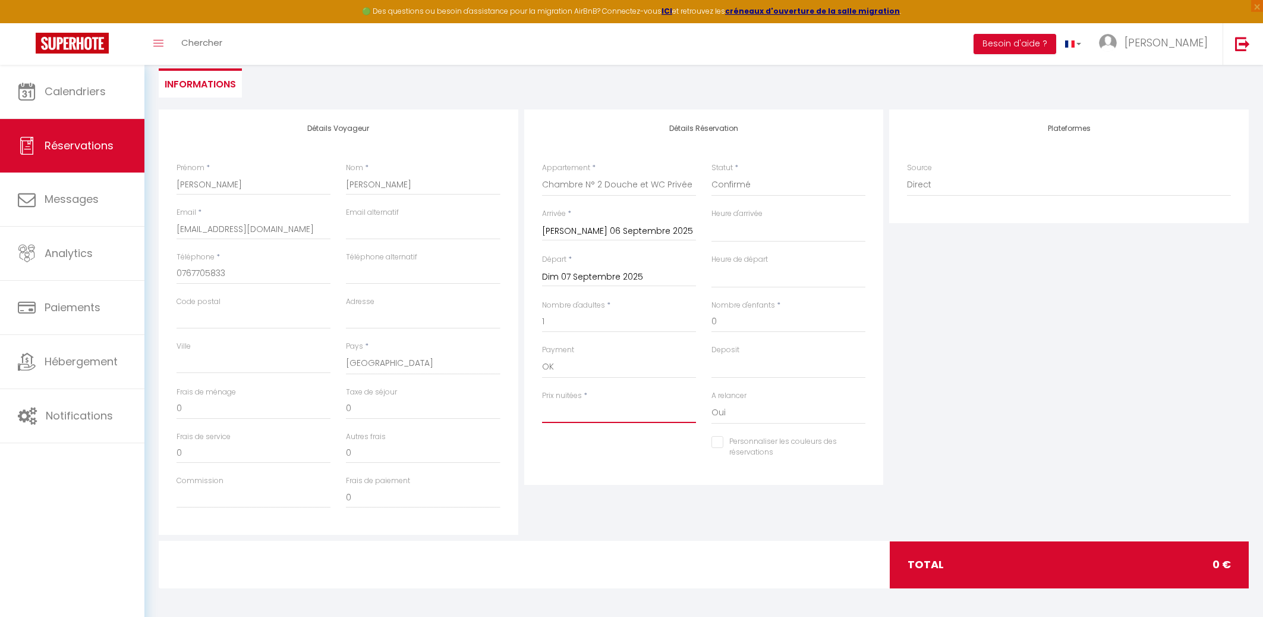
select select
checkbox input "false"
type input "7"
select select
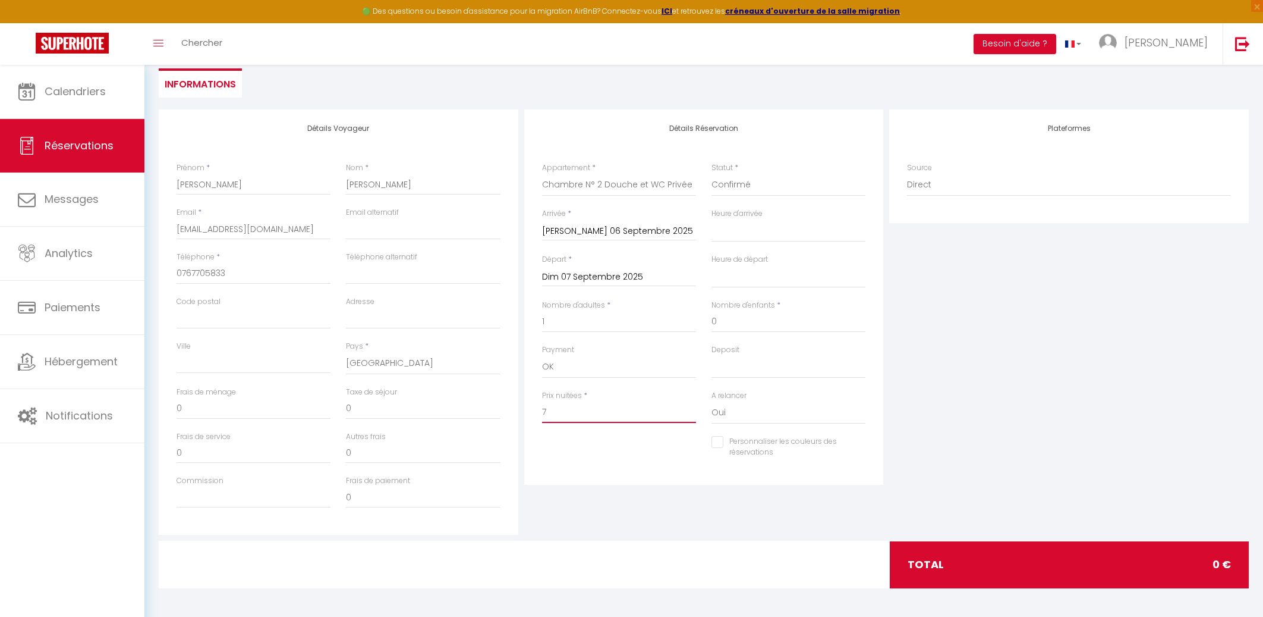
select select
checkbox input "false"
type input "76"
select select
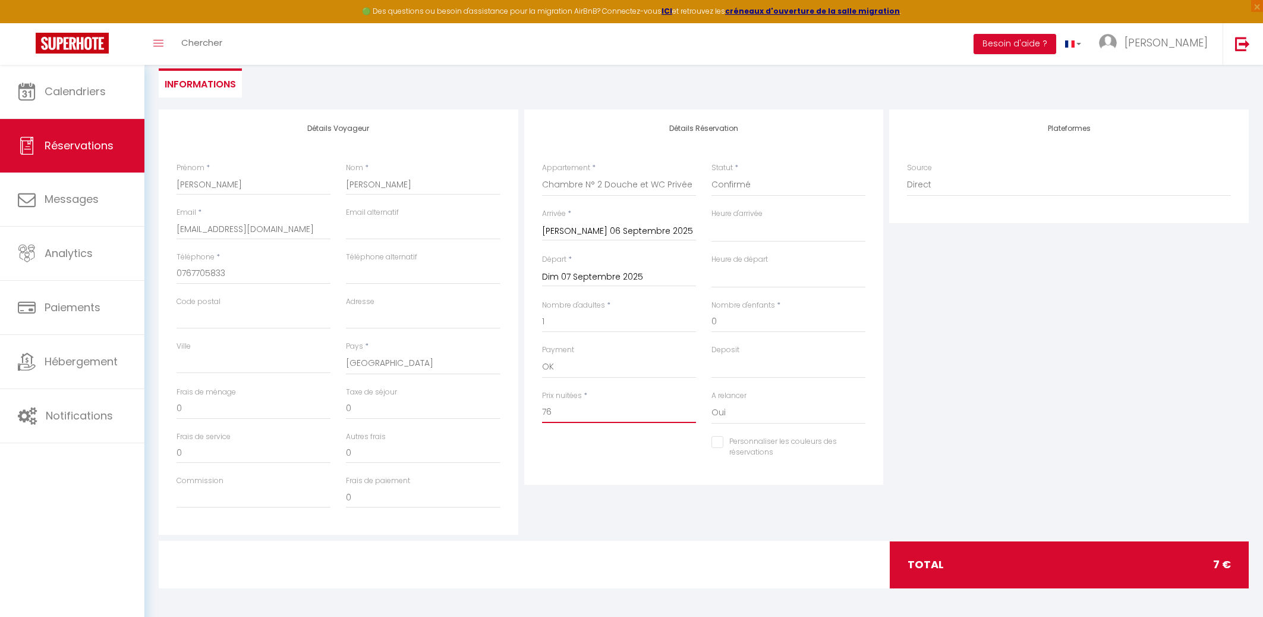
select select
checkbox input "false"
type input "76."
select select
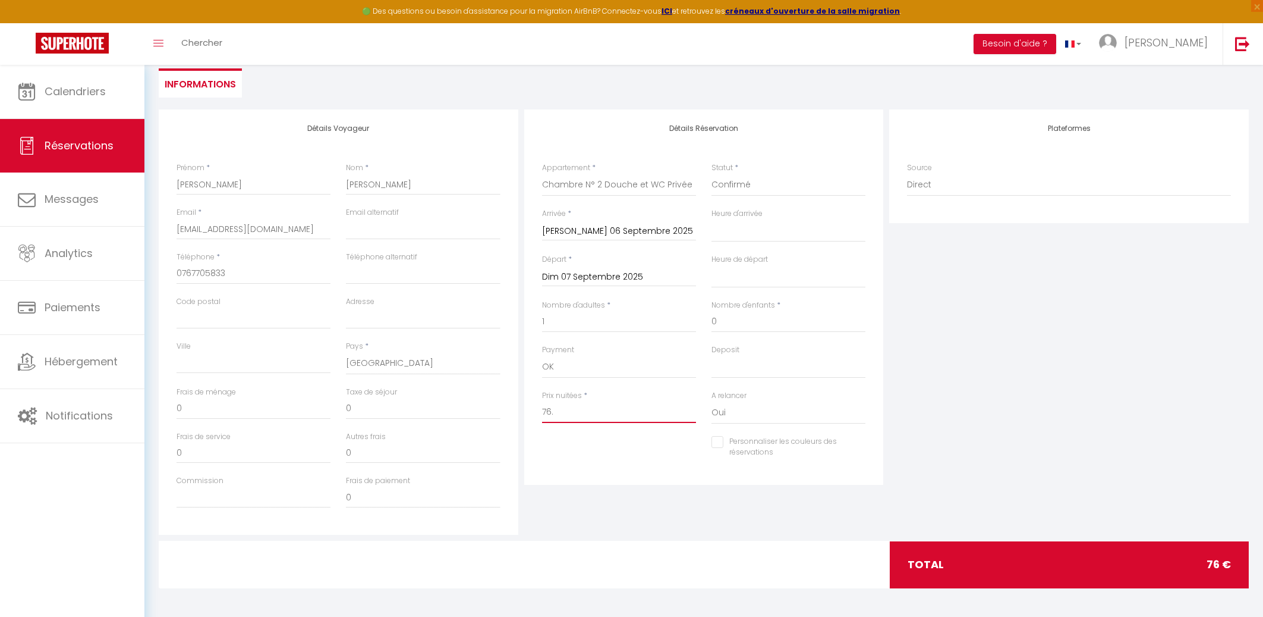
select select
checkbox input "false"
type input "76.7"
select select
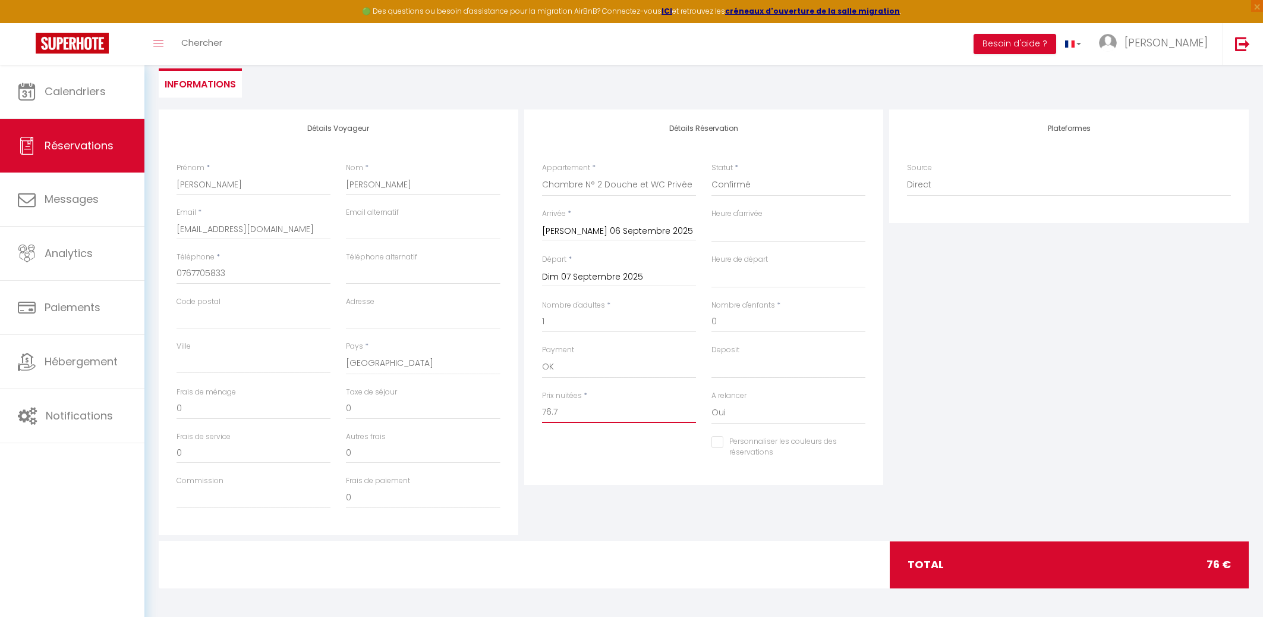
select select
checkbox input "false"
type input "76.73"
select select
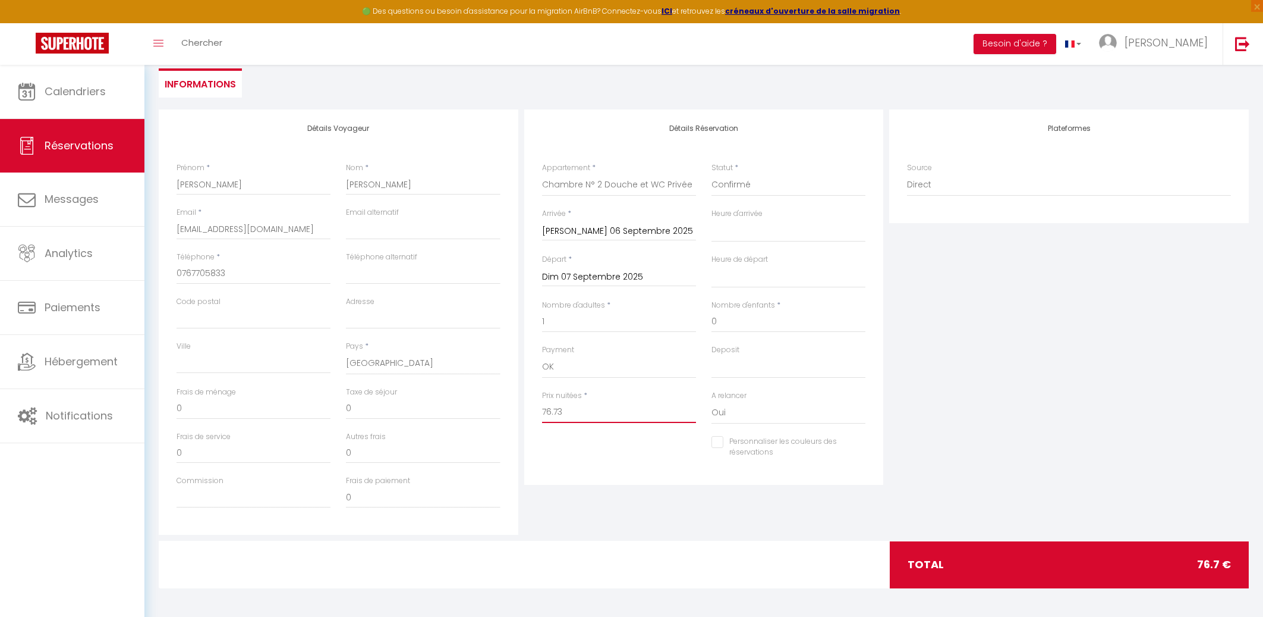
select select
checkbox input "false"
type input "76.73"
click at [580, 461] on div "Personnaliser les couleurs des réservations #D7092E" at bounding box center [703, 453] width 339 height 34
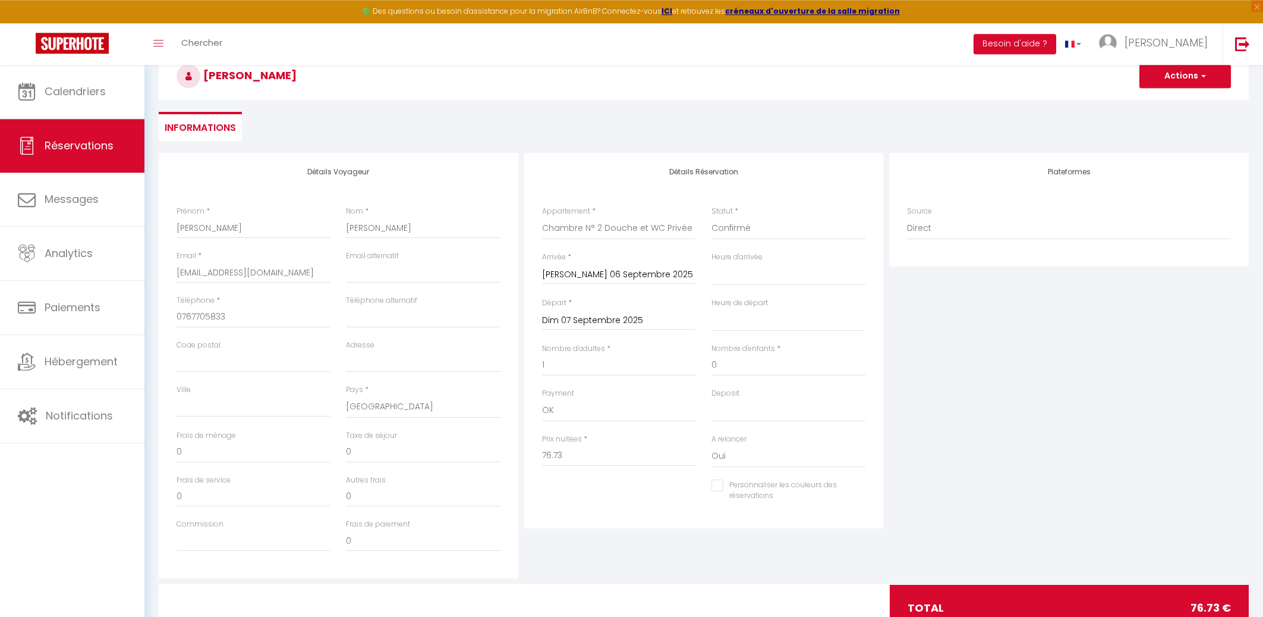
scroll to position [47, 0]
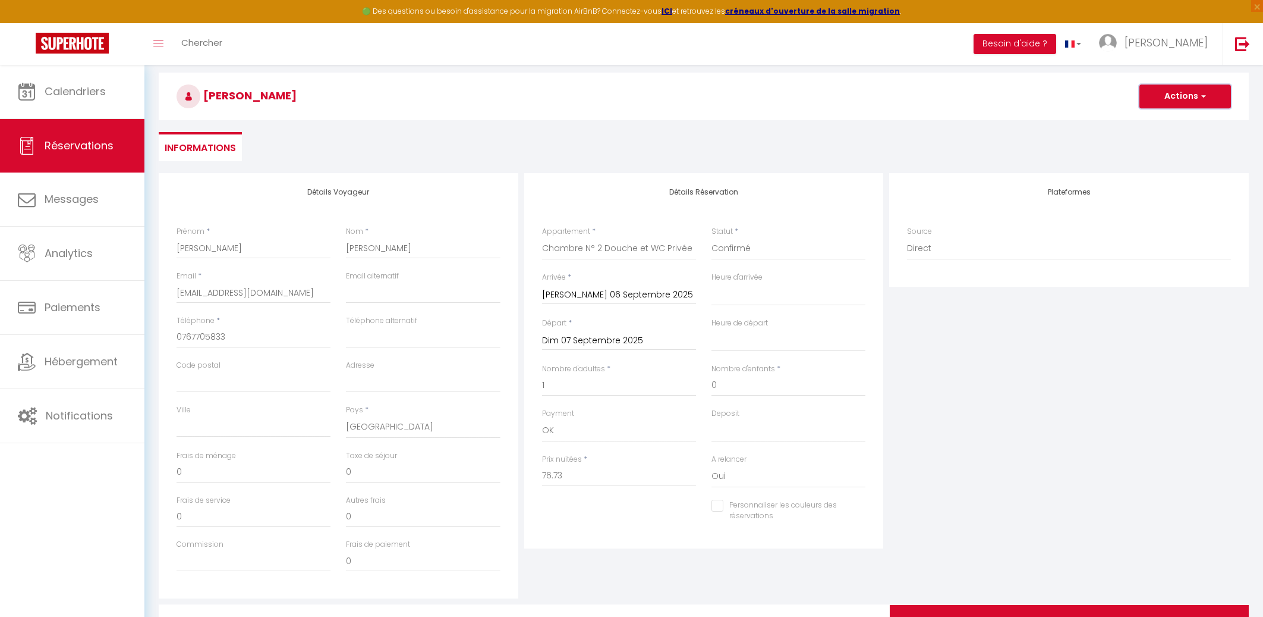
click at [1210, 96] on button "Actions" at bounding box center [1186, 96] width 92 height 24
click at [1161, 123] on link "Enregistrer" at bounding box center [1174, 122] width 94 height 15
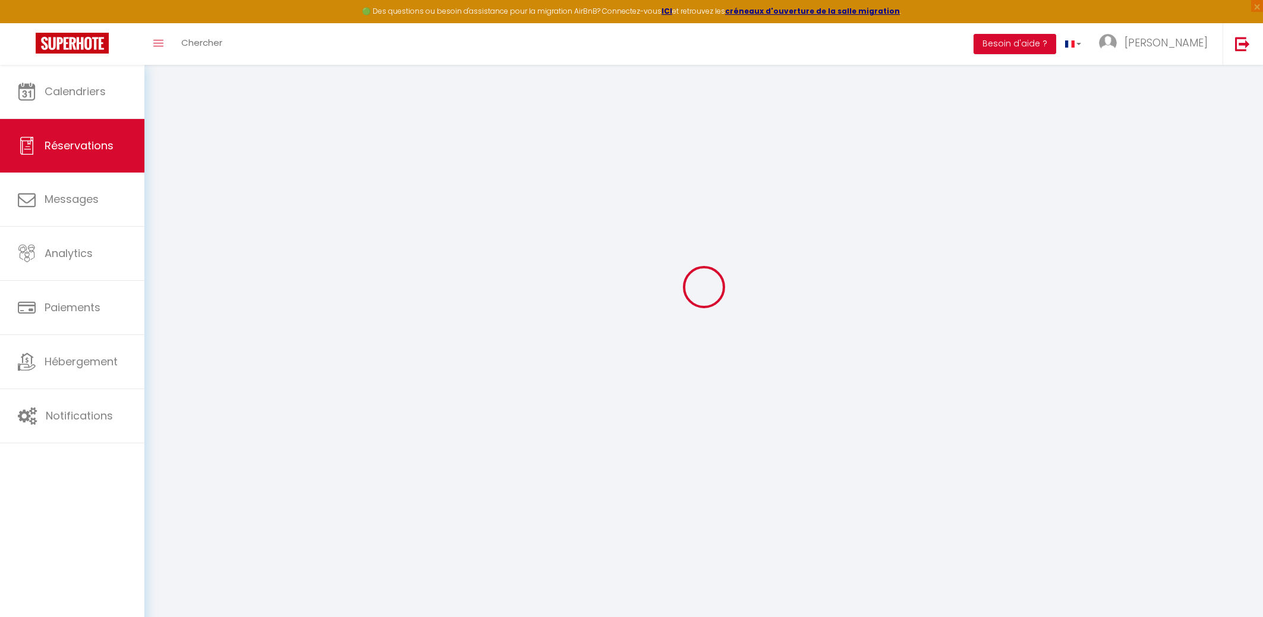
select select
checkbox input "false"
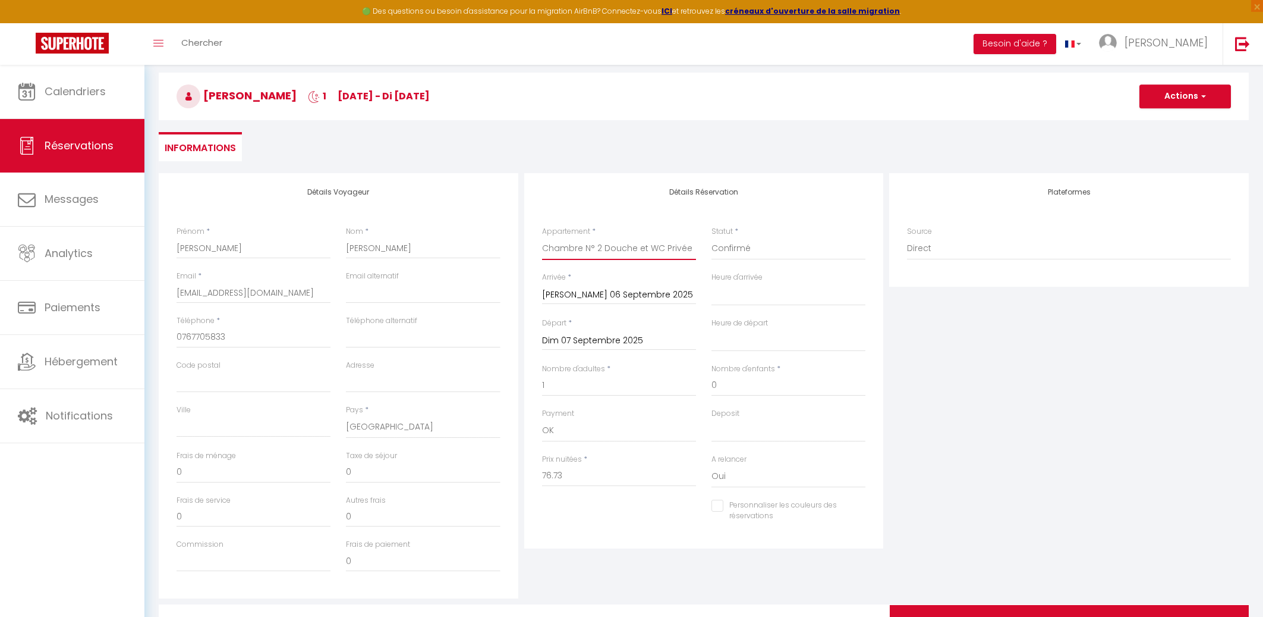
click at [542, 237] on select "chambre 101 avec douche - [PERSON_NAME] Chambre N° 2 Douche et [PERSON_NAME] Ch…" at bounding box center [619, 248] width 154 height 23
select select "42081"
click option "Chambre N° 6 Douche et WC privée" at bounding box center [0, 0] width 0 height 0
select select
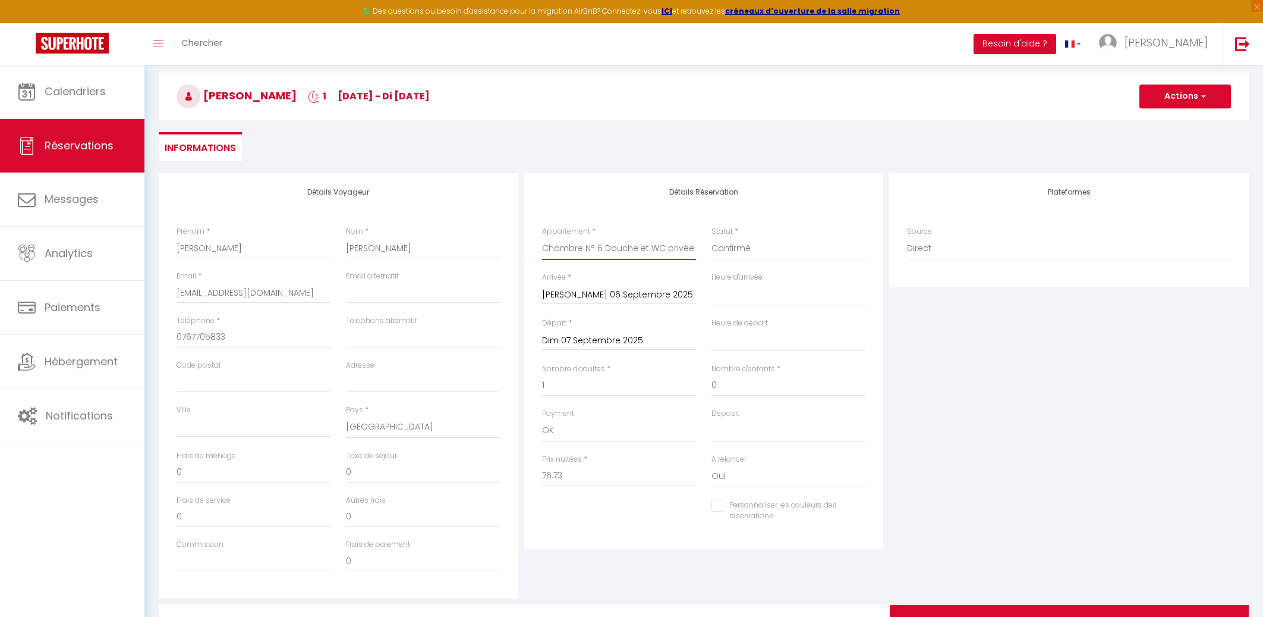
select select
checkbox input "false"
select select
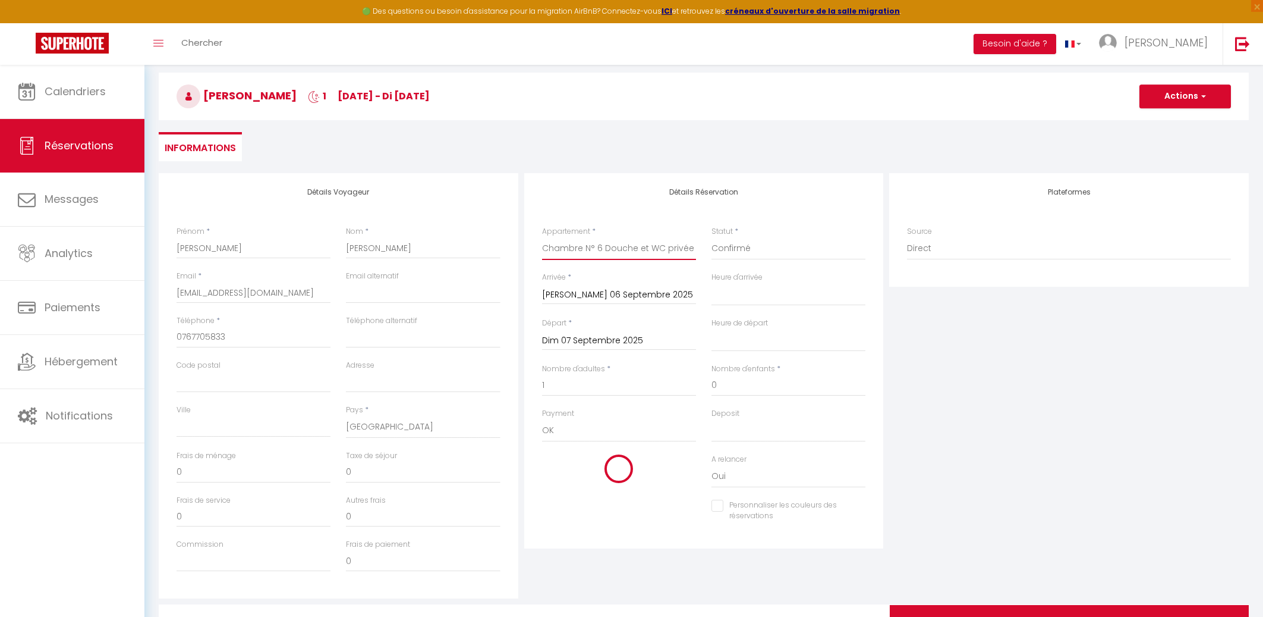
checkbox input "false"
select select
type input "0"
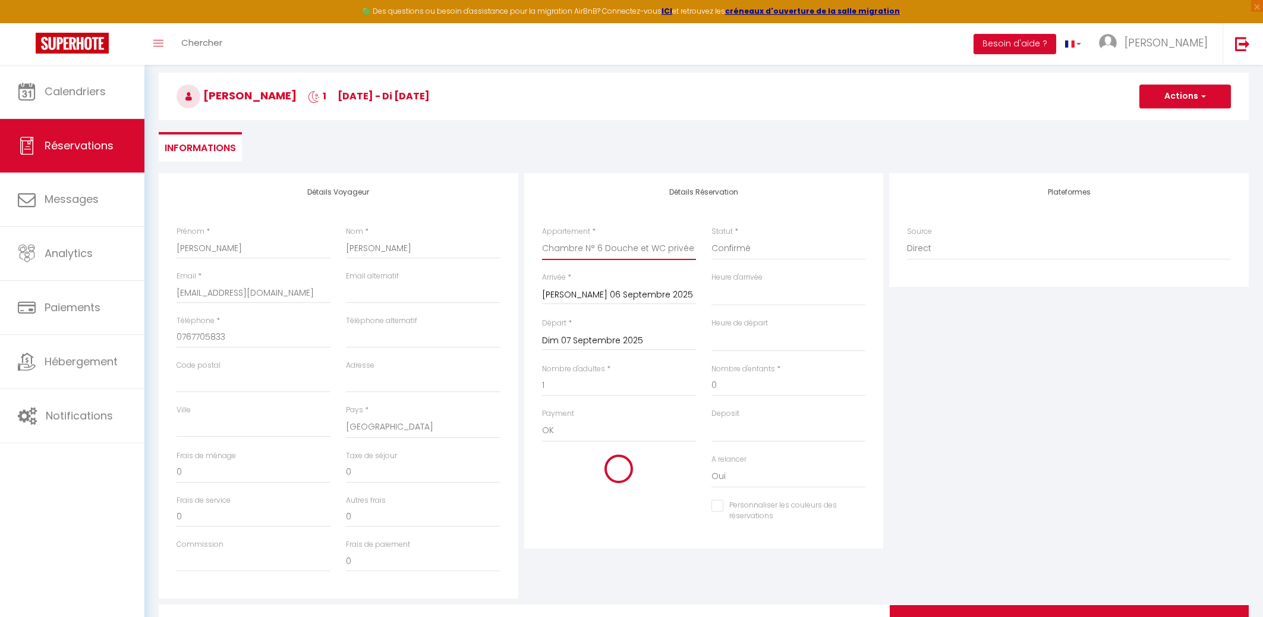
checkbox input "false"
drag, startPoint x: 549, startPoint y: 473, endPoint x: 543, endPoint y: 474, distance: 6.0
click at [543, 474] on input "0" at bounding box center [619, 475] width 154 height 21
type input "7"
select select
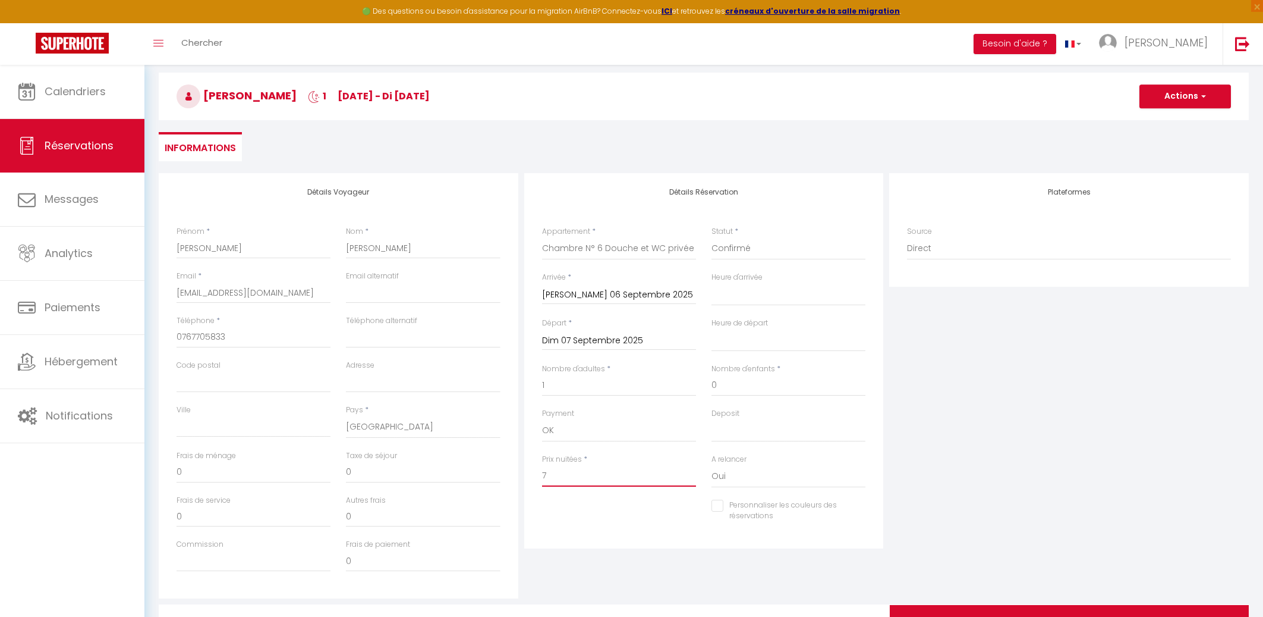
select select
checkbox input "false"
type input "76"
select select
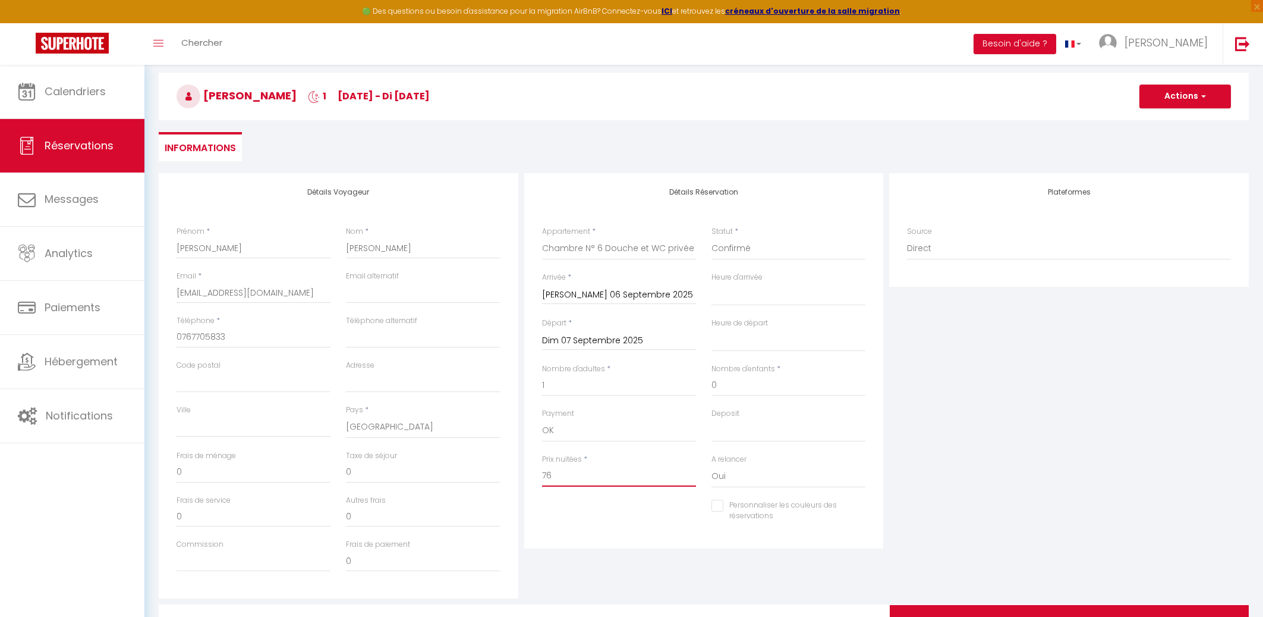
select select
checkbox input "false"
select select
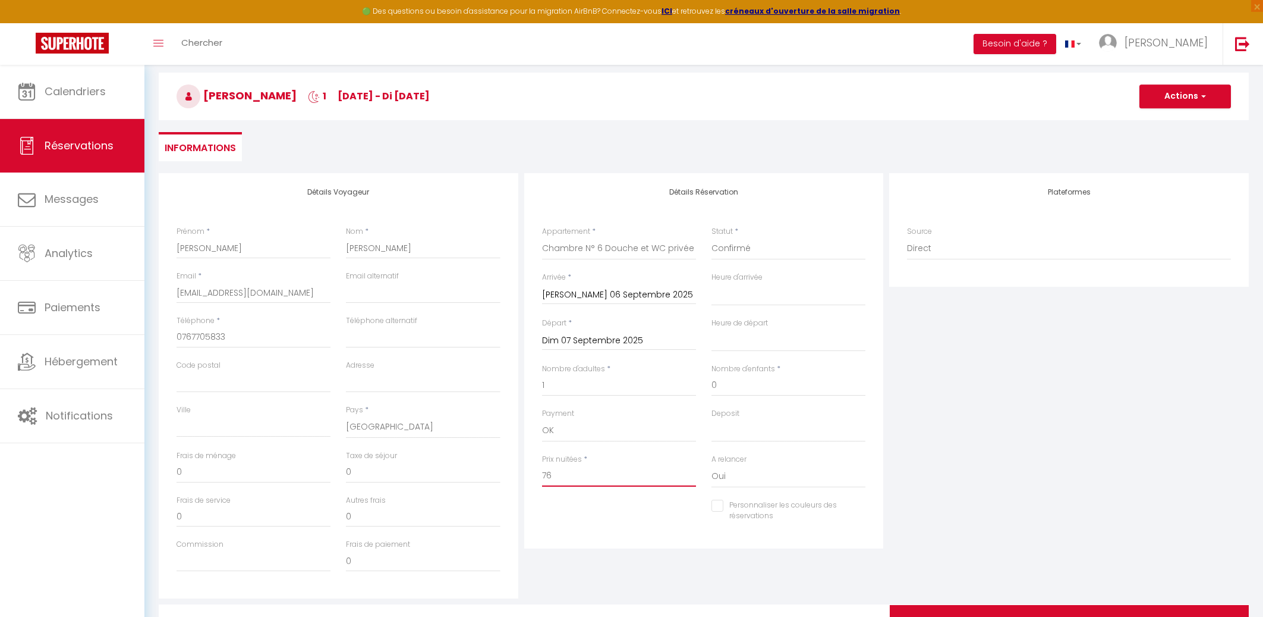
select select
type input "76."
checkbox input "false"
type input "76.7"
select select
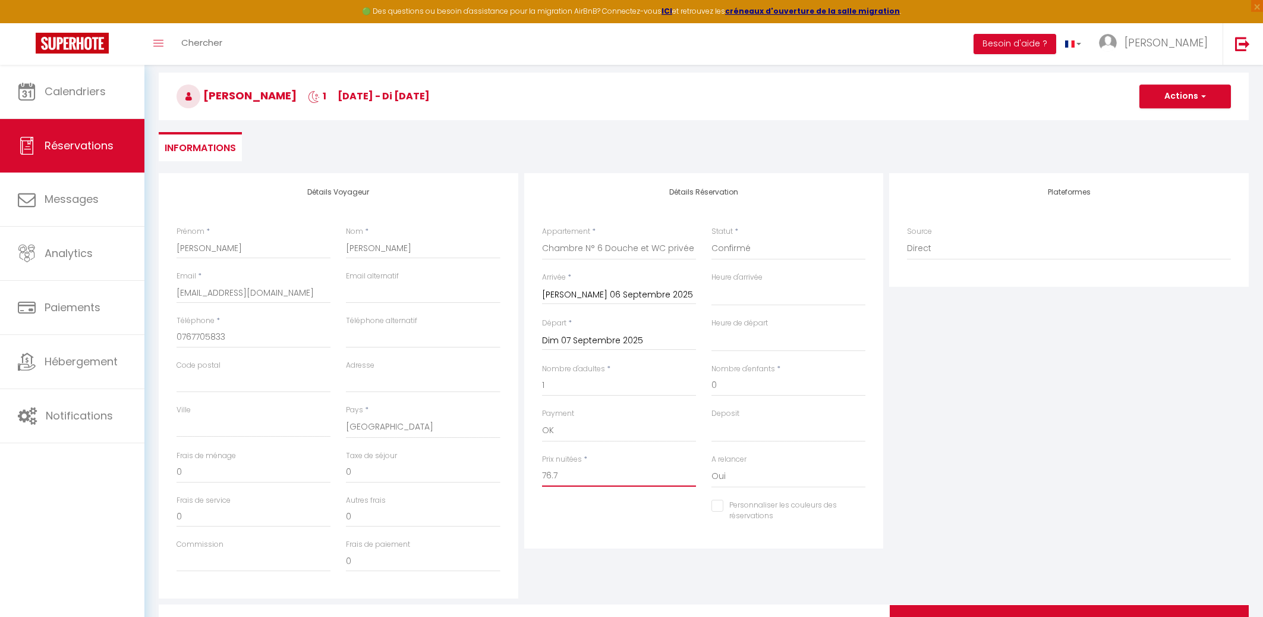
select select
checkbox input "false"
select select
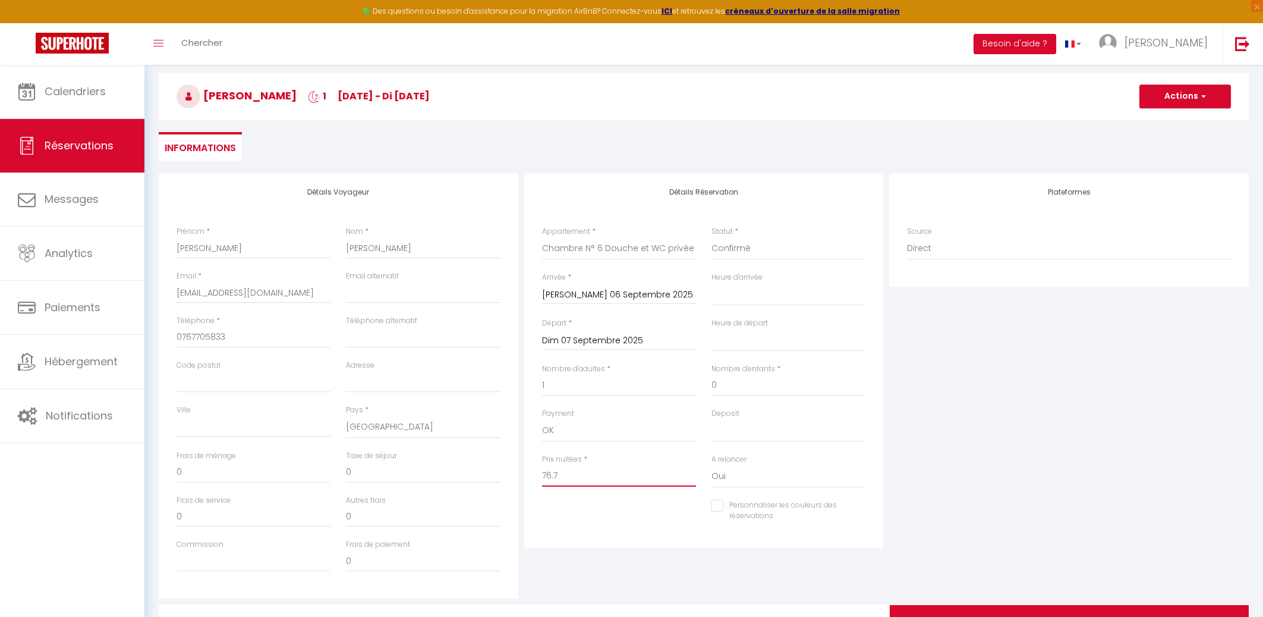
select select
click at [598, 539] on div "Détails Réservation Appartement * chambre 101 avec douche - [PERSON_NAME] Chamb…" at bounding box center [704, 360] width 360 height 375
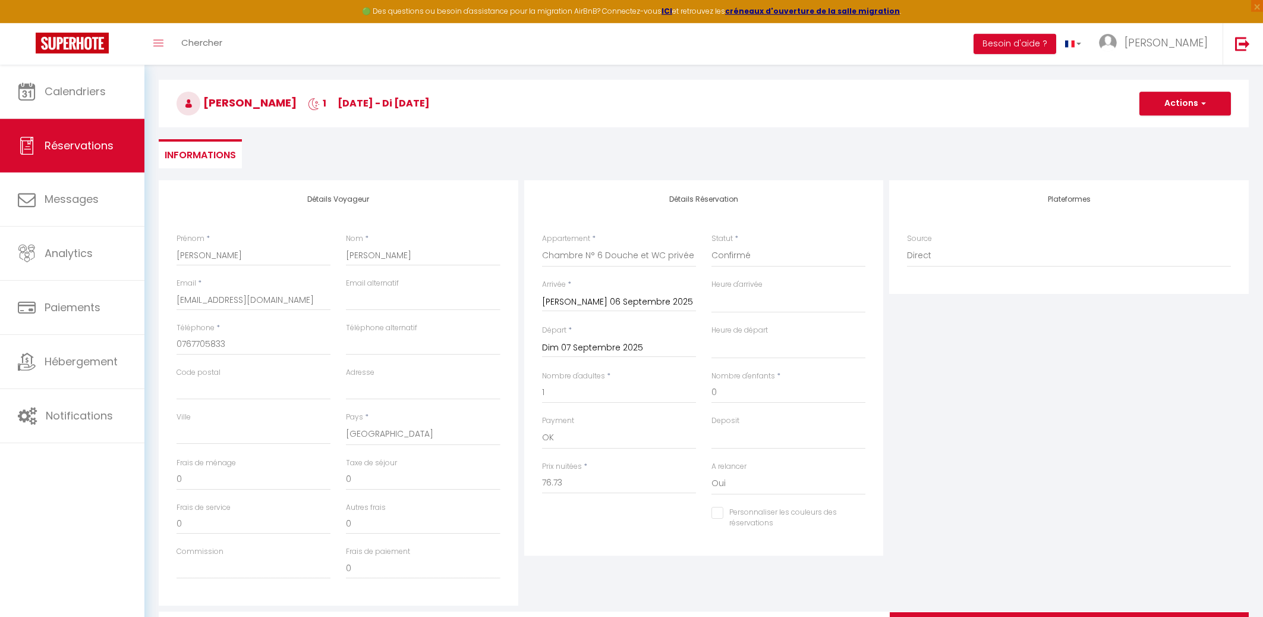
scroll to position [0, 0]
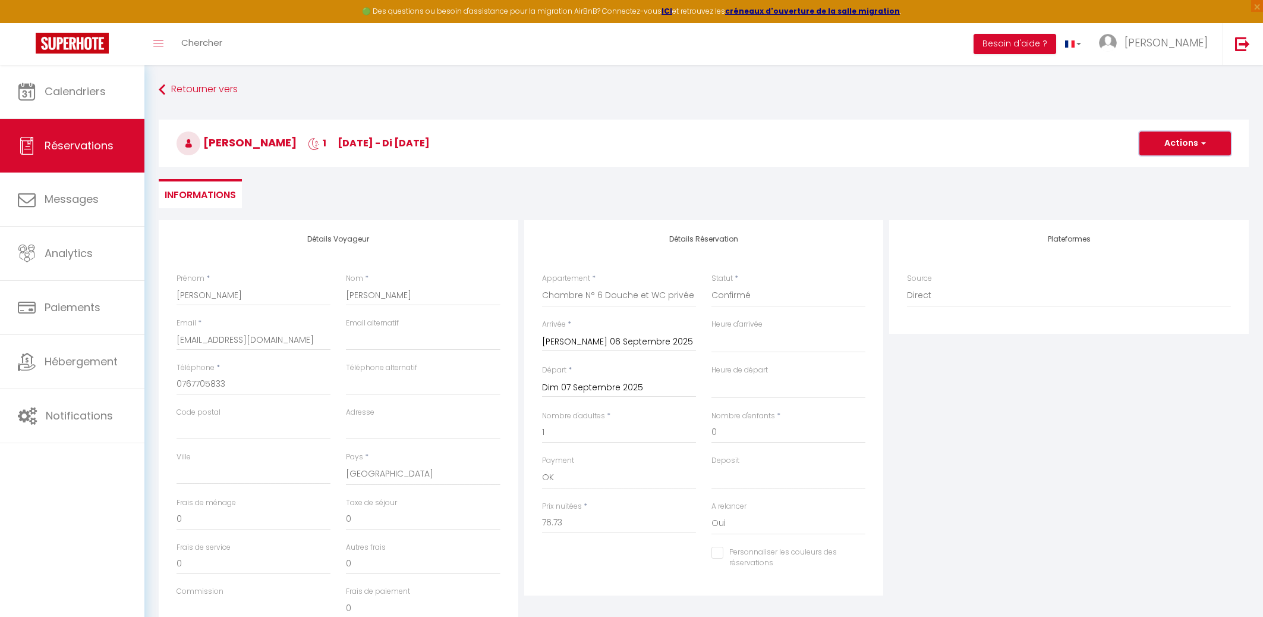
click at [1199, 143] on button "Actions" at bounding box center [1186, 143] width 92 height 24
click at [1158, 169] on link "Enregistrer" at bounding box center [1174, 169] width 94 height 15
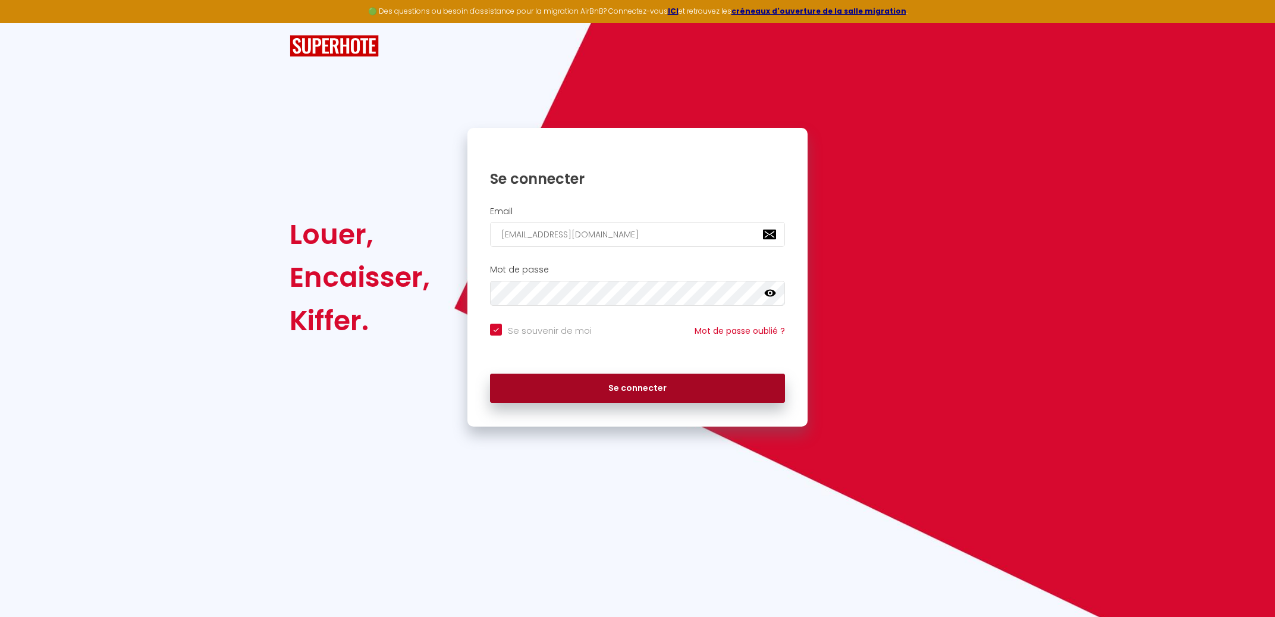
click at [619, 388] on button "Se connecter" at bounding box center [637, 388] width 295 height 30
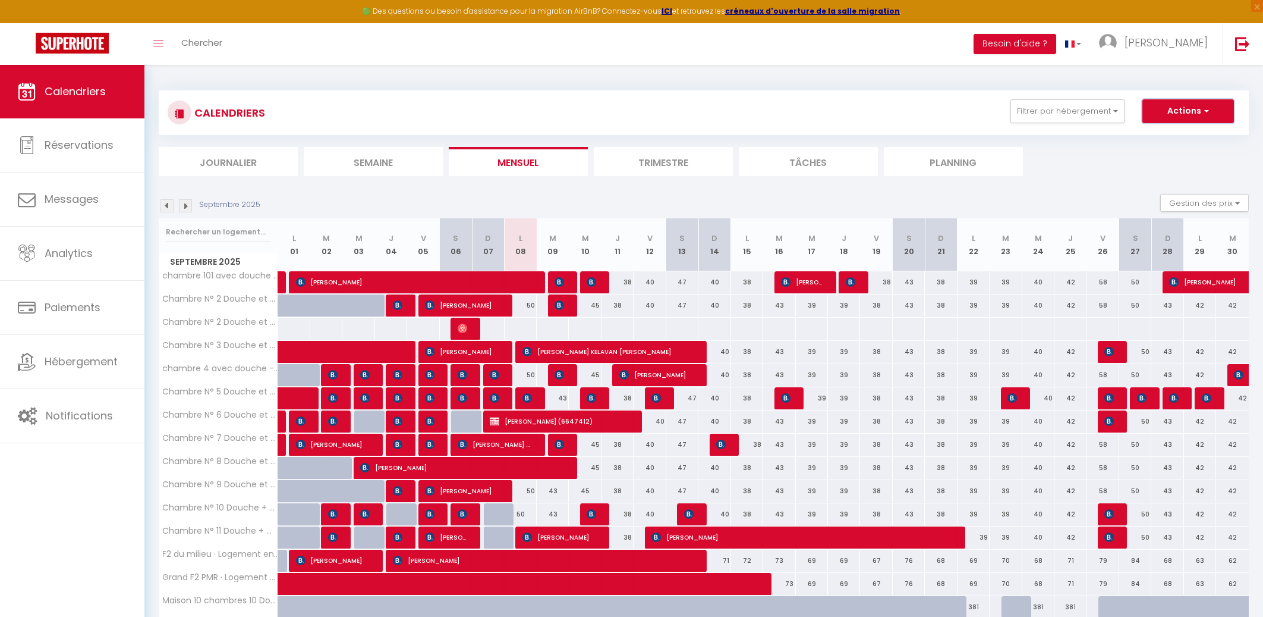
click at [1202, 109] on button "Actions" at bounding box center [1189, 111] width 92 height 24
click at [1178, 136] on link "Nouvelle réservation" at bounding box center [1175, 139] width 103 height 18
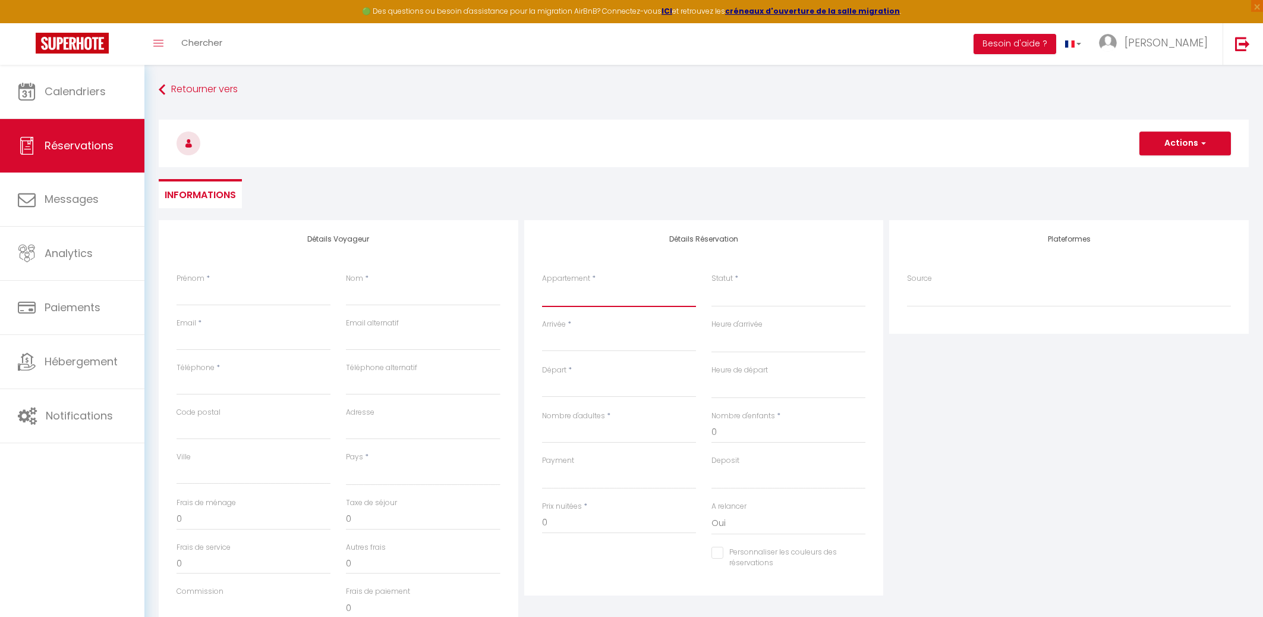
click at [542, 284] on select "chambre 101 avec douche - [PERSON_NAME] Chambre N° 2 Douche et [PERSON_NAME] Ch…" at bounding box center [619, 295] width 154 height 23
click option "Chambre N° 6 Douche et WC privée" at bounding box center [0, 0] width 0 height 0
click at [742, 294] on select "Confirmé Non Confirmé [PERSON_NAME] par le voyageur No Show Request" at bounding box center [789, 295] width 154 height 23
click option "Confirmé" at bounding box center [0, 0] width 0 height 0
click at [555, 334] on div "< [DATE] > Dim Lun Mar Mer Jeu Ven Sam 1 2 3 4 5 6 7 8 9 10 11 12 13 14 15 16 1…" at bounding box center [619, 340] width 154 height 21
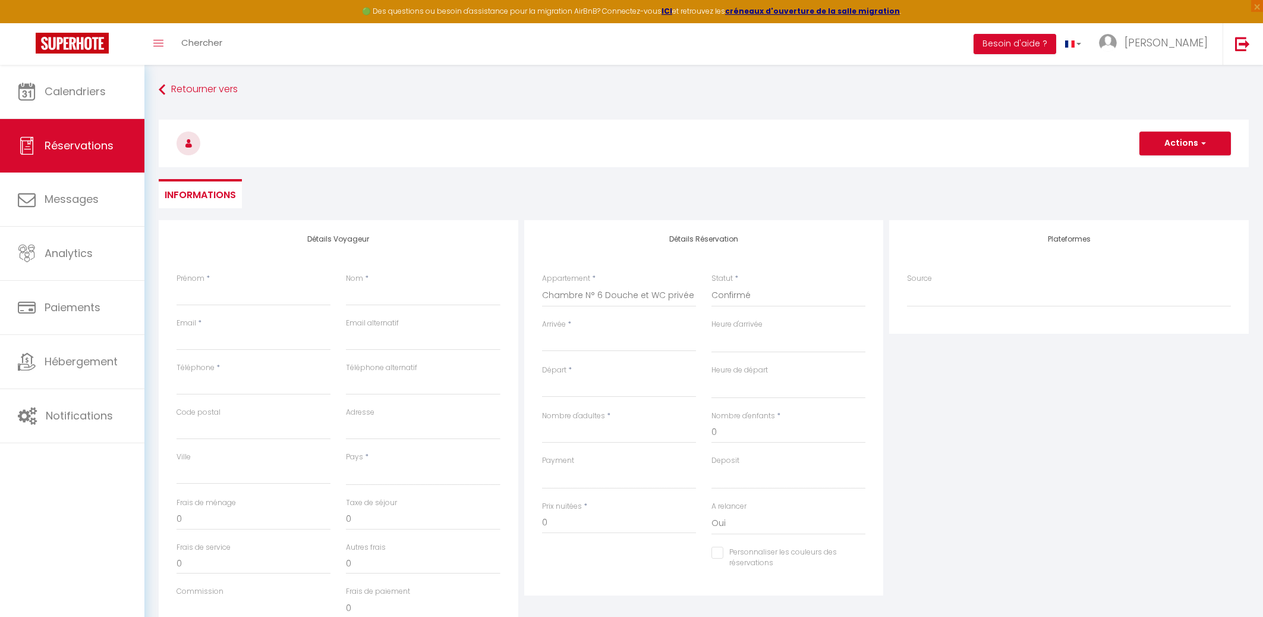
click at [555, 341] on input "Arrivée" at bounding box center [619, 341] width 154 height 15
click at [709, 412] on span "6" at bounding box center [707, 410] width 26 height 24
click at [575, 433] on input "Nombre d'adultes" at bounding box center [619, 432] width 154 height 21
click at [542, 466] on select "OK KO" at bounding box center [619, 477] width 154 height 23
click option "OK" at bounding box center [0, 0] width 0 height 0
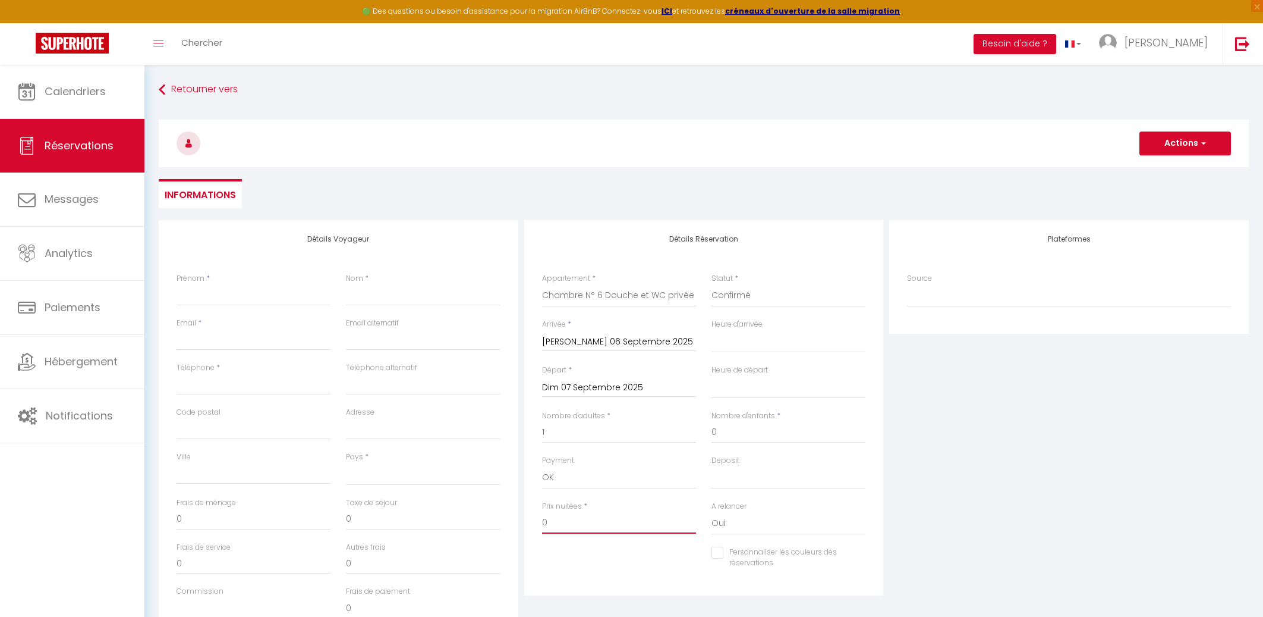
click at [559, 514] on input "0" at bounding box center [619, 522] width 154 height 21
click at [546, 522] on input "076.73" at bounding box center [619, 522] width 154 height 21
click at [227, 385] on input "Téléphone" at bounding box center [254, 383] width 154 height 21
paste input "0767705833"
click at [209, 342] on input "Email client" at bounding box center [254, 339] width 154 height 21
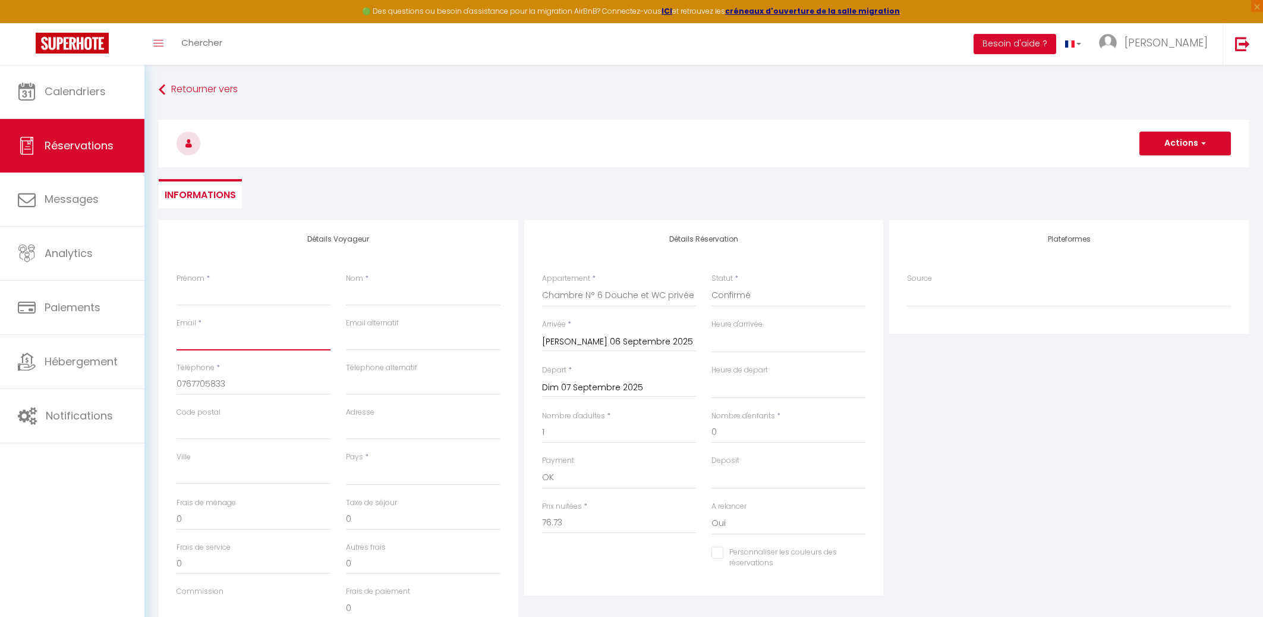
paste input "[EMAIL_ADDRESS][DOMAIN_NAME]"
click at [210, 298] on input "Prénom" at bounding box center [254, 294] width 154 height 21
paste input "[PERSON_NAME]"
click at [364, 294] on input "Nom" at bounding box center [423, 294] width 154 height 21
paste input "[PERSON_NAME]"
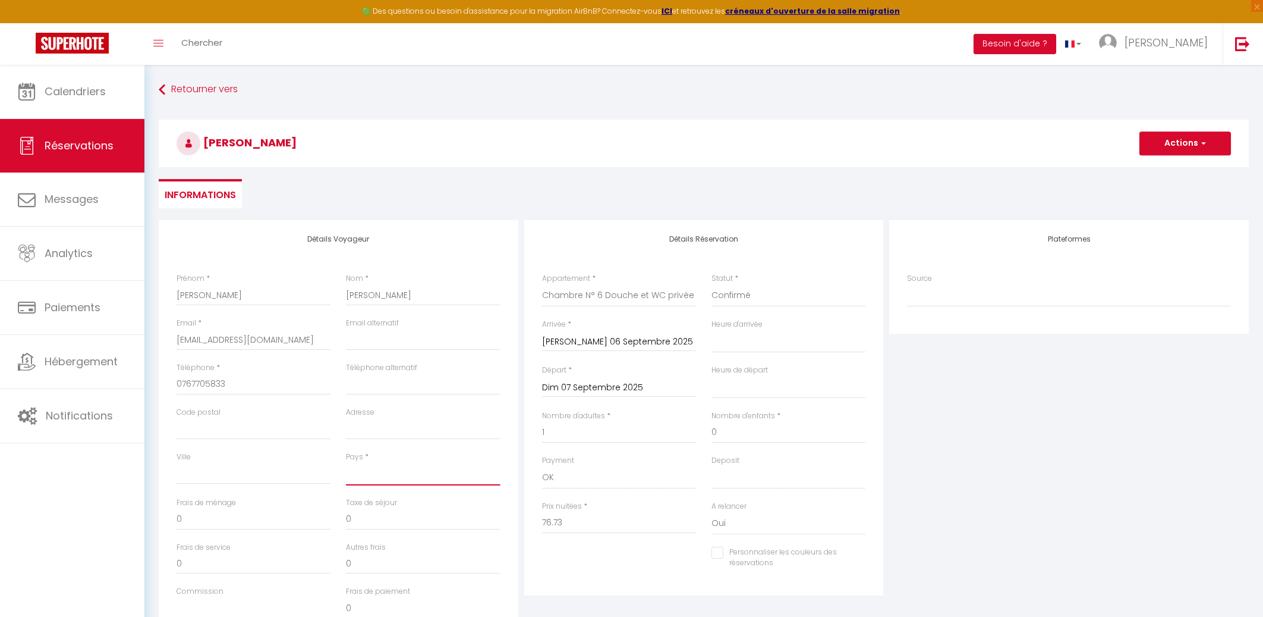
click at [346, 463] on select "[GEOGRAPHIC_DATA] [GEOGRAPHIC_DATA] [GEOGRAPHIC_DATA] [GEOGRAPHIC_DATA] [GEOGRA…" at bounding box center [423, 474] width 154 height 23
click option "[GEOGRAPHIC_DATA]" at bounding box center [0, 0] width 0 height 0
click at [1203, 141] on span "button" at bounding box center [1202, 143] width 7 height 11
click at [1162, 167] on link "Enregistrer" at bounding box center [1174, 169] width 94 height 15
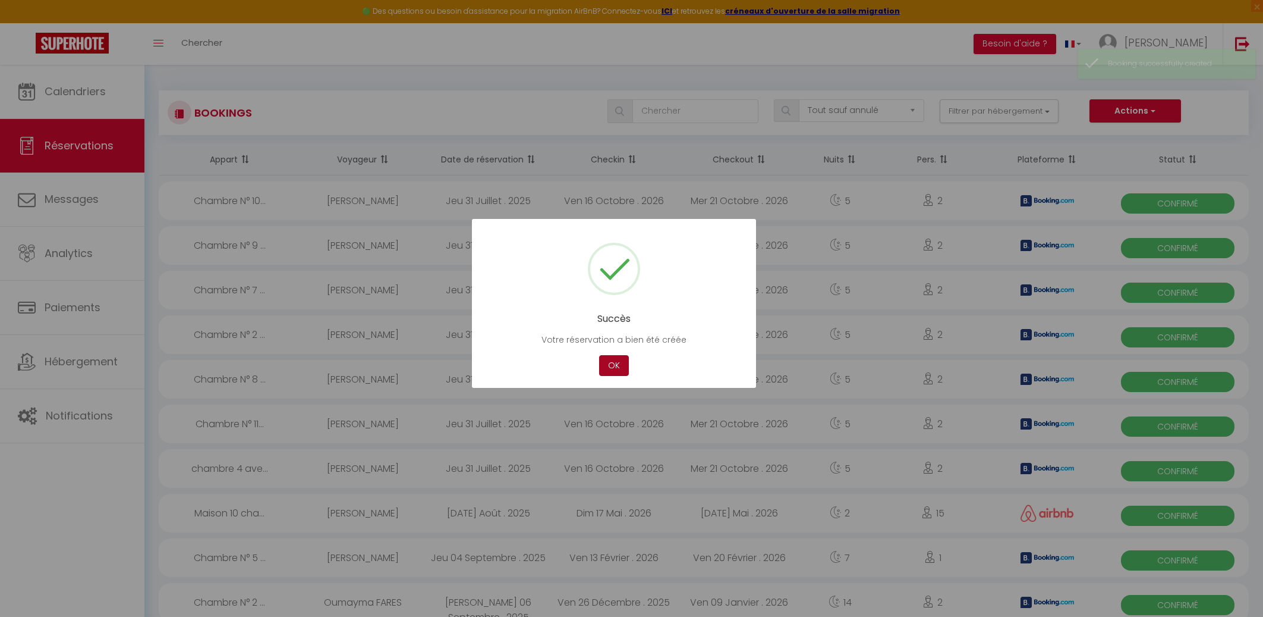
click at [619, 363] on button "OK" at bounding box center [614, 365] width 30 height 21
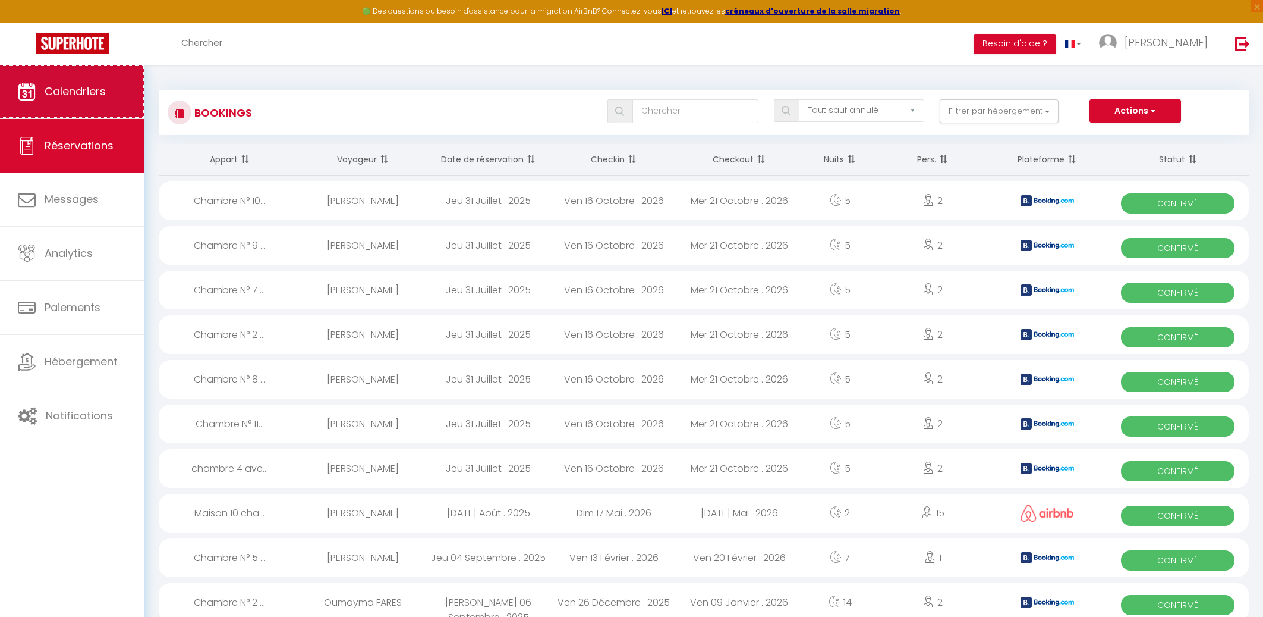
click at [86, 95] on span "Calendriers" at bounding box center [75, 91] width 61 height 15
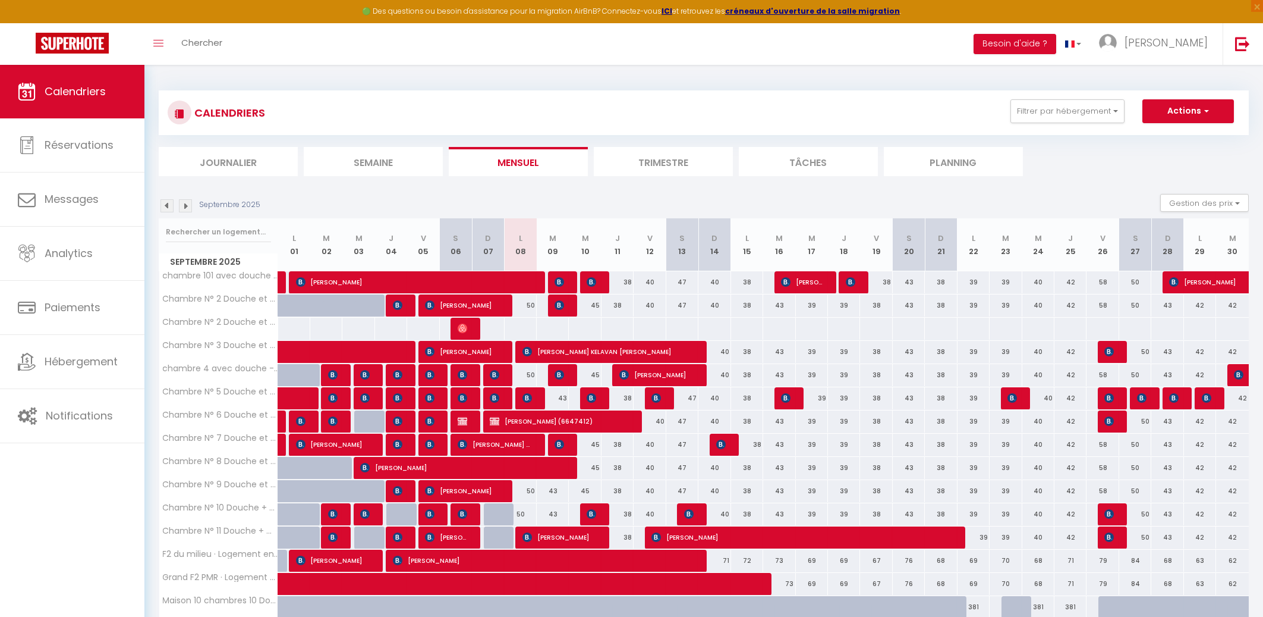
click at [461, 324] on img at bounding box center [463, 328] width 10 height 10
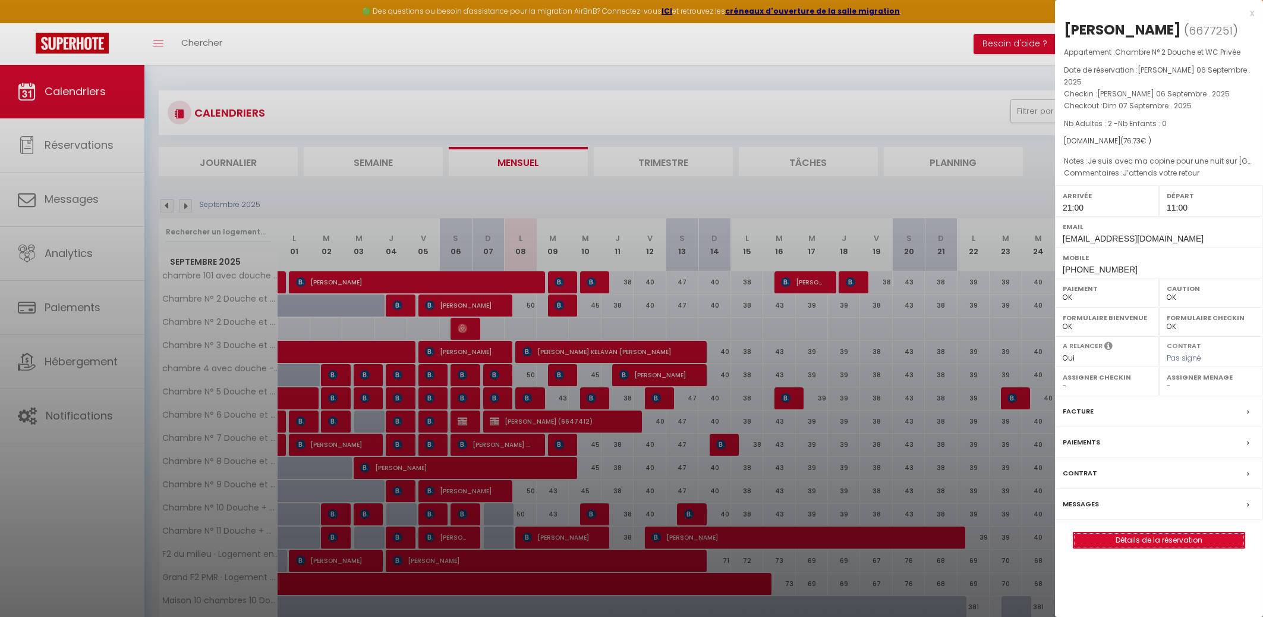
click at [1178, 532] on link "Détails de la réservation" at bounding box center [1159, 539] width 171 height 15
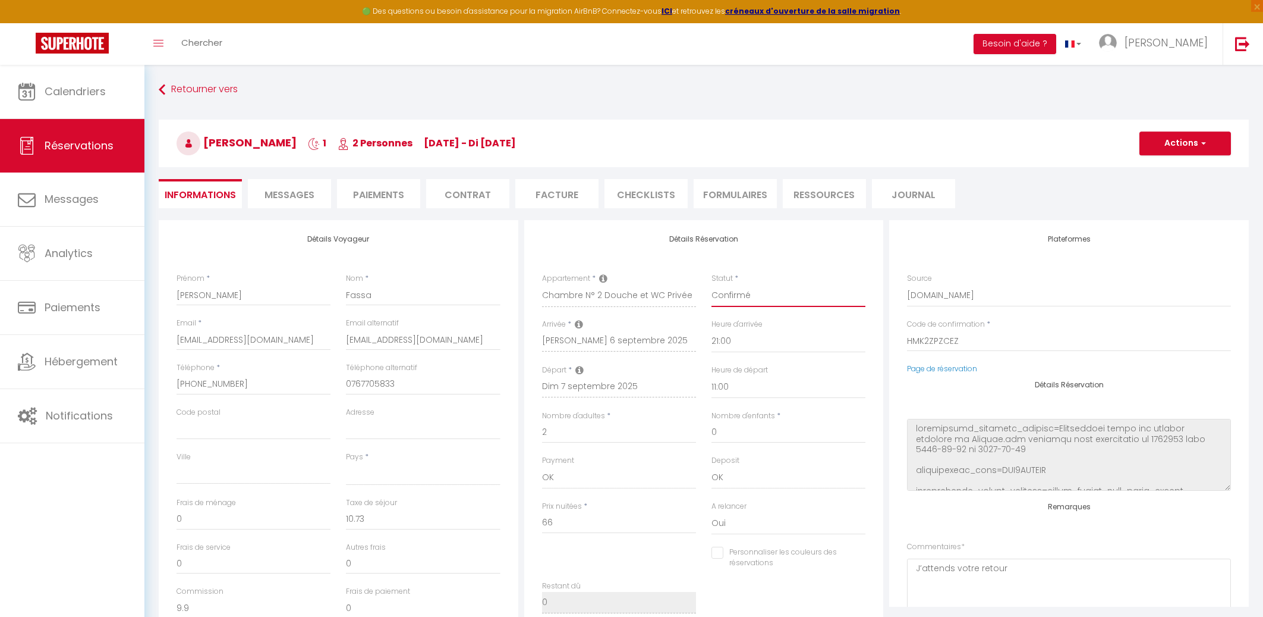
click at [712, 284] on select "Confirmé Non Confirmé [PERSON_NAME] par le voyageur No Show Request" at bounding box center [789, 295] width 154 height 23
click option "No Show" at bounding box center [0, 0] width 0 height 0
click at [1203, 141] on span "button" at bounding box center [1202, 143] width 7 height 11
click at [1161, 167] on link "Enregistrer" at bounding box center [1174, 169] width 94 height 15
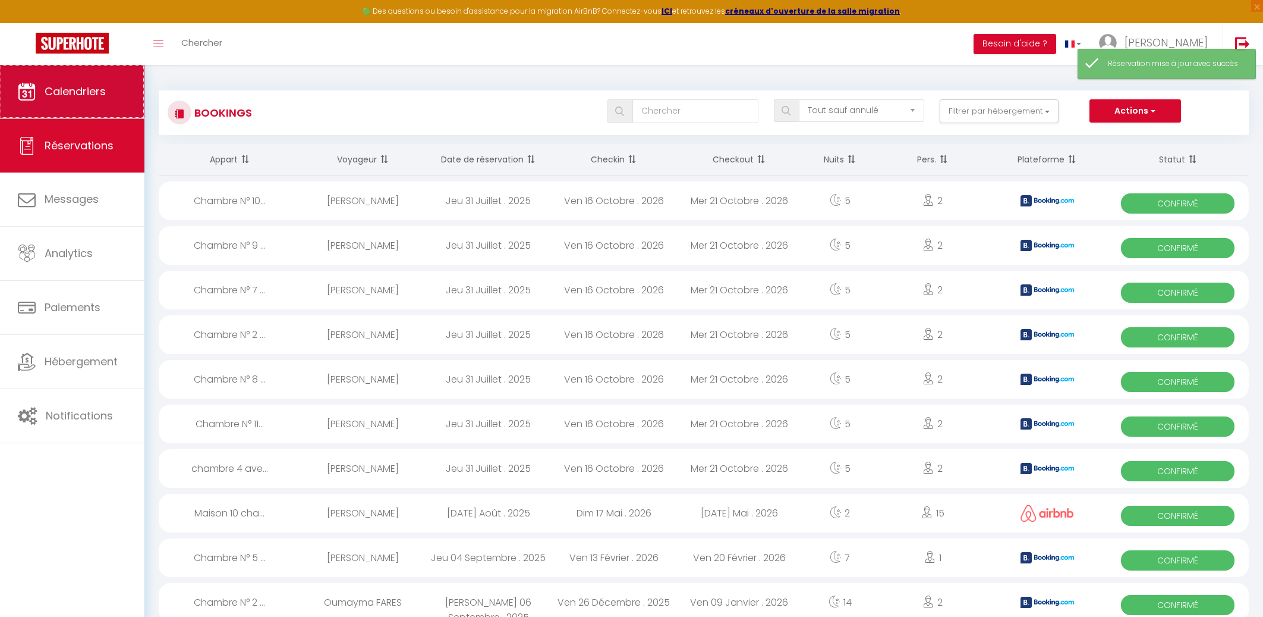
click at [58, 87] on span "Calendriers" at bounding box center [75, 91] width 61 height 15
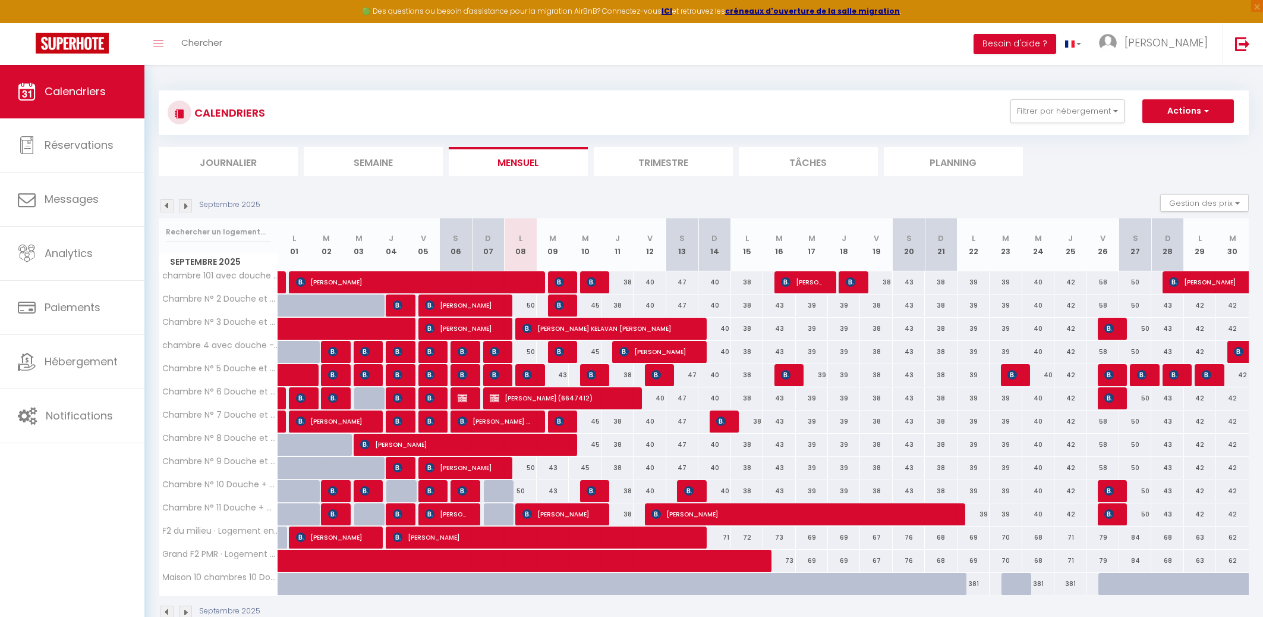
click at [461, 394] on img at bounding box center [463, 398] width 10 height 10
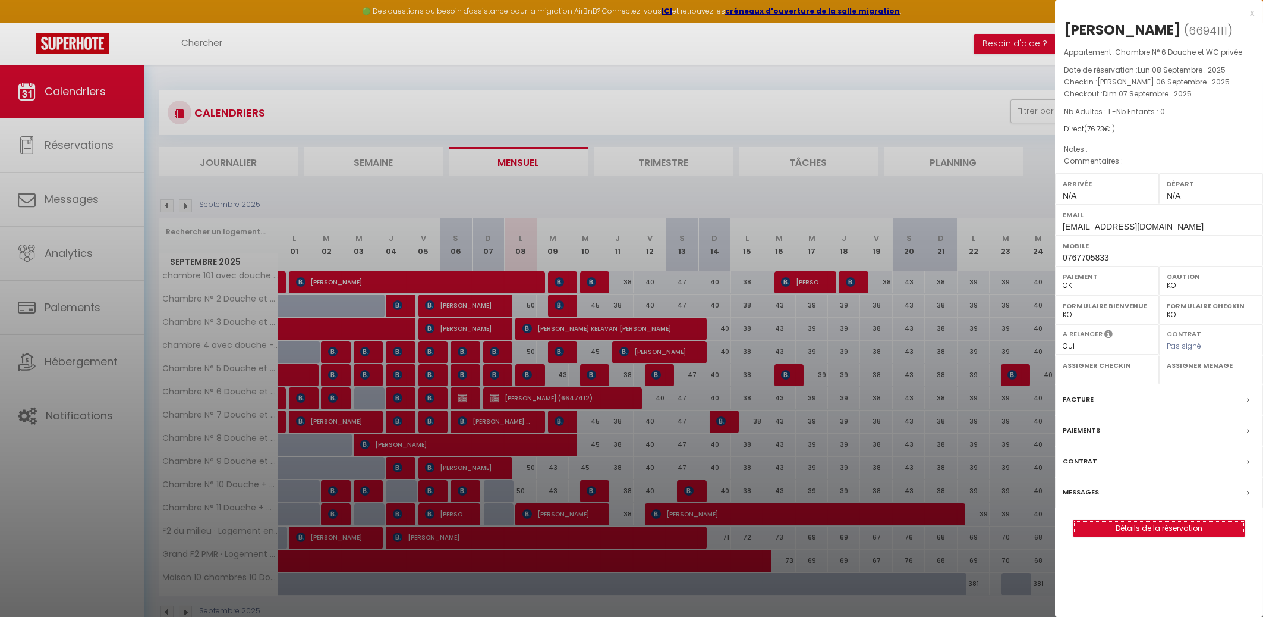
click at [1132, 536] on link "Détails de la réservation" at bounding box center [1159, 527] width 171 height 15
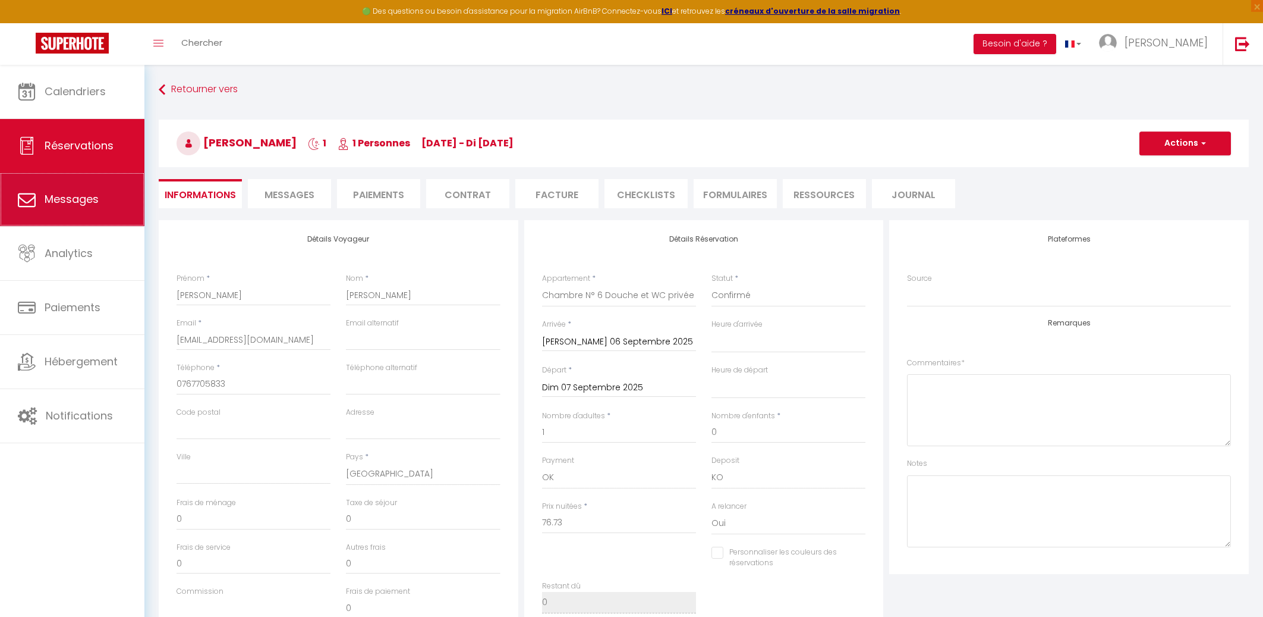
click at [80, 201] on span "Messages" at bounding box center [72, 198] width 54 height 15
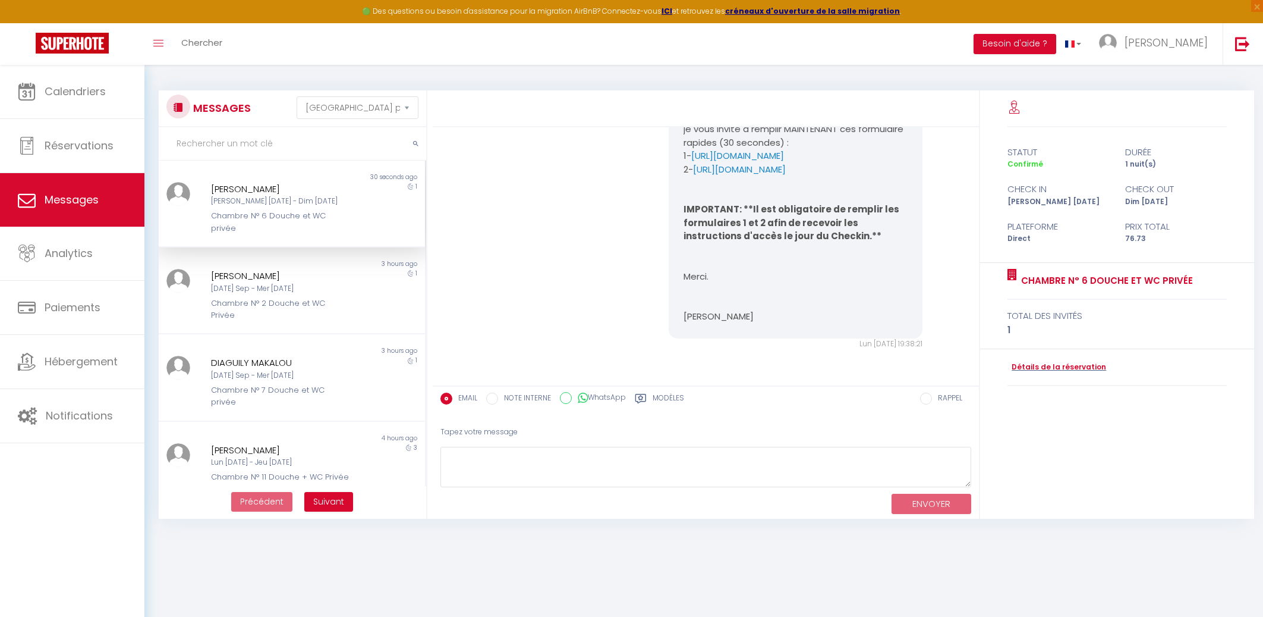
click at [267, 187] on div "[PERSON_NAME]" at bounding box center [281, 189] width 140 height 14
click at [517, 459] on textarea at bounding box center [706, 466] width 531 height 41
click at [933, 500] on button "ENVOYER" at bounding box center [932, 503] width 80 height 21
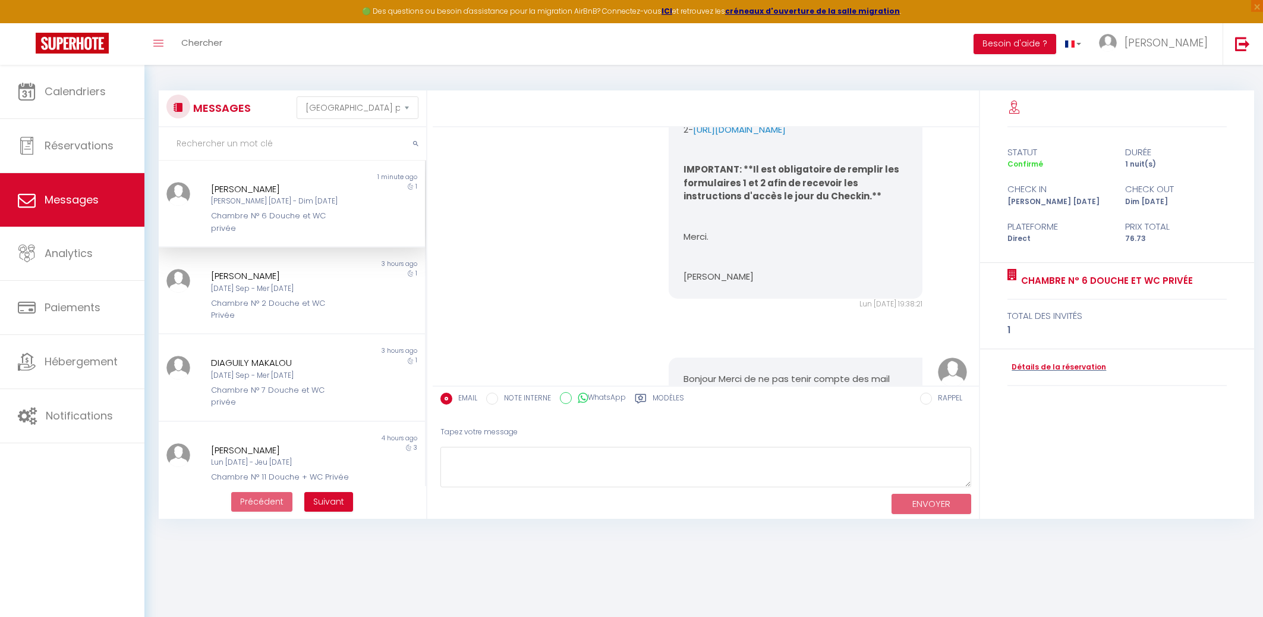
scroll to position [433, 0]
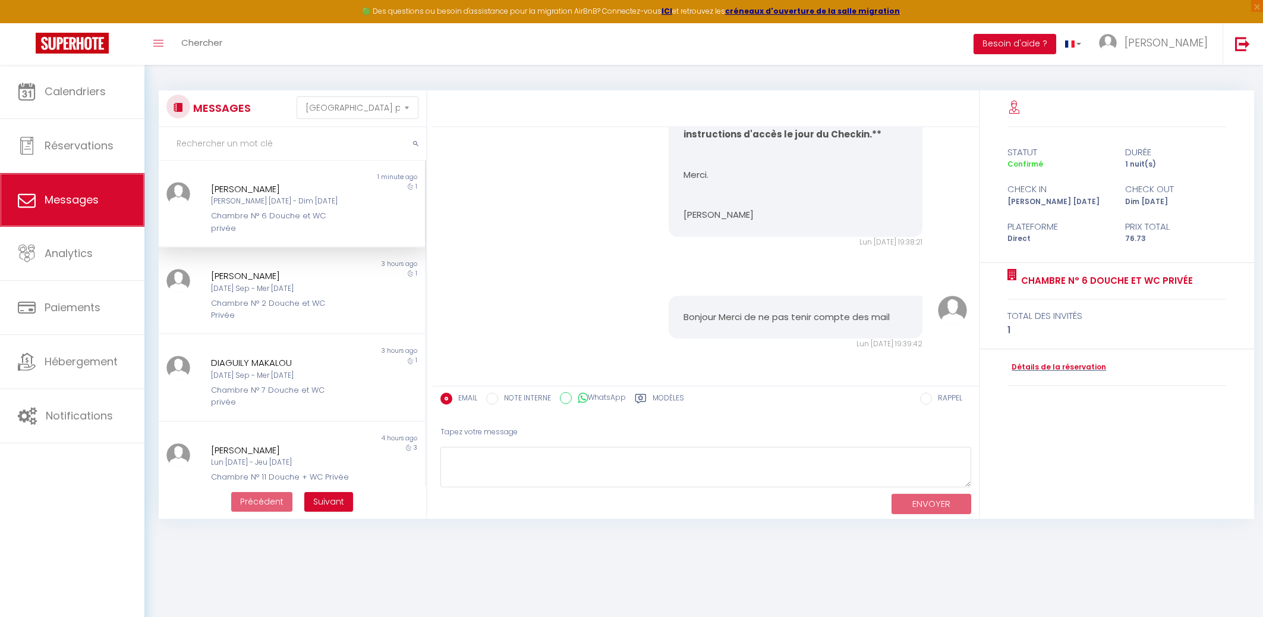
click at [70, 197] on span "Messages" at bounding box center [72, 199] width 54 height 15
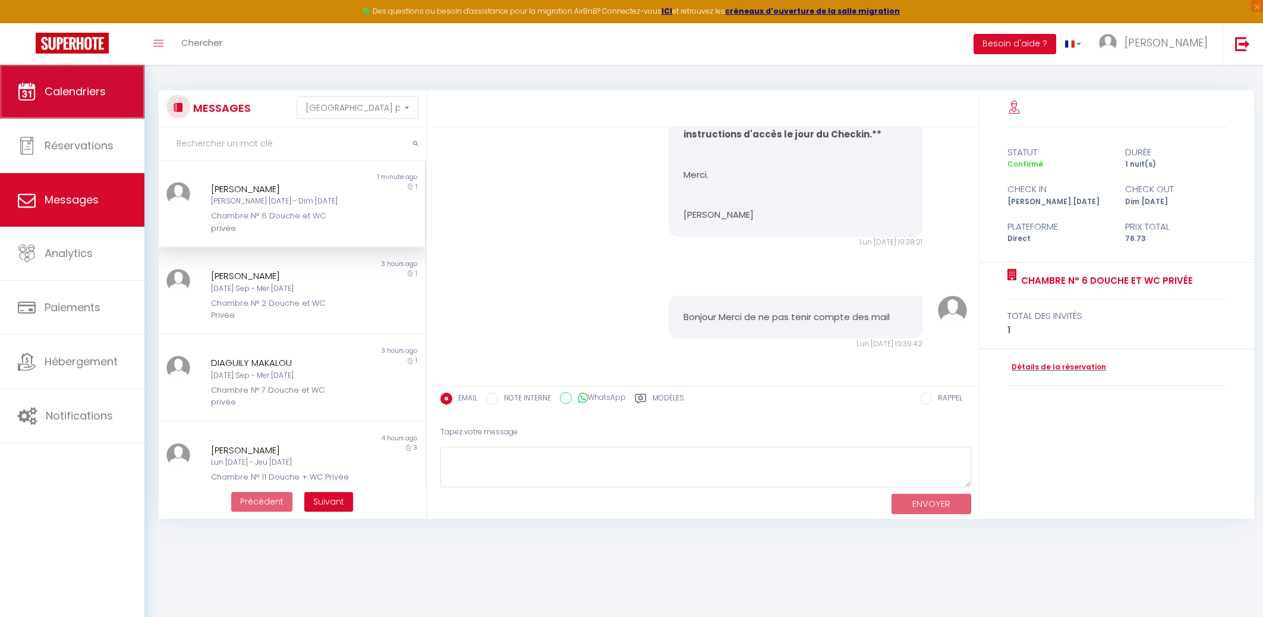
click at [68, 91] on span "Calendriers" at bounding box center [75, 91] width 61 height 15
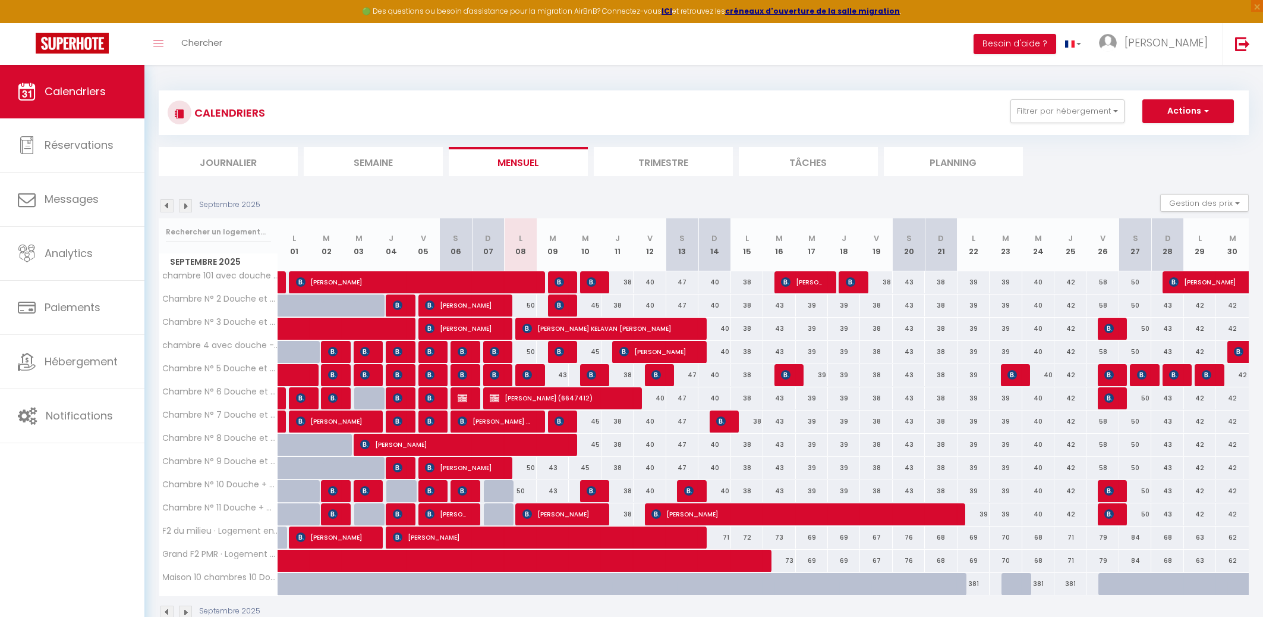
click at [463, 394] on img at bounding box center [463, 398] width 10 height 10
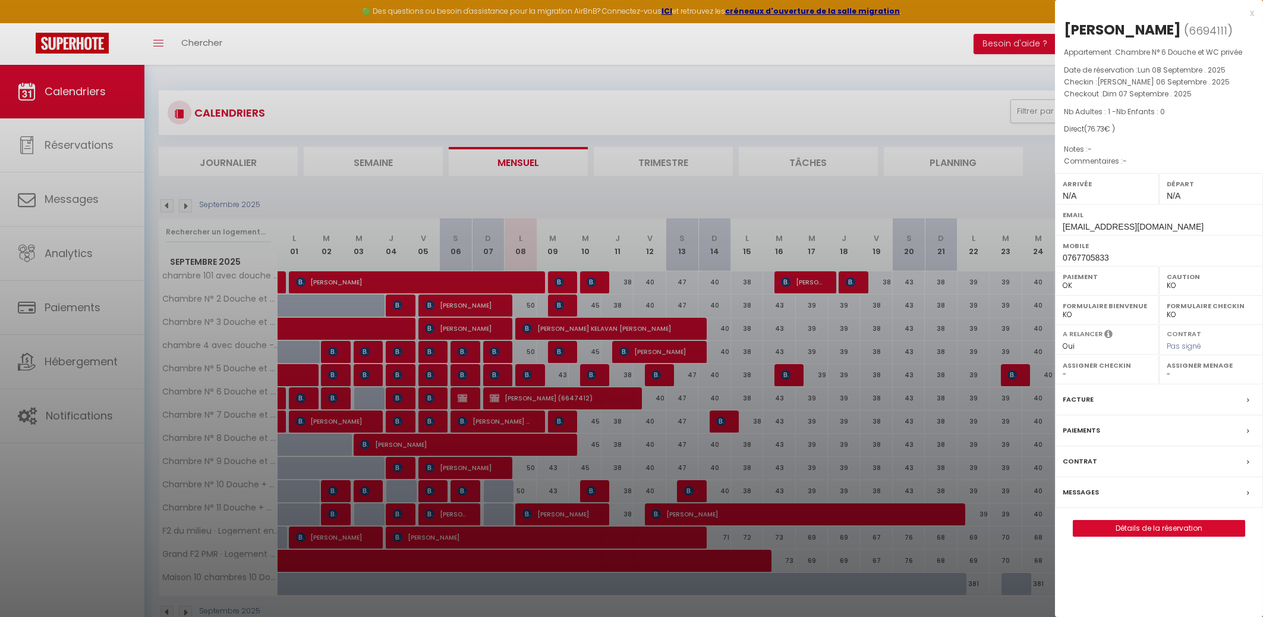
click at [1081, 498] on label "Messages" at bounding box center [1081, 492] width 36 height 12
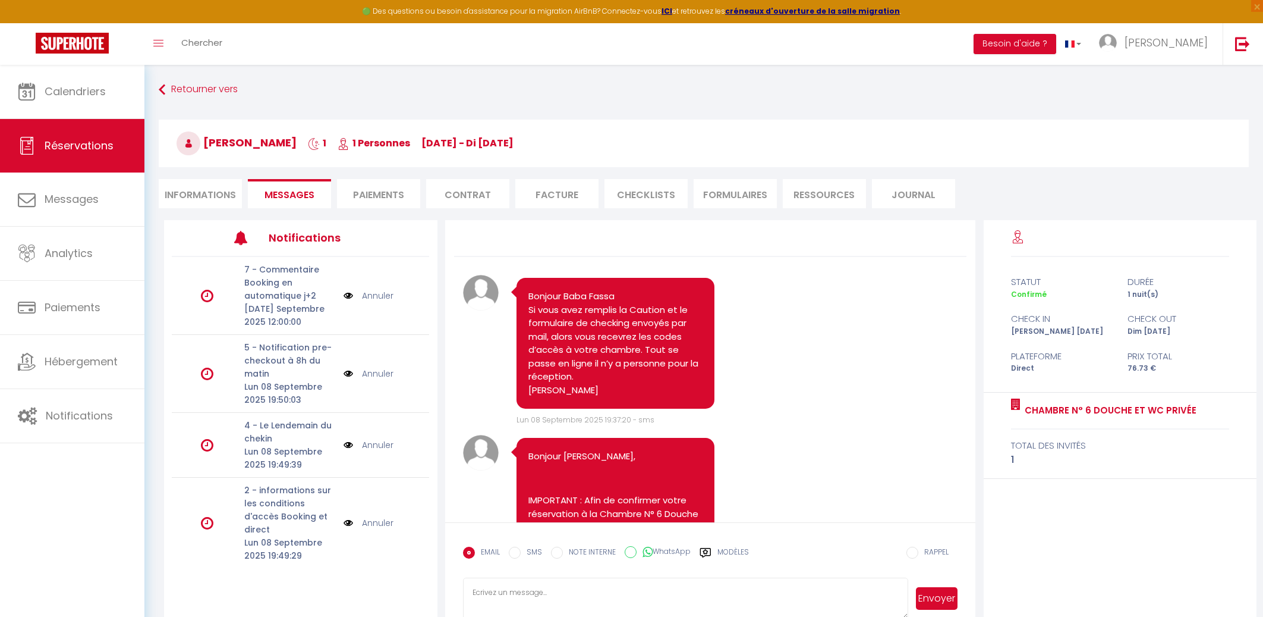
scroll to position [430, 0]
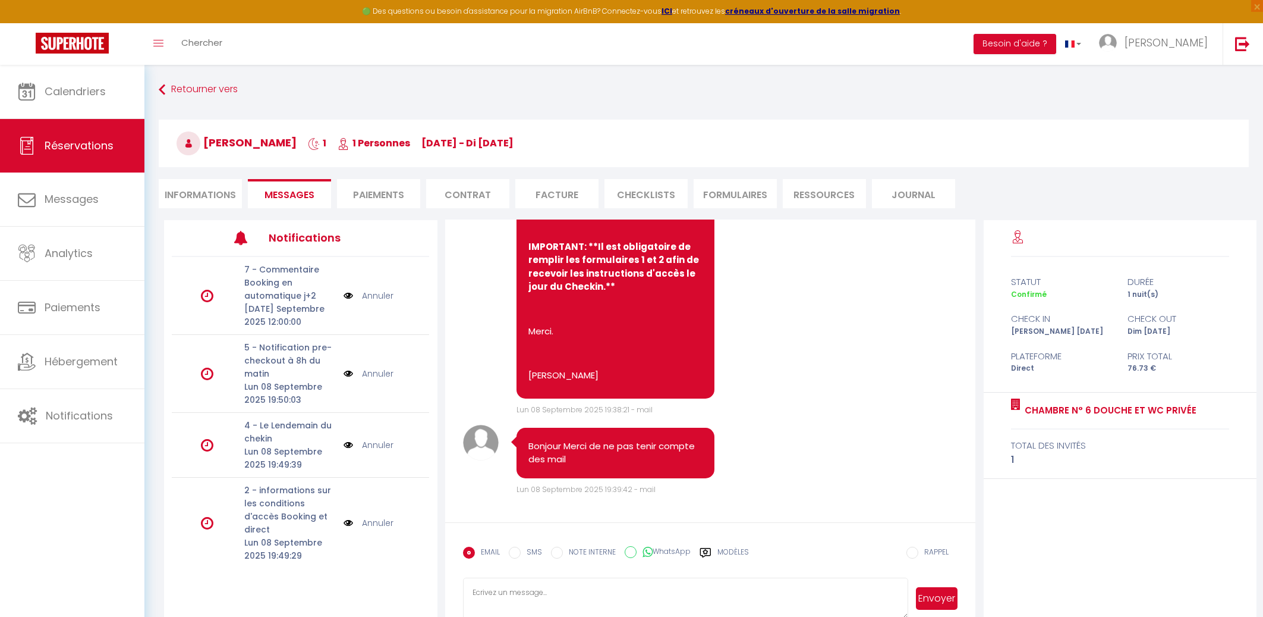
click at [370, 296] on link "Annuler" at bounding box center [378, 295] width 32 height 13
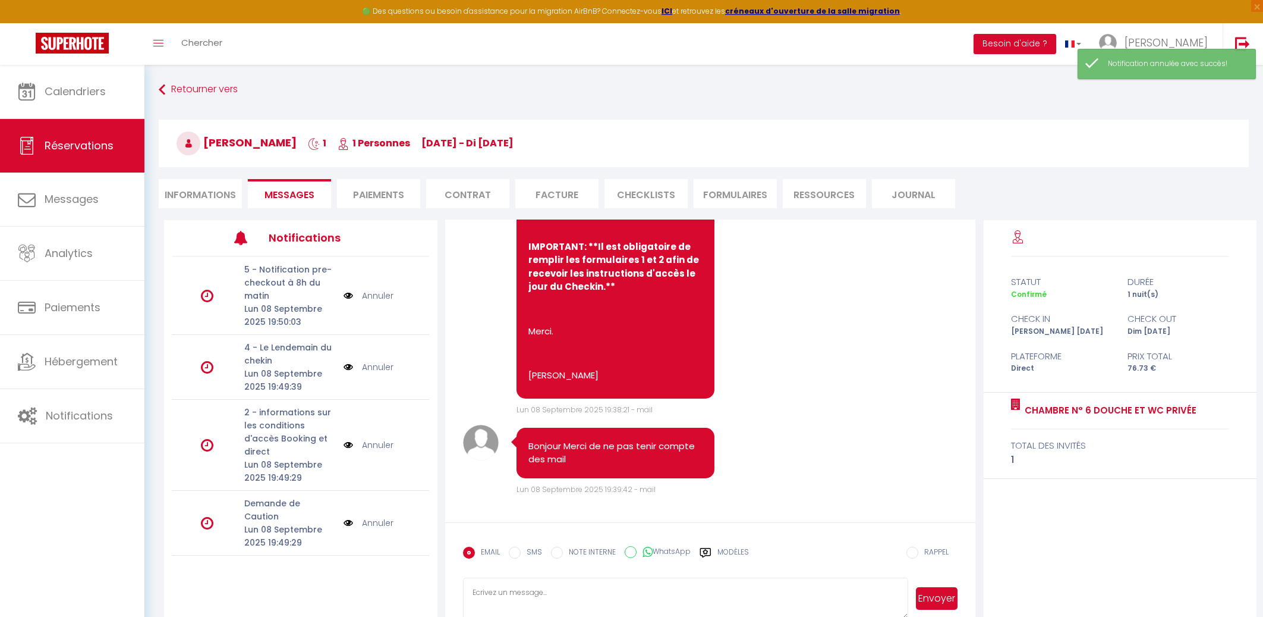
click at [370, 296] on link "Annuler" at bounding box center [378, 295] width 32 height 13
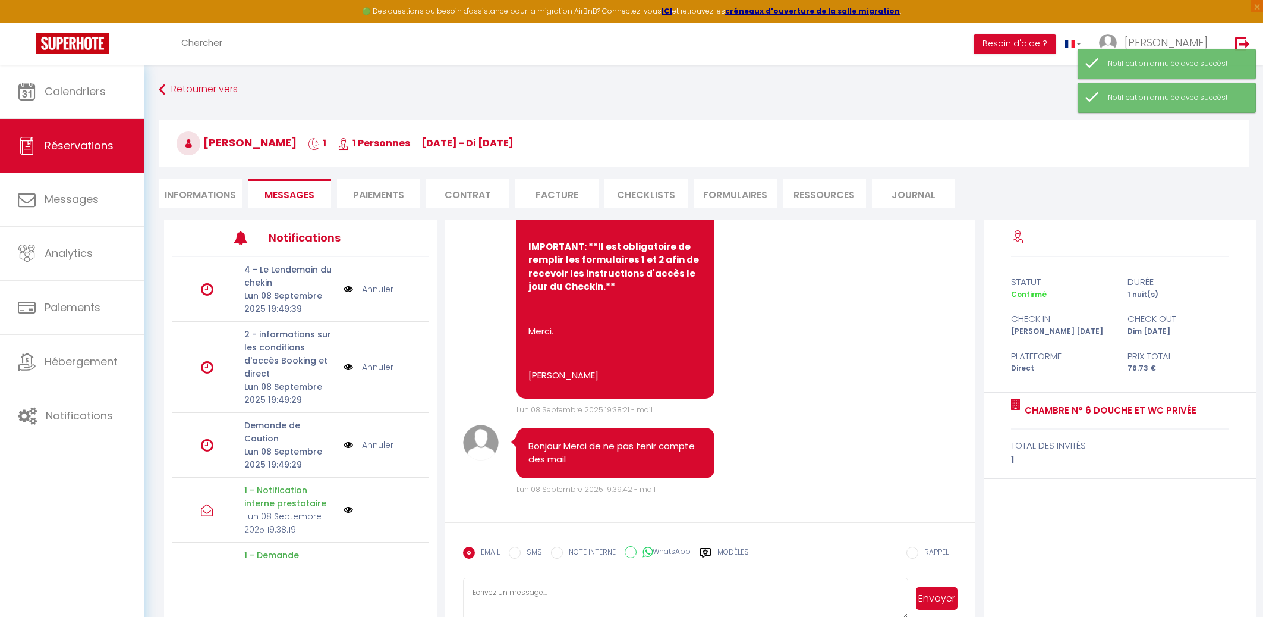
click at [370, 289] on link "Annuler" at bounding box center [378, 288] width 32 height 13
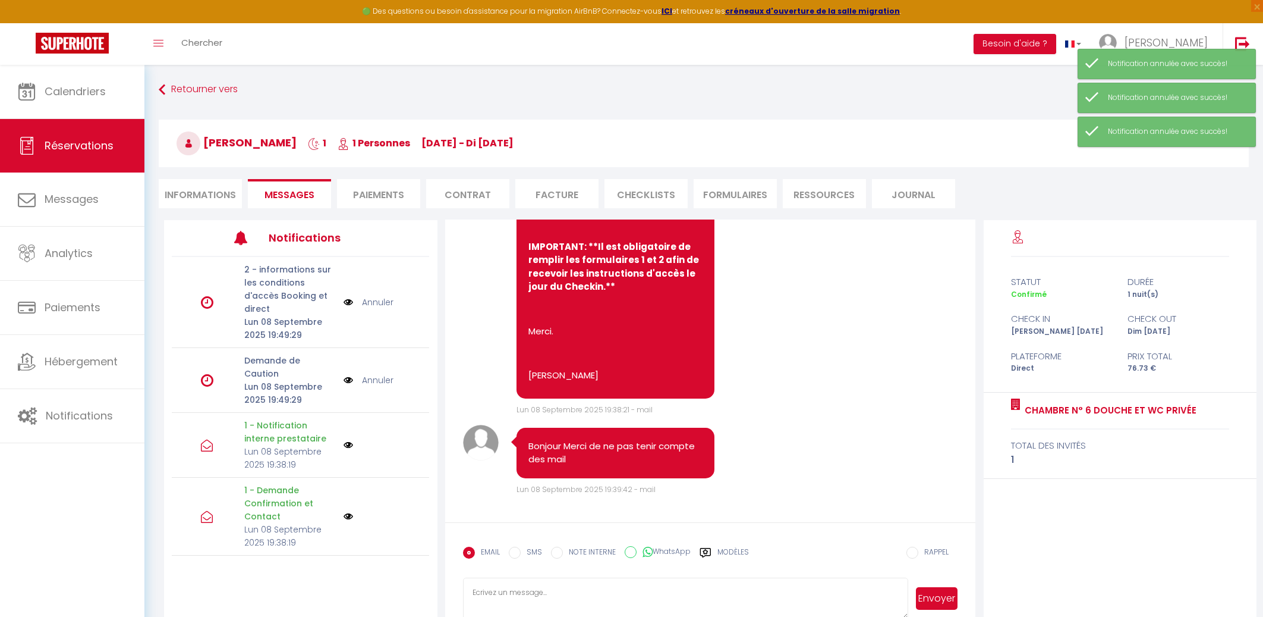
click at [368, 300] on link "Annuler" at bounding box center [378, 301] width 32 height 13
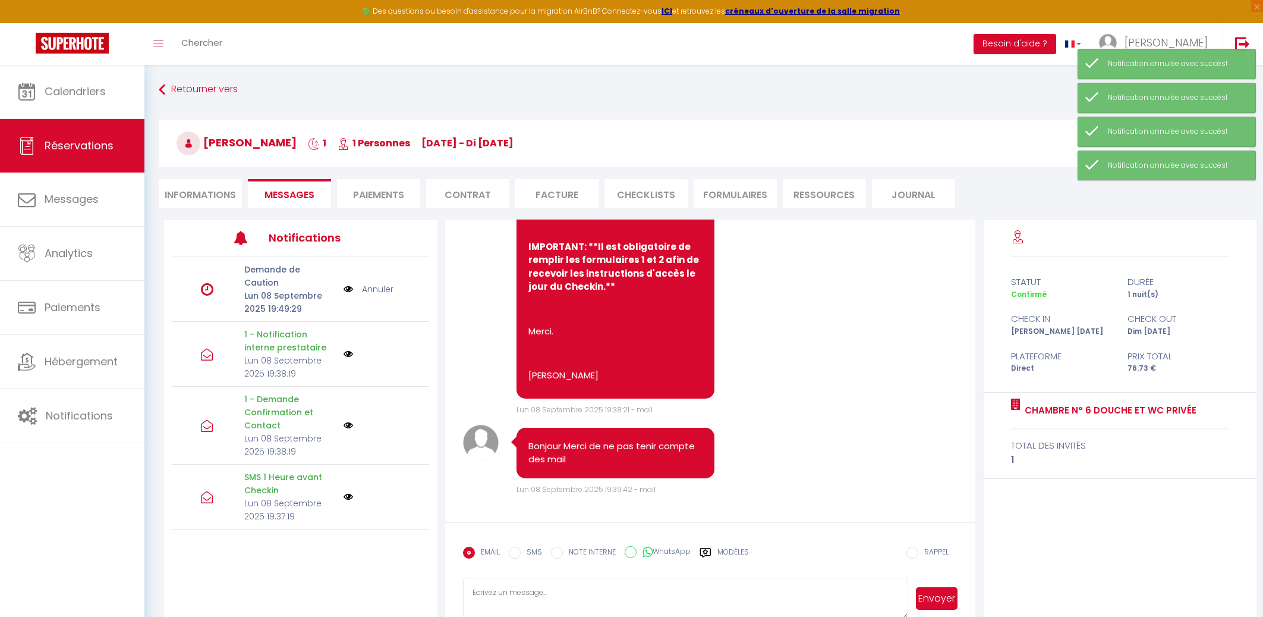
click at [370, 282] on link "Annuler" at bounding box center [378, 288] width 32 height 13
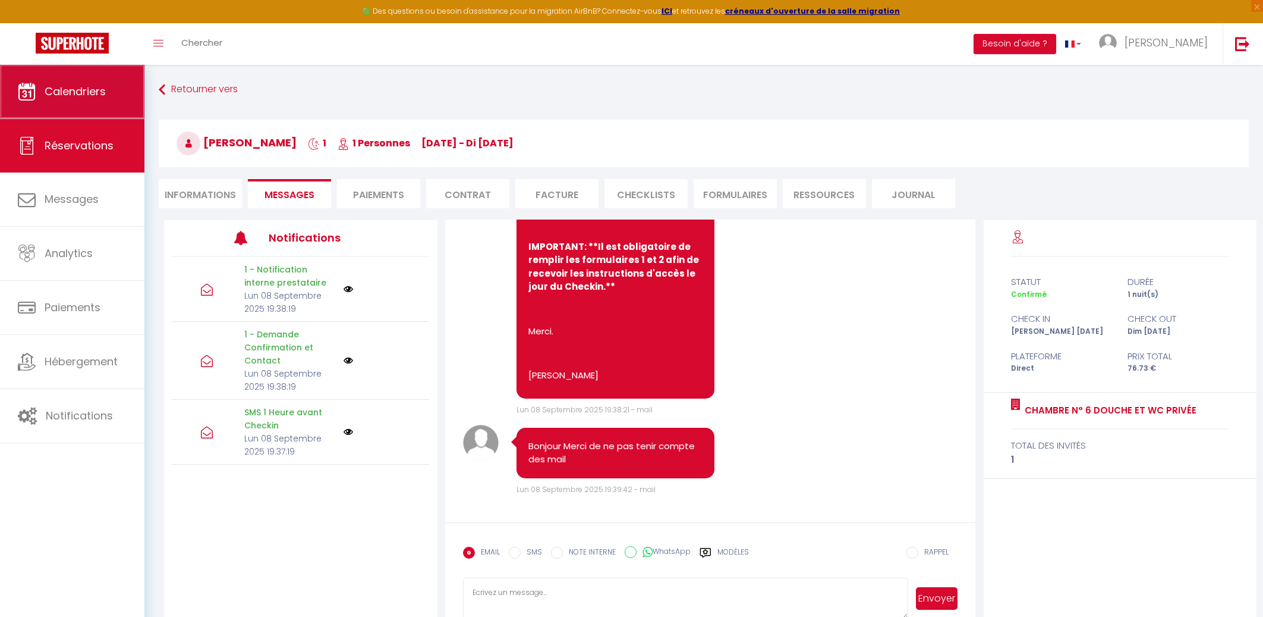
click at [72, 96] on span "Calendriers" at bounding box center [75, 91] width 61 height 15
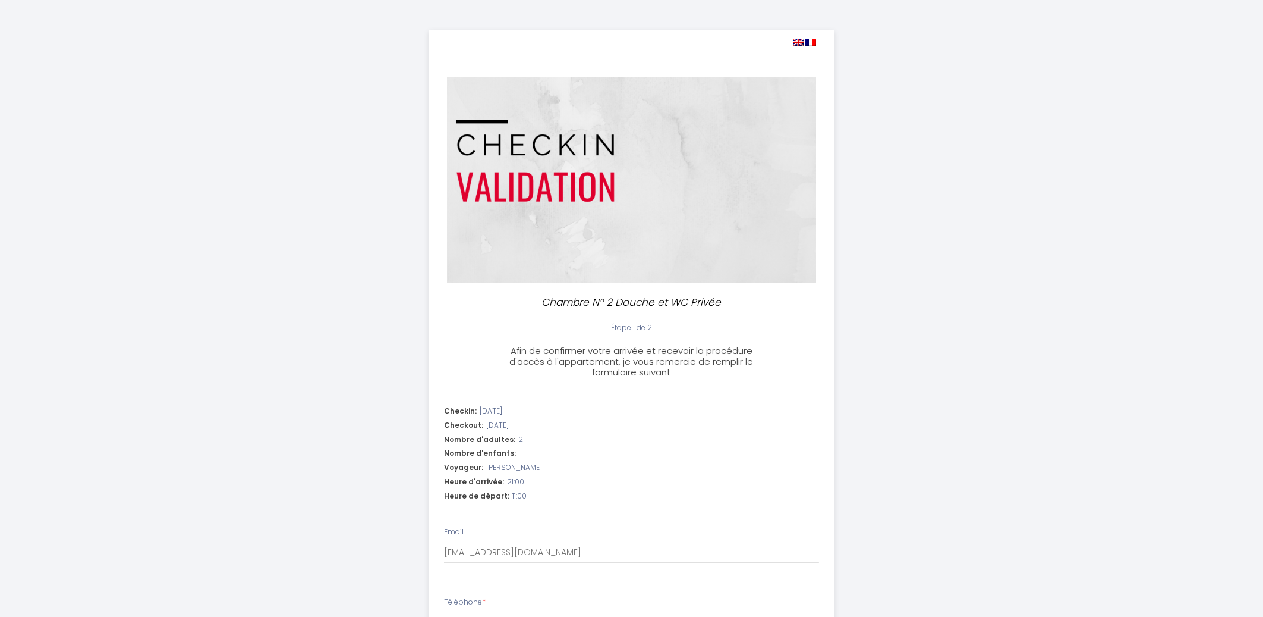
select select "21:00"
select select "11:00"
drag, startPoint x: 487, startPoint y: 466, endPoint x: 531, endPoint y: 470, distance: 44.2
click at [531, 470] on div "Voyageur: Baba Fassa" at bounding box center [631, 467] width 375 height 11
copy span "[PERSON_NAME]"
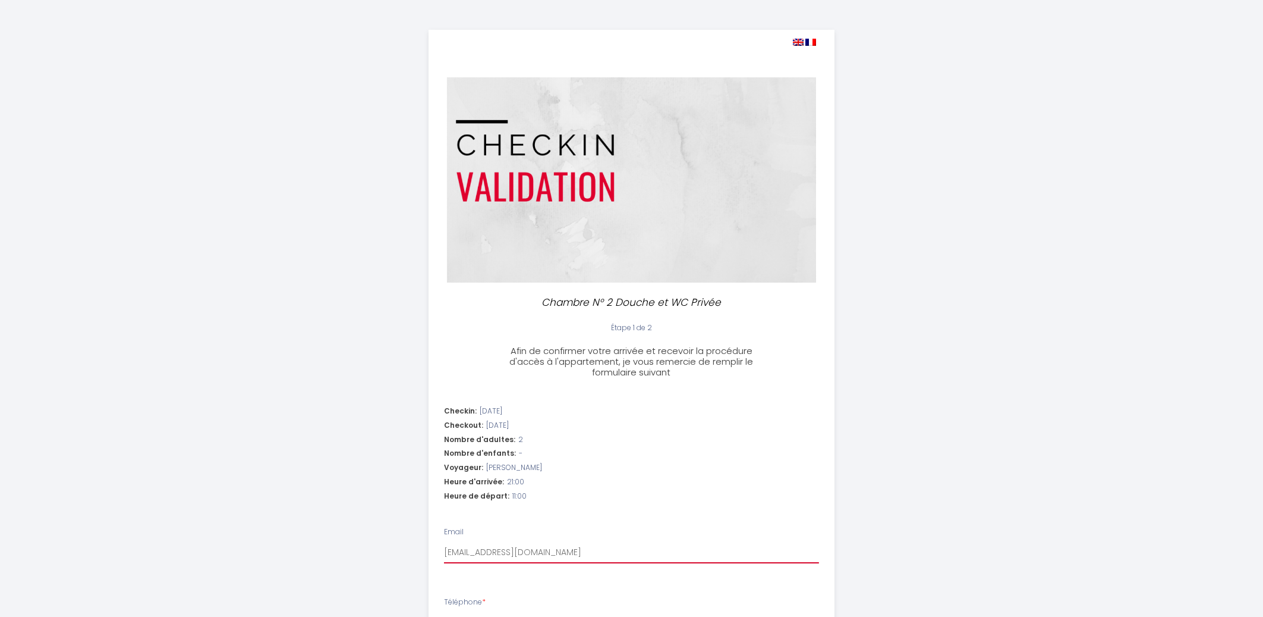
drag, startPoint x: 543, startPoint y: 554, endPoint x: 445, endPoint y: 559, distance: 97.6
click at [445, 559] on input "[EMAIL_ADDRESS][DOMAIN_NAME]" at bounding box center [631, 552] width 375 height 21
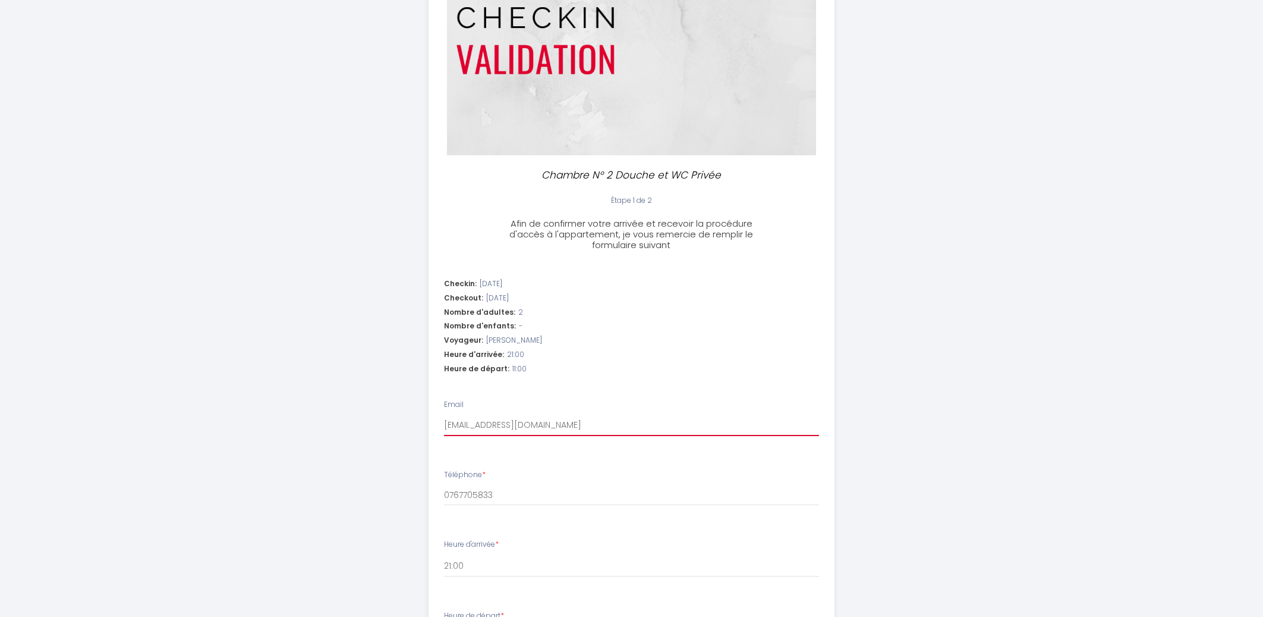
scroll to position [191, 0]
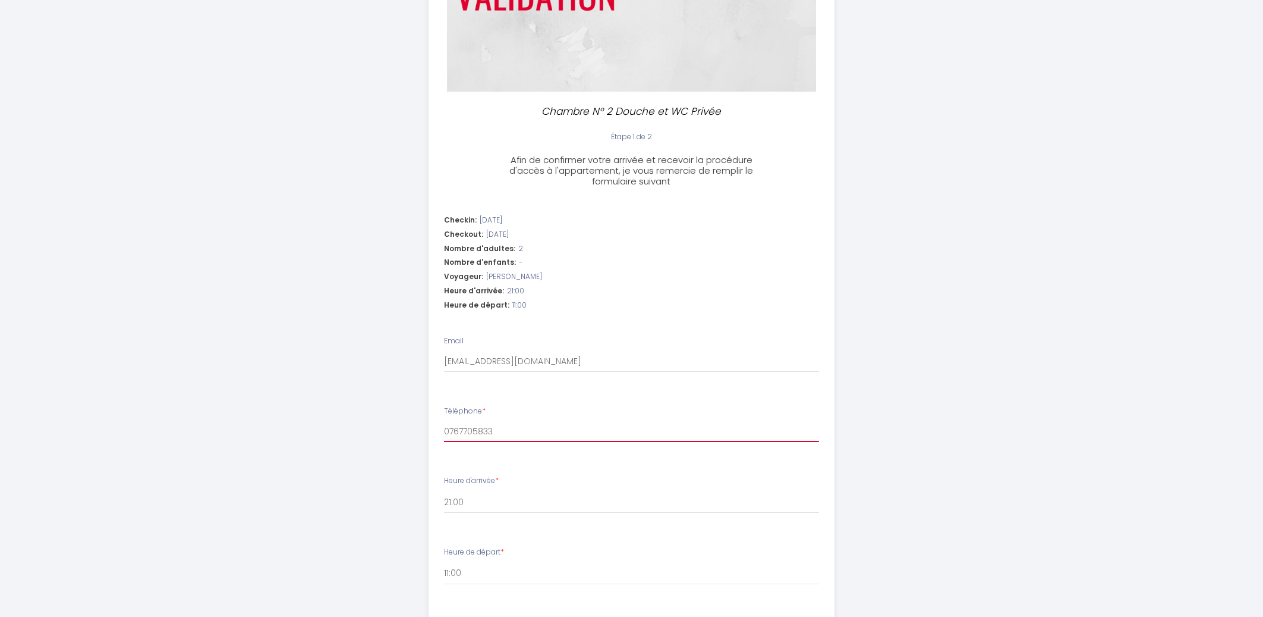
drag, startPoint x: 496, startPoint y: 434, endPoint x: 438, endPoint y: 433, distance: 57.7
click at [444, 433] on input "0767705833" at bounding box center [631, 430] width 375 height 21
drag, startPoint x: 546, startPoint y: 358, endPoint x: 431, endPoint y: 351, distance: 115.6
click at [444, 351] on input "[EMAIL_ADDRESS][DOMAIN_NAME]" at bounding box center [631, 361] width 375 height 21
drag, startPoint x: 535, startPoint y: 281, endPoint x: 483, endPoint y: 273, distance: 52.3
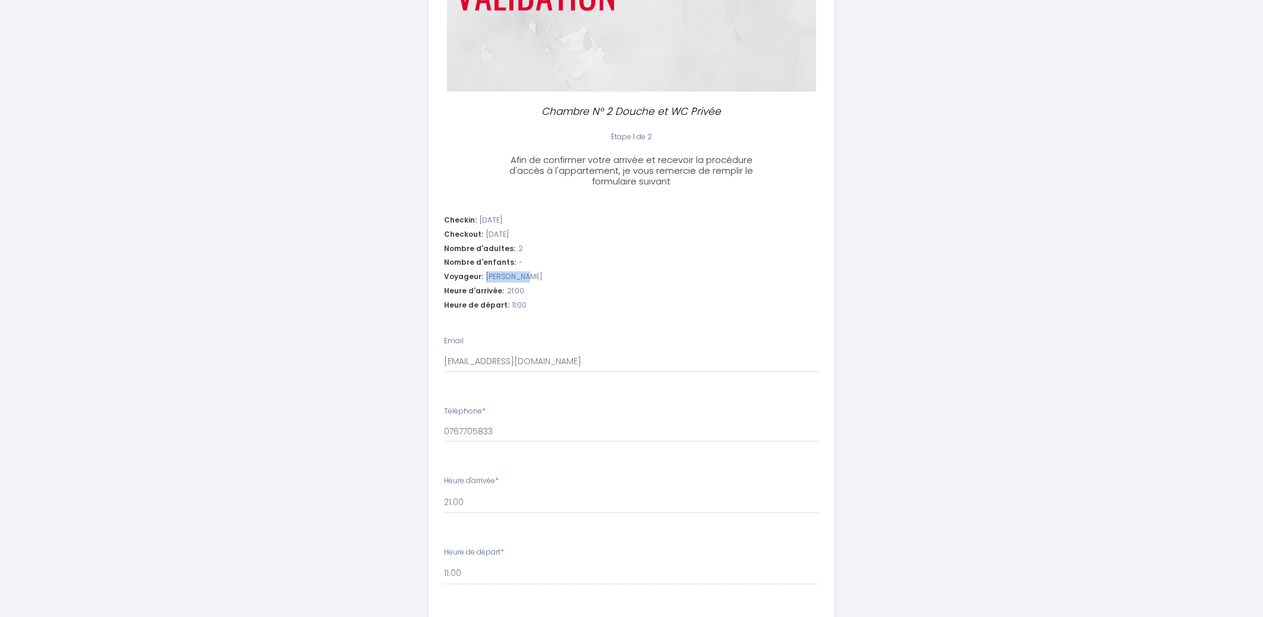
click at [483, 273] on div "Voyageur: Baba Fassa" at bounding box center [631, 276] width 375 height 11
copy span "[PERSON_NAME]"
